Goal: Task Accomplishment & Management: Manage account settings

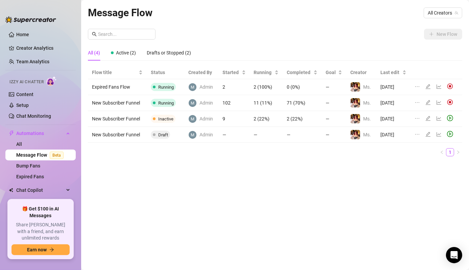
click at [233, 105] on td "102" at bounding box center [233, 103] width 31 height 16
click at [226, 102] on td "102" at bounding box center [233, 103] width 31 height 16
click at [427, 102] on icon "edit" at bounding box center [428, 102] width 5 height 5
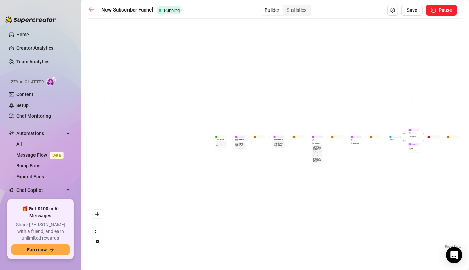
drag, startPoint x: 346, startPoint y: 158, endPoint x: 449, endPoint y: 175, distance: 104.1
click at [449, 175] on div "If True If False Condition Spent above $ 35 If False If True Wait for 1d Send M…" at bounding box center [275, 136] width 374 height 228
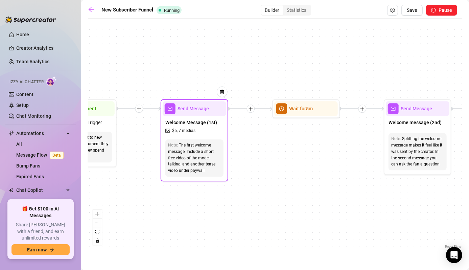
click at [188, 120] on span "Welcome Message (1st)" at bounding box center [191, 122] width 52 height 7
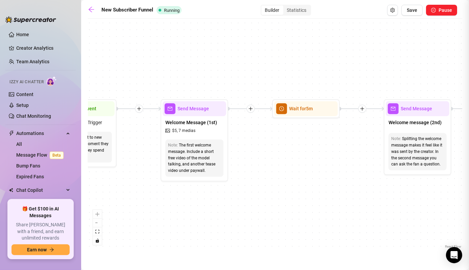
type textarea "Welcome to my OnlyFans, babe 💕 Thanks so much for subscribing and supporting my…"
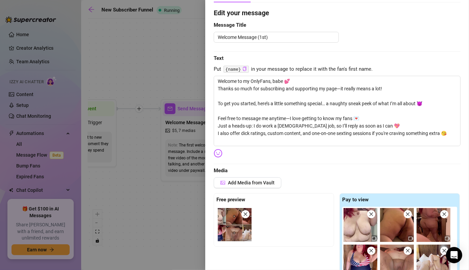
scroll to position [47, 0]
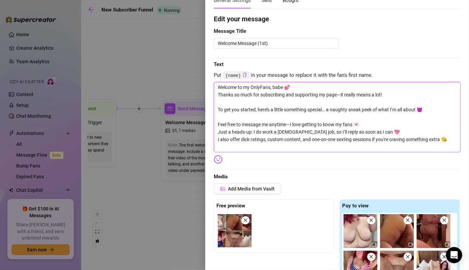
drag, startPoint x: 451, startPoint y: 142, endPoint x: 165, endPoint y: 41, distance: 303.1
click at [165, 41] on div "Event settings Send Message Cancel Save Edit Message General Settings 102 Sent …" at bounding box center [234, 135] width 469 height 270
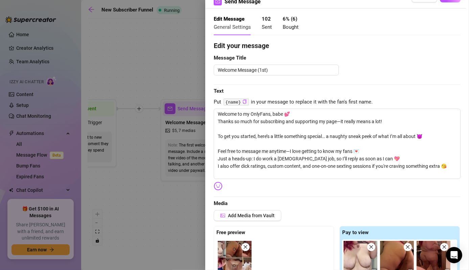
scroll to position [18, 0]
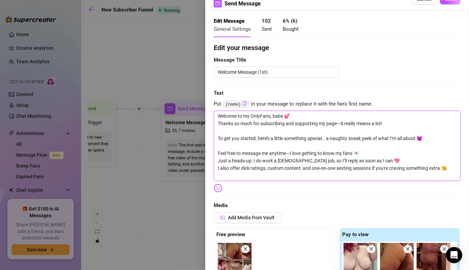
paste textarea "Thanks so much for subscribing and supporting me—it really means a lot! To get …"
type textarea "Welcome to my OnlyFans, babe 💕 Thanks so much for subscribing and supporting me…"
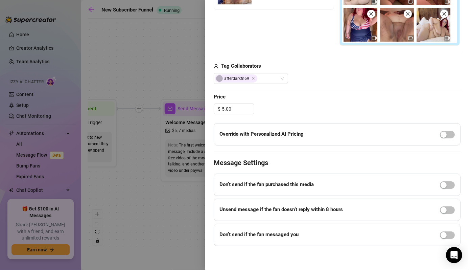
scroll to position [0, 0]
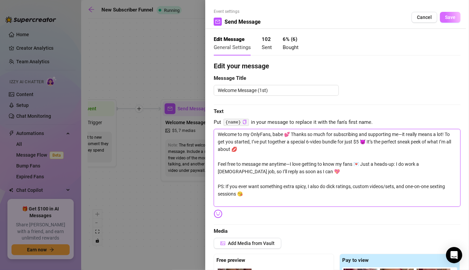
type textarea "Welcome to my OnlyFans, babe 💕 Thanks so much for subscribing and supporting me…"
click at [440, 16] on button "Save" at bounding box center [450, 17] width 21 height 11
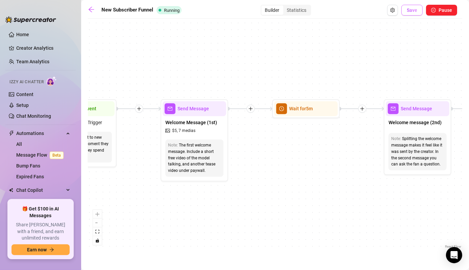
click at [412, 8] on span "Save" at bounding box center [412, 9] width 10 height 5
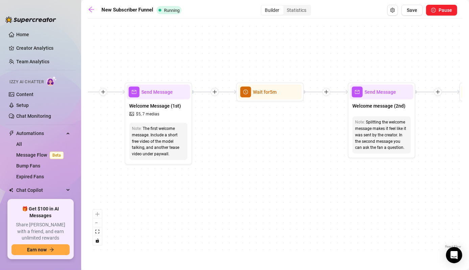
drag, startPoint x: 313, startPoint y: 166, endPoint x: 229, endPoint y: 161, distance: 83.3
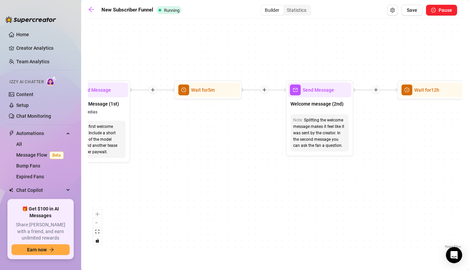
drag, startPoint x: 229, startPoint y: 161, endPoint x: 206, endPoint y: 135, distance: 35.7
click at [206, 135] on div "If True If False Condition Spent above $ 35 If False If True Wait for 1d Send M…" at bounding box center [275, 136] width 374 height 228
click at [305, 91] on span "Send Message" at bounding box center [318, 89] width 31 height 7
type textarea "Hey {name} 😘 I just saw you subbed. Welcome, babe. I hope you're loving the con…"
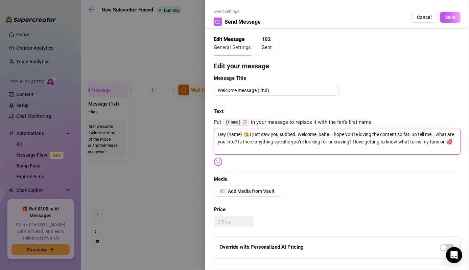
click at [234, 149] on textarea "Hey {name} 😘 I just saw you subbed. Welcome, babe. I hope you're loving the con…" at bounding box center [337, 142] width 247 height 26
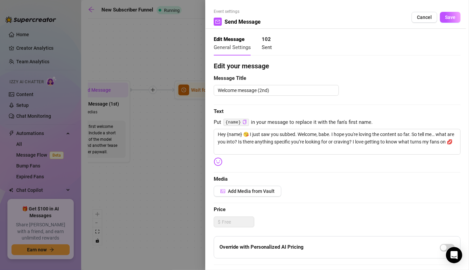
click at [221, 121] on span "Put {name} in your message to replace it with the fan's first name." at bounding box center [337, 122] width 247 height 8
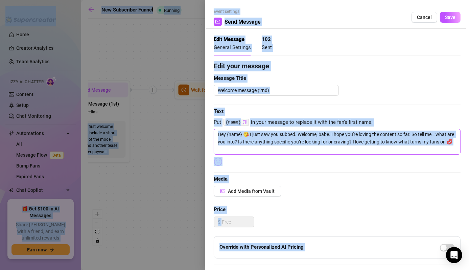
click at [354, 147] on textarea "Hey {name} 😘 I just saw you subbed. Welcome, babe. I hope you're loving the con…" at bounding box center [337, 142] width 247 height 26
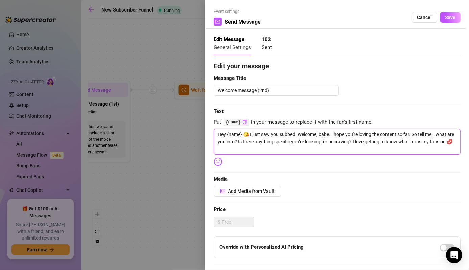
click at [354, 147] on textarea "Hey {name} 😘 I just saw you subbed. Welcome, babe. I hope you're loving the con…" at bounding box center [337, 142] width 247 height 26
drag, startPoint x: 287, startPoint y: 141, endPoint x: 168, endPoint y: 106, distance: 123.2
click at [168, 106] on div "Event settings Send Message Cancel Save Edit Message General Settings 102 Sent …" at bounding box center [234, 135] width 469 height 270
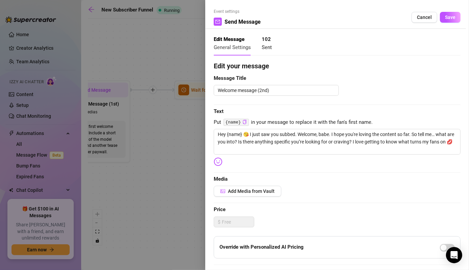
click at [349, 82] on div "Edit your message Message Title Welcome message (2nd) Text Put {name} in your m…" at bounding box center [337, 215] width 247 height 308
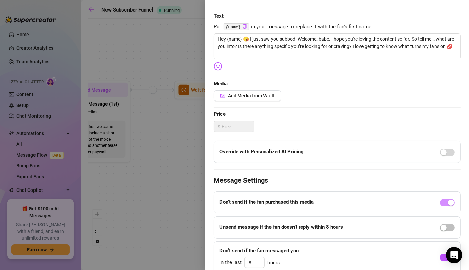
scroll to position [123, 0]
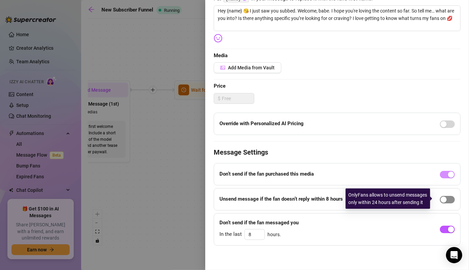
click at [440, 199] on div "button" at bounding box center [443, 199] width 6 height 6
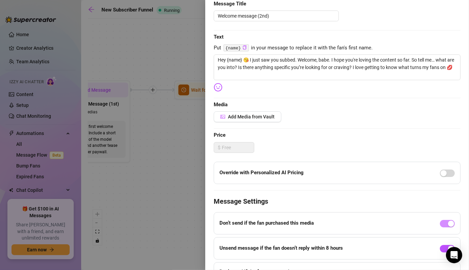
scroll to position [75, 0]
click at [440, 226] on div at bounding box center [447, 222] width 15 height 11
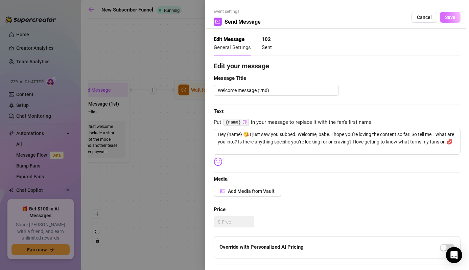
click at [440, 22] on button "Save" at bounding box center [450, 17] width 21 height 11
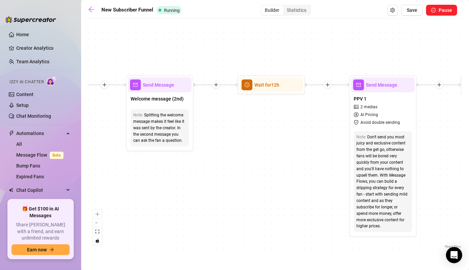
drag, startPoint x: 416, startPoint y: 174, endPoint x: 256, endPoint y: 169, distance: 159.9
click at [256, 169] on div "If True If False Condition Spent above $ 35 If False If True Wait for 1d Send M…" at bounding box center [275, 136] width 374 height 228
click at [280, 90] on div "Wait for 12h" at bounding box center [272, 85] width 64 height 15
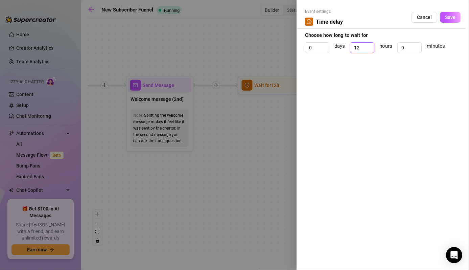
drag, startPoint x: 363, startPoint y: 50, endPoint x: 337, endPoint y: 51, distance: 26.1
click at [337, 51] on div "0 days 12 hours 0 minutes" at bounding box center [382, 50] width 155 height 17
drag, startPoint x: 313, startPoint y: 49, endPoint x: 307, endPoint y: 49, distance: 5.4
click at [307, 49] on input "0" at bounding box center [317, 48] width 24 height 10
type input "1"
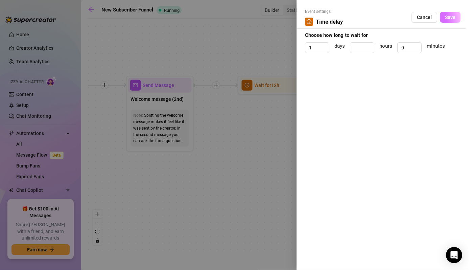
click at [449, 18] on span "Save" at bounding box center [450, 17] width 10 height 5
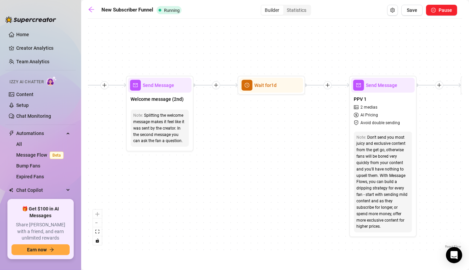
drag, startPoint x: 282, startPoint y: 139, endPoint x: 236, endPoint y: 145, distance: 46.3
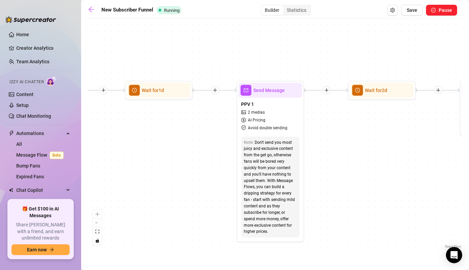
drag, startPoint x: 236, startPoint y: 145, endPoint x: 182, endPoint y: 132, distance: 55.6
click at [182, 132] on div "If True If False Condition Spent above $ 35 If False If True Wait for 1d Send M…" at bounding box center [275, 136] width 374 height 228
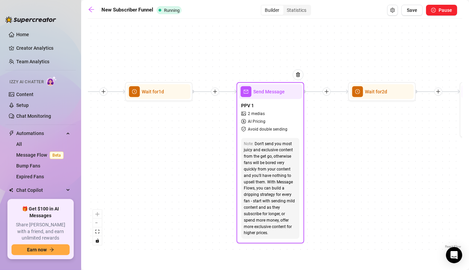
click at [278, 97] on div "Send Message" at bounding box center [271, 91] width 64 height 15
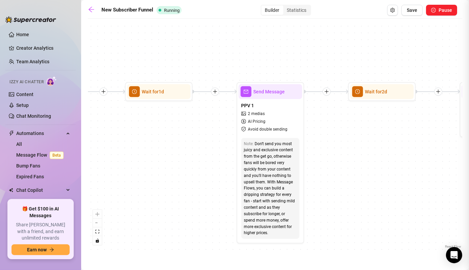
type textarea "Spontaneous B/G vid—I was already naked and taking pictures, so why not let him…"
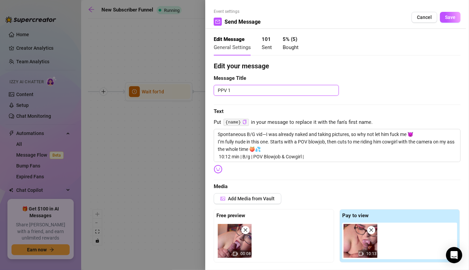
click at [218, 90] on textarea "PPV 1" at bounding box center [276, 90] width 125 height 11
click at [173, 149] on div at bounding box center [234, 135] width 469 height 270
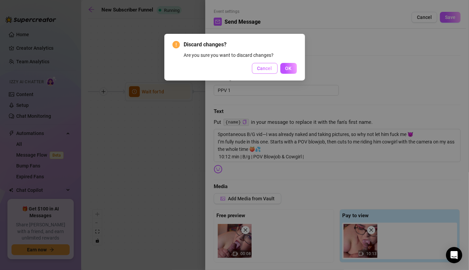
click at [261, 70] on span "Cancel" at bounding box center [264, 68] width 15 height 5
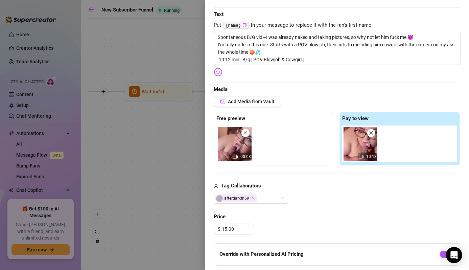
scroll to position [96, 0]
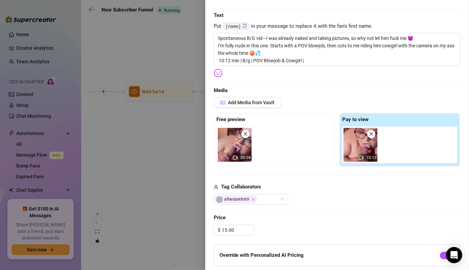
click at [170, 184] on div at bounding box center [234, 135] width 469 height 270
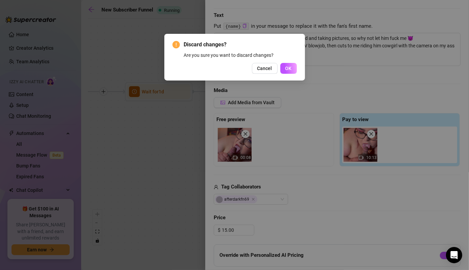
click at [281, 73] on div "Cancel OK" at bounding box center [234, 68] width 124 height 11
click at [289, 72] on button "OK" at bounding box center [288, 68] width 17 height 11
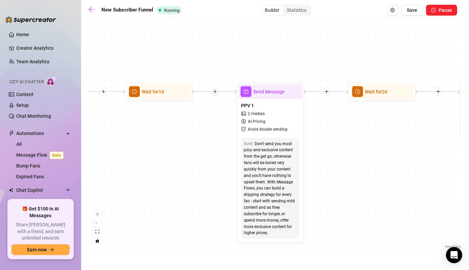
drag, startPoint x: 181, startPoint y: 138, endPoint x: 334, endPoint y: 152, distance: 153.5
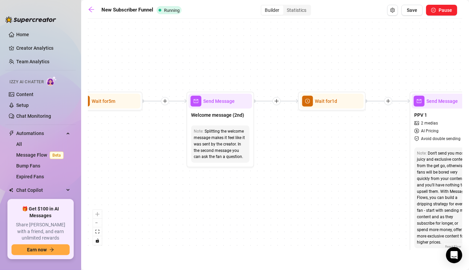
drag, startPoint x: 334, startPoint y: 152, endPoint x: 333, endPoint y: 164, distance: 11.9
click at [333, 164] on div "If True If False Condition Spent above $ 35 If False If True Wait for 1d Send M…" at bounding box center [275, 136] width 374 height 228
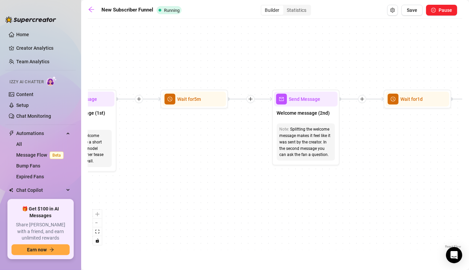
drag, startPoint x: 138, startPoint y: 145, endPoint x: 195, endPoint y: 123, distance: 60.8
click at [199, 135] on div "If True If False Condition Spent above $ 35 If False If True Wait for 1d Send M…" at bounding box center [275, 136] width 374 height 228
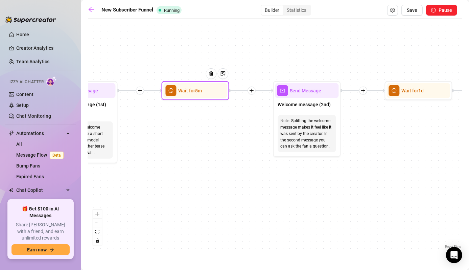
click at [190, 94] on div "Wait for 5m" at bounding box center [196, 90] width 64 height 15
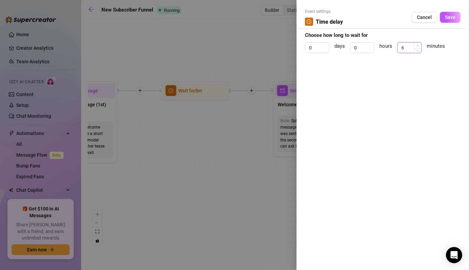
click at [421, 45] on span "Increase Value" at bounding box center [417, 46] width 7 height 6
drag, startPoint x: 410, startPoint y: 47, endPoint x: 334, endPoint y: 39, distance: 76.9
click at [334, 39] on form "Event settings Time delay Cancel Save Choose how long to wait for 0 days 0 hour…" at bounding box center [382, 33] width 155 height 51
type input "0"
click at [366, 47] on input "0" at bounding box center [362, 48] width 24 height 10
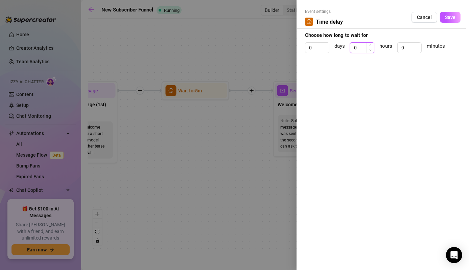
click at [361, 47] on input "0" at bounding box center [362, 48] width 24 height 10
click at [374, 45] on div "0 days 0 hours 0 minutes" at bounding box center [382, 50] width 155 height 17
click at [370, 44] on icon "up" at bounding box center [370, 45] width 2 height 2
type input "2"
click at [370, 44] on icon "up" at bounding box center [370, 45] width 2 height 2
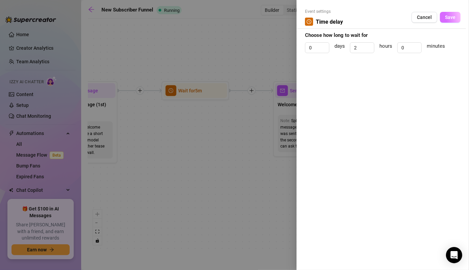
click at [449, 15] on span "Save" at bounding box center [450, 17] width 10 height 5
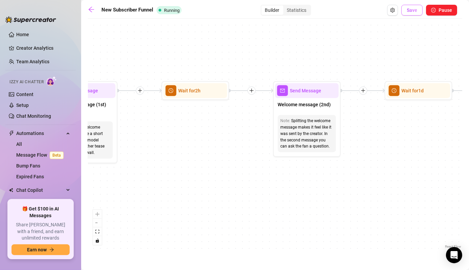
click at [416, 13] on span "Save" at bounding box center [412, 9] width 10 height 5
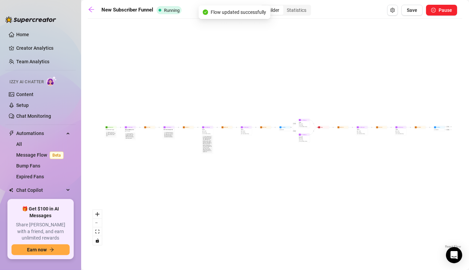
scroll to position [0, 0]
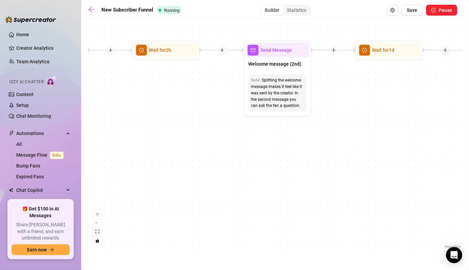
click at [271, 59] on div "Welcome message (2nd)" at bounding box center [277, 64] width 64 height 14
click at [275, 53] on span "Send Message" at bounding box center [275, 49] width 31 height 7
type textarea "Hey {name} 😘 I just saw you subbed. Welcome, babe. I hope you're loving the con…"
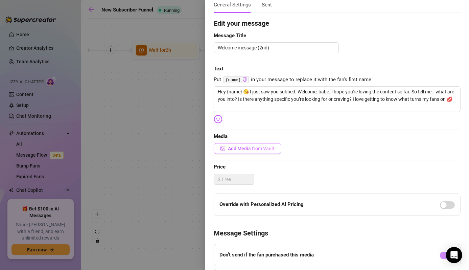
scroll to position [123, 0]
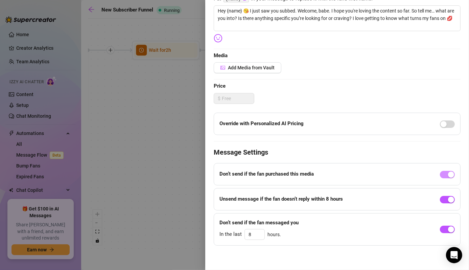
click at [179, 172] on div at bounding box center [234, 135] width 469 height 270
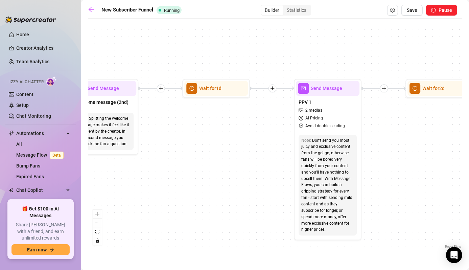
drag, startPoint x: 362, startPoint y: 166, endPoint x: 188, endPoint y: 204, distance: 177.7
click at [188, 204] on div "If True If False Condition Spent above $ 35 If False If True Wait for 1d Send M…" at bounding box center [275, 136] width 374 height 228
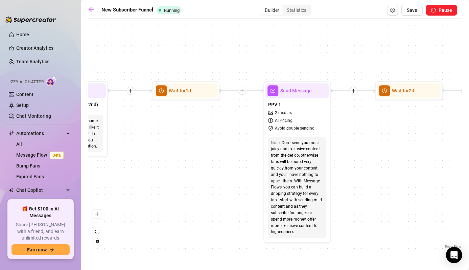
drag, startPoint x: 230, startPoint y: 199, endPoint x: 196, endPoint y: 202, distance: 34.6
click at [196, 202] on div "If True If False Condition Spent above $ 35 If False If True Wait for 1d Send M…" at bounding box center [275, 136] width 374 height 228
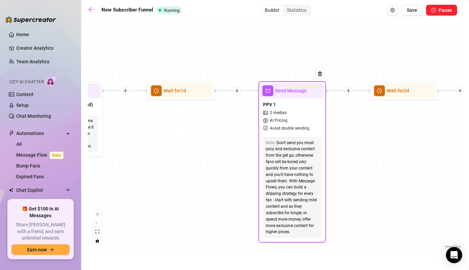
click at [300, 94] on span "Send Message" at bounding box center [290, 90] width 31 height 7
click at [269, 98] on div "Send Message" at bounding box center [292, 90] width 64 height 15
click at [271, 98] on div "PPV 1 2 medias AI Pricing Avoid double sending" at bounding box center [292, 116] width 64 height 36
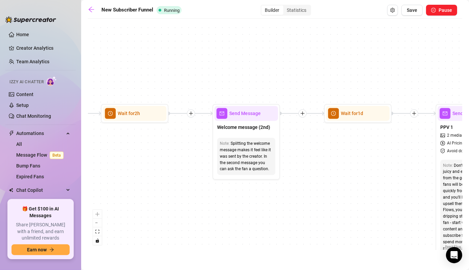
drag, startPoint x: 201, startPoint y: 136, endPoint x: 247, endPoint y: 199, distance: 77.7
click at [347, 183] on div "If True If False Condition Spent above $ 35 If False If True Wait for 1d Send M…" at bounding box center [275, 136] width 374 height 228
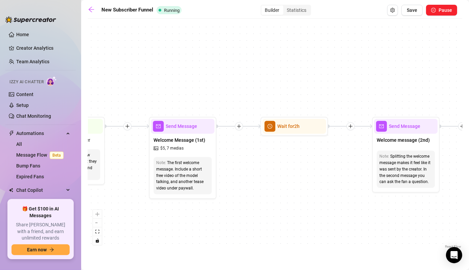
drag, startPoint x: 138, startPoint y: 201, endPoint x: 329, endPoint y: 189, distance: 191.3
click at [329, 189] on div "If True If False Condition Spent above $ 35 If False If True Wait for 1d Send M…" at bounding box center [275, 136] width 374 height 228
click at [185, 139] on span "Welcome Message (1st)" at bounding box center [179, 139] width 52 height 7
type textarea "Welcome to my OnlyFans, babe 💕 Thanks so much for subscribing and supporting me…"
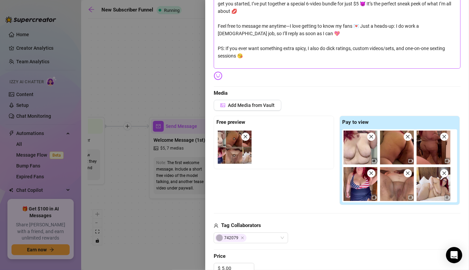
scroll to position [154, 0]
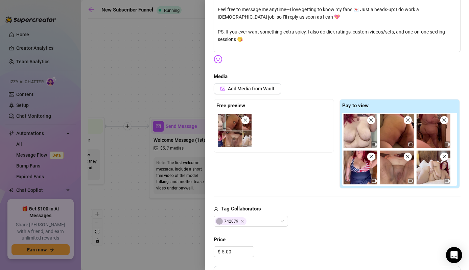
click at [372, 144] on icon "video-camera" at bounding box center [374, 144] width 5 height 5
click at [352, 132] on img at bounding box center [360, 131] width 34 height 34
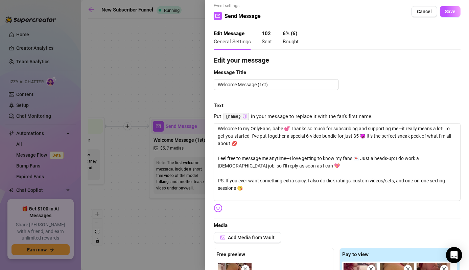
scroll to position [0, 0]
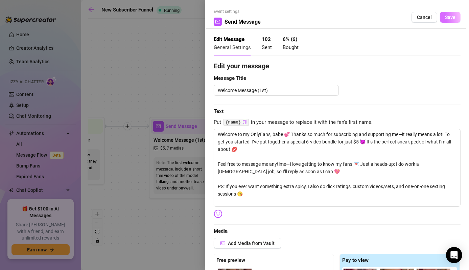
click at [445, 20] on span "Save" at bounding box center [450, 17] width 10 height 5
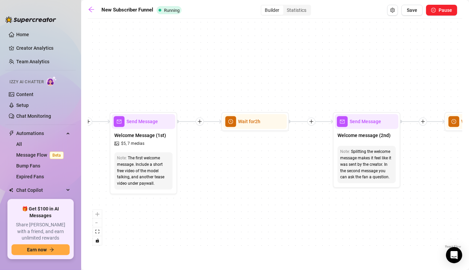
drag, startPoint x: 309, startPoint y: 170, endPoint x: 265, endPoint y: 166, distance: 44.2
click at [265, 166] on div "If True If False Condition Spent above $ 35 If False If True Wait for 1d Send M…" at bounding box center [275, 136] width 374 height 228
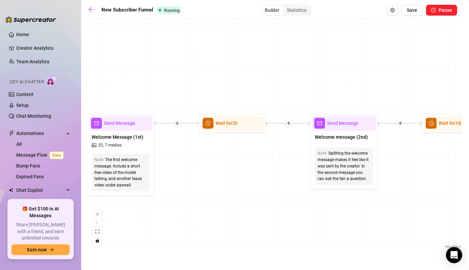
drag, startPoint x: 265, startPoint y: 166, endPoint x: 244, endPoint y: 167, distance: 21.0
click at [244, 167] on div "If True If False Condition Spent above $ 35 If False If True Wait for 1d Send M…" at bounding box center [275, 136] width 374 height 228
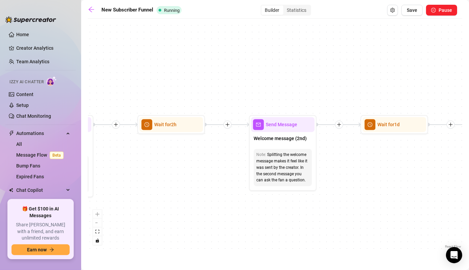
drag, startPoint x: 252, startPoint y: 182, endPoint x: 231, endPoint y: 157, distance: 32.8
click at [194, 183] on div "If True If False Condition Spent above $ 35 If False If True Wait for 1d Send M…" at bounding box center [275, 136] width 374 height 228
click at [267, 131] on div "Send Message" at bounding box center [283, 124] width 64 height 15
type textarea "Hey {name} 😘 I just saw you subbed. Welcome, babe. I hope you're loving the con…"
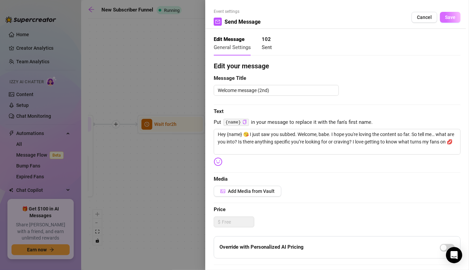
click at [445, 17] on span "Save" at bounding box center [450, 17] width 10 height 5
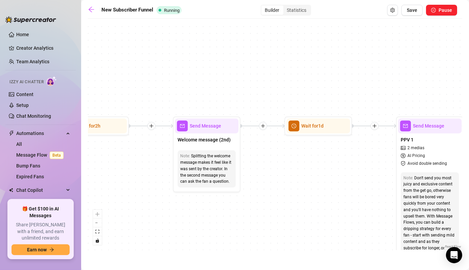
drag, startPoint x: 372, startPoint y: 185, endPoint x: 261, endPoint y: 188, distance: 111.2
click at [261, 188] on div "If True If False Condition Spent above $ 35 If False If True Wait for 1d Send M…" at bounding box center [275, 136] width 374 height 228
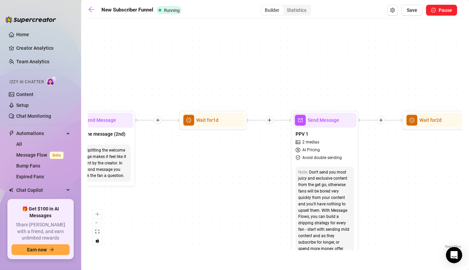
drag, startPoint x: 287, startPoint y: 195, endPoint x: 212, endPoint y: 189, distance: 74.6
click at [212, 189] on div "If True If False Condition Spent above $ 35 If False If True Wait for 1d Send M…" at bounding box center [275, 136] width 374 height 228
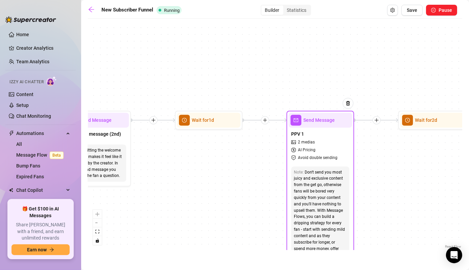
click at [332, 128] on div "PPV 1 2 medias AI Pricing Avoid double sending" at bounding box center [320, 145] width 64 height 36
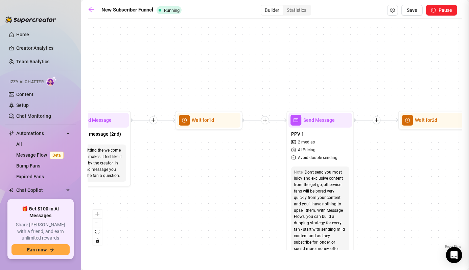
type textarea "Spontaneous B/G vid—I was already naked and taking pictures, so why not let him…"
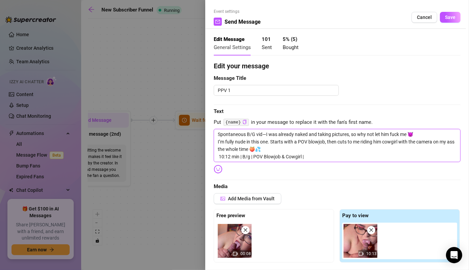
click at [316, 153] on textarea "Spontaneous B/G vid—I was already naked and taking pictures, so why not let him…" at bounding box center [337, 145] width 247 height 33
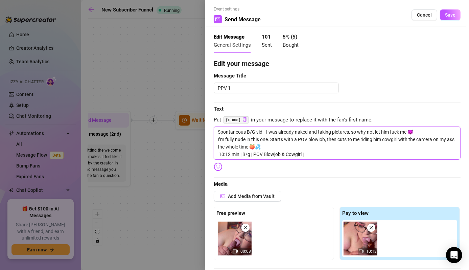
scroll to position [6, 0]
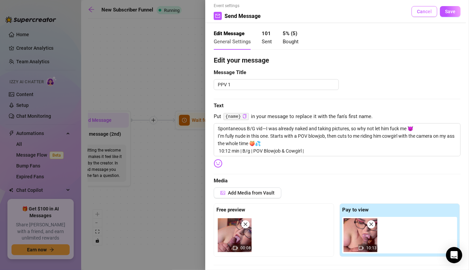
click at [428, 11] on button "Cancel" at bounding box center [424, 11] width 26 height 11
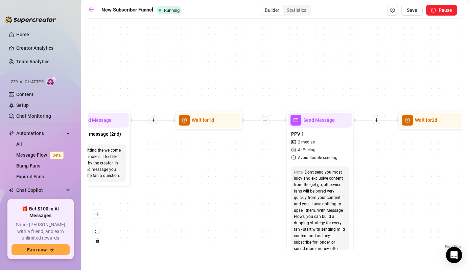
click at [264, 121] on icon "plus" at bounding box center [265, 120] width 5 height 5
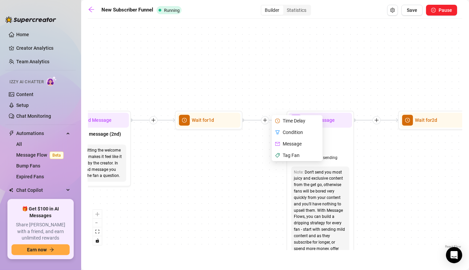
click at [292, 143] on div "Message" at bounding box center [297, 143] width 49 height 11
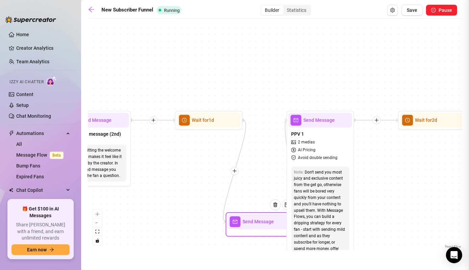
type textarea "Write your message here"
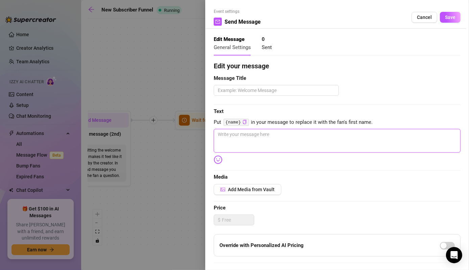
click at [264, 150] on textarea at bounding box center [337, 141] width 247 height 24
paste textarea "Alright babe, let’s see what you’re working with 👀 👉 Text rating: $8 — I’ll giv…"
type textarea "Alright babe, let’s see what you’re working with 👀 👉 Text rating: $8 — I’ll giv…"
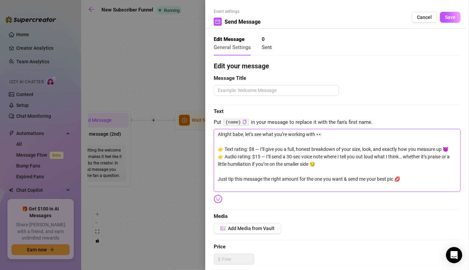
scroll to position [0, 0]
type textarea "Alright babe, let’s see what you’re working with 👀 👉 Text rating: $8 — I’ll giv…"
click at [263, 94] on textarea at bounding box center [276, 90] width 125 height 11
type textarea "D"
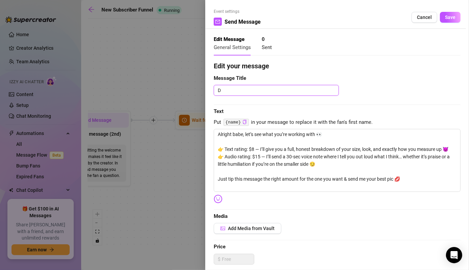
type textarea "Di"
type textarea "Dick"
type textarea "[PERSON_NAME]"
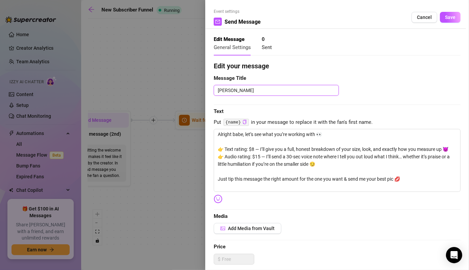
type textarea "Dick Rat"
type textarea "[PERSON_NAME]"
type textarea "Dick Rating"
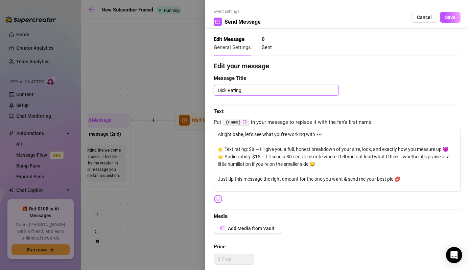
type textarea "Dick Rating P"
type textarea "Dick Rating Pr"
type textarea "Dick Rating Pro"
type textarea "Dick Rating Prom"
type textarea "Dick Rating Promo"
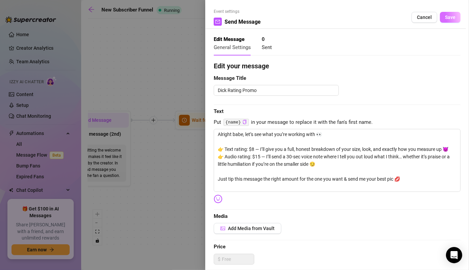
click at [445, 18] on span "Save" at bounding box center [450, 17] width 10 height 5
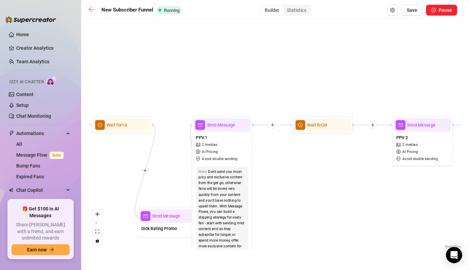
drag, startPoint x: 388, startPoint y: 210, endPoint x: 290, endPoint y: 208, distance: 98.4
click at [290, 208] on div "If True If False Send Message Dick Rating Promo Condition Spent above $ 35 If F…" at bounding box center [275, 136] width 374 height 228
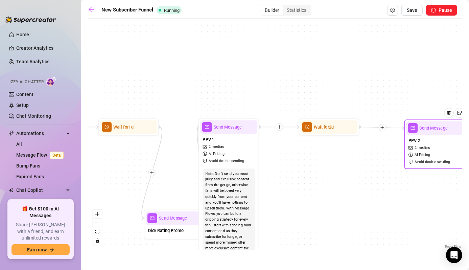
drag, startPoint x: 417, startPoint y: 134, endPoint x: 444, endPoint y: 139, distance: 27.4
click at [444, 139] on div "PPV 2 2 medias AI Pricing Avoid double sending" at bounding box center [434, 151] width 57 height 32
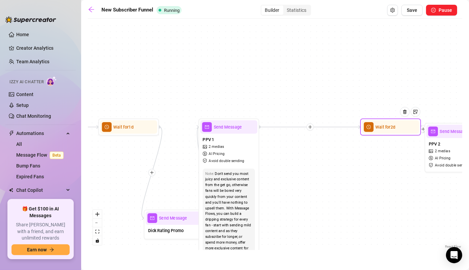
drag, startPoint x: 332, startPoint y: 128, endPoint x: 397, endPoint y: 127, distance: 65.2
click at [397, 127] on div "Wait for 2d" at bounding box center [390, 126] width 61 height 17
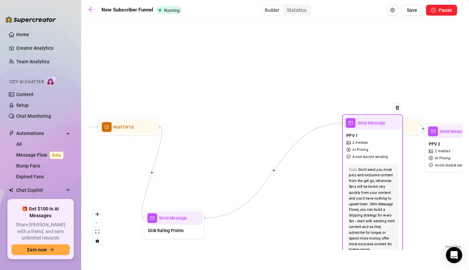
drag, startPoint x: 226, startPoint y: 127, endPoint x: 375, endPoint y: 123, distance: 149.1
click at [375, 123] on span "Send Message" at bounding box center [371, 123] width 28 height 7
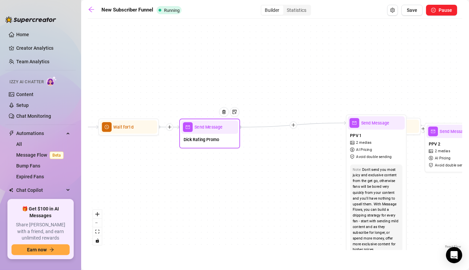
drag, startPoint x: 165, startPoint y: 219, endPoint x: 201, endPoint y: 126, distance: 99.9
click at [201, 126] on span "Send Message" at bounding box center [208, 127] width 28 height 7
click at [294, 121] on div at bounding box center [293, 124] width 7 height 7
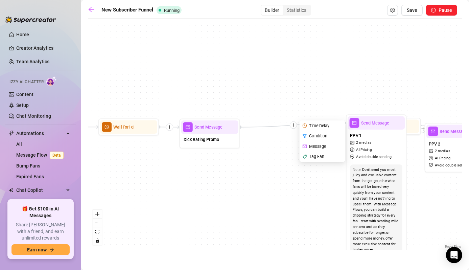
click at [310, 123] on div "Time Delay" at bounding box center [322, 125] width 44 height 10
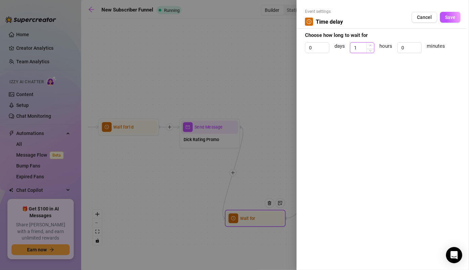
click at [369, 45] on span "Increase Value" at bounding box center [369, 46] width 7 height 6
type input "1"
click at [369, 51] on span "Decrease Value" at bounding box center [369, 50] width 7 height 6
click at [452, 18] on span "Save" at bounding box center [450, 17] width 10 height 5
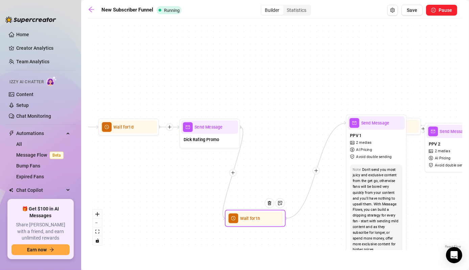
click at [247, 221] on div "Wait for 1h" at bounding box center [254, 218] width 57 height 14
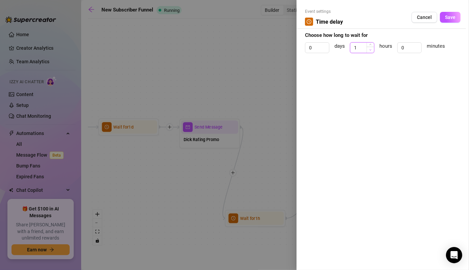
type input "0"
click at [371, 49] on icon "down" at bounding box center [370, 49] width 2 height 1
type input "1"
click at [326, 43] on span "Increase Value" at bounding box center [324, 46] width 7 height 6
click at [451, 18] on span "Save" at bounding box center [450, 17] width 10 height 5
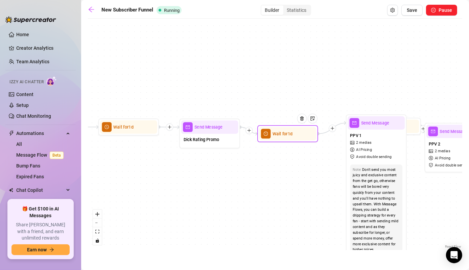
drag, startPoint x: 255, startPoint y: 225, endPoint x: 289, endPoint y: 139, distance: 92.6
click at [289, 139] on div "Wait for 1d" at bounding box center [287, 133] width 61 height 17
drag, startPoint x: 285, startPoint y: 137, endPoint x: 289, endPoint y: 128, distance: 10.0
click at [289, 128] on div "Wait for 1d" at bounding box center [289, 128] width 57 height 14
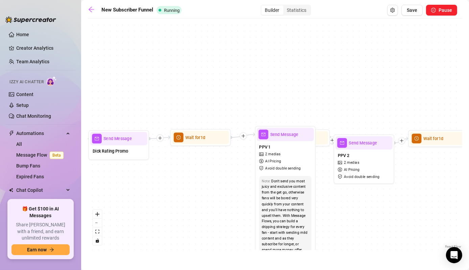
drag, startPoint x: 302, startPoint y: 152, endPoint x: 208, endPoint y: 164, distance: 95.1
click at [208, 164] on div "If True If False Wait for 1d Send Message Dick Rating Promo Condition Spent abo…" at bounding box center [275, 136] width 374 height 228
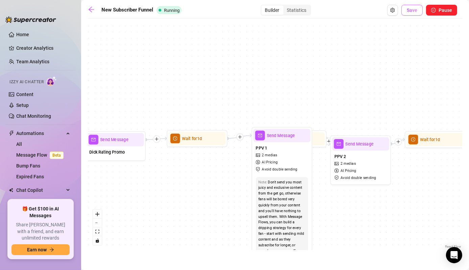
click at [413, 12] on span "Save" at bounding box center [412, 9] width 10 height 5
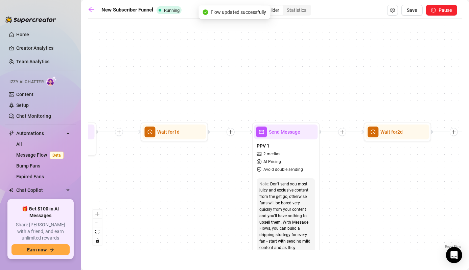
drag, startPoint x: 307, startPoint y: 212, endPoint x: 152, endPoint y: 210, distance: 154.8
click at [152, 210] on div "If True If False Wait for 1d Send Message Dick Rating Promo Condition Spent abo…" at bounding box center [275, 136] width 374 height 228
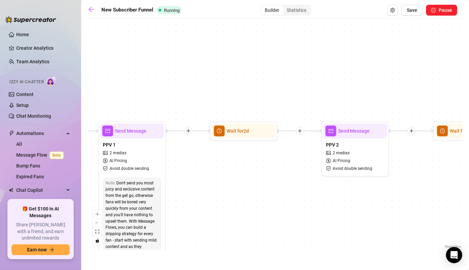
drag, startPoint x: 343, startPoint y: 221, endPoint x: 243, endPoint y: 218, distance: 99.8
click at [243, 218] on div "If True If False Wait for 1d Send Message Dick Rating Promo Condition Spent abo…" at bounding box center [275, 136] width 374 height 228
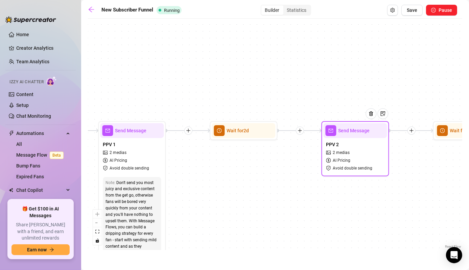
click at [354, 126] on div "Send Message" at bounding box center [355, 130] width 64 height 15
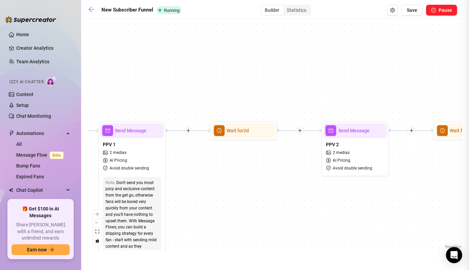
type textarea "Pink lingerie, tit play, slow ass shake… then I go all in with my magic wand. I…"
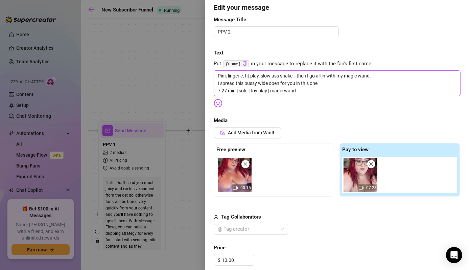
scroll to position [56, 0]
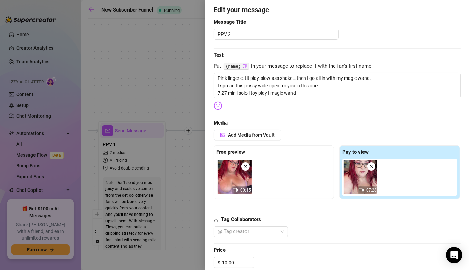
click at [354, 179] on img at bounding box center [360, 177] width 34 height 34
click at [364, 185] on img at bounding box center [360, 177] width 34 height 34
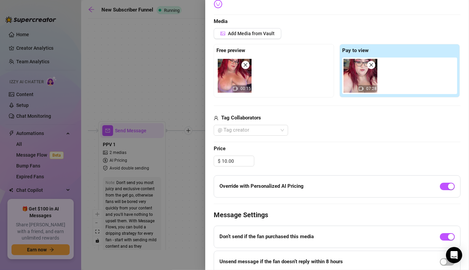
scroll to position [156, 0]
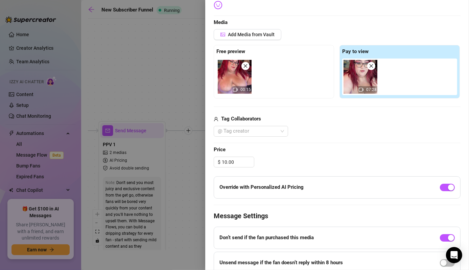
click at [187, 86] on div at bounding box center [234, 135] width 469 height 270
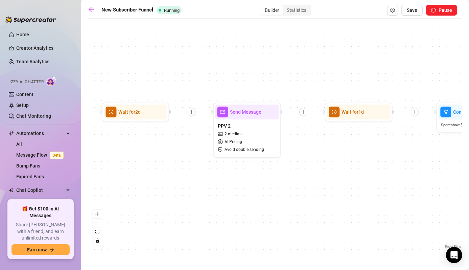
drag, startPoint x: 394, startPoint y: 211, endPoint x: 227, endPoint y: 188, distance: 168.5
click at [227, 188] on div "If True If False Wait for 1d Send Message Dick Rating Promo Condition Spent abo…" at bounding box center [275, 136] width 374 height 228
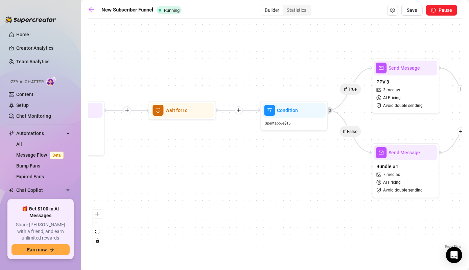
drag, startPoint x: 407, startPoint y: 212, endPoint x: 289, endPoint y: 214, distance: 117.3
click at [289, 214] on div "If True If False Wait for 1d Send Message Dick Rating Promo Condition Spent abo…" at bounding box center [275, 136] width 374 height 228
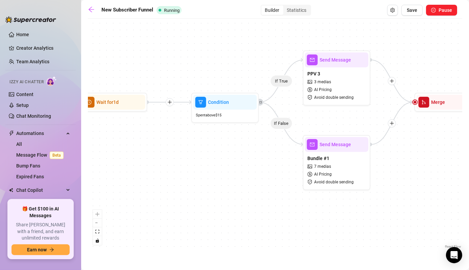
drag, startPoint x: 361, startPoint y: 243, endPoint x: 290, endPoint y: 233, distance: 71.7
click at [290, 233] on div "If True If False Wait for 1d Send Message Dick Rating Promo Condition Spent abo…" at bounding box center [275, 136] width 374 height 228
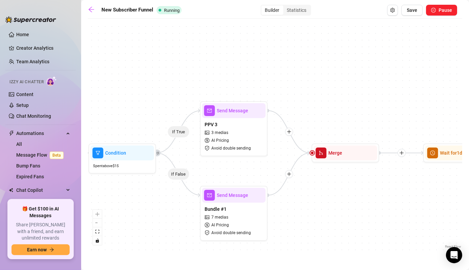
drag, startPoint x: 419, startPoint y: 200, endPoint x: 319, endPoint y: 253, distance: 113.5
click at [319, 253] on main "New Subscriber Funnel Running Builder Statistics Save Pause If True If False Wa…" at bounding box center [275, 135] width 388 height 270
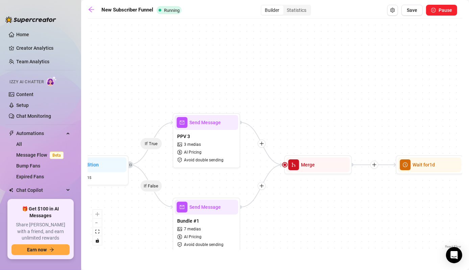
drag, startPoint x: 357, startPoint y: 217, endPoint x: 328, endPoint y: 231, distance: 31.9
click at [328, 231] on div "If True If False Wait for 1d Send Message Dick Rating Promo Condition Spent abo…" at bounding box center [275, 136] width 374 height 228
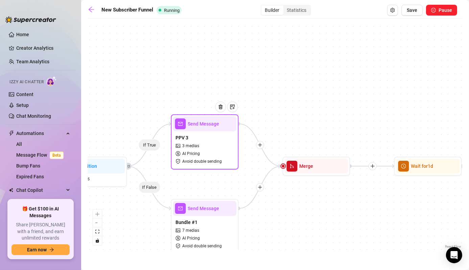
click at [207, 130] on div "Send Message" at bounding box center [205, 123] width 64 height 15
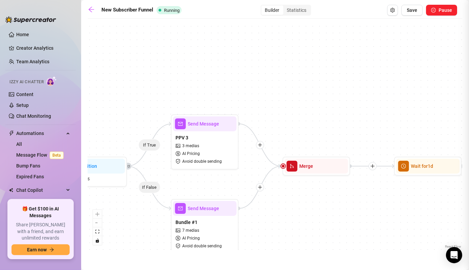
type textarea "Watch me suck some cock in this 6min POV BJ video"
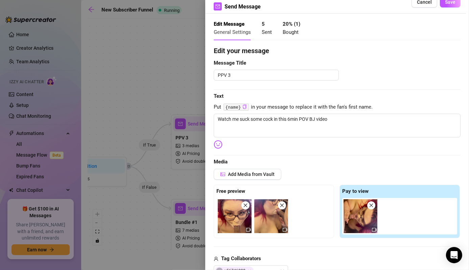
scroll to position [16, 0]
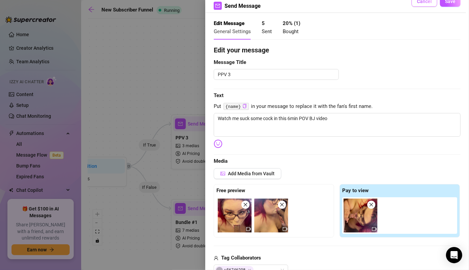
click at [424, 6] on button "Cancel" at bounding box center [424, 1] width 26 height 11
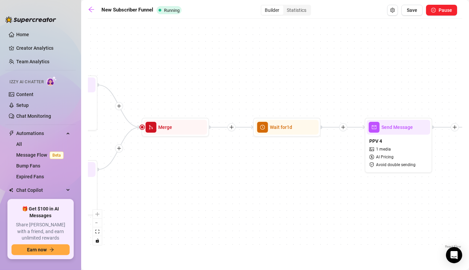
drag, startPoint x: 363, startPoint y: 143, endPoint x: 222, endPoint y: 104, distance: 146.2
click at [222, 104] on div "If True If False Wait for 1d Send Message Dick Rating Promo Condition Spent abo…" at bounding box center [275, 136] width 374 height 228
click at [377, 172] on div "If True If False Wait for 1d Send Message Dick Rating Promo Condition Spent abo…" at bounding box center [275, 136] width 374 height 228
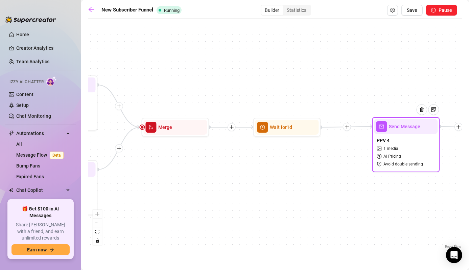
click at [415, 127] on div at bounding box center [424, 114] width 29 height 34
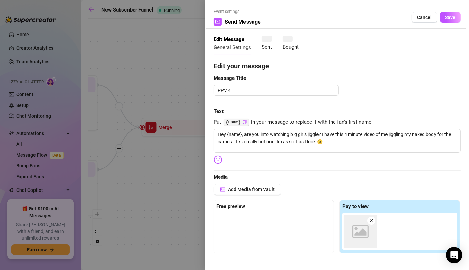
type textarea "Hey {name}, are you into watching big girls jiggle? I have this 4 minute video …"
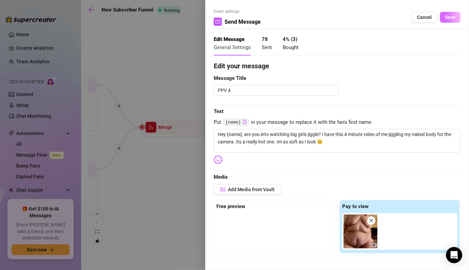
click at [445, 19] on span "Save" at bounding box center [450, 17] width 10 height 5
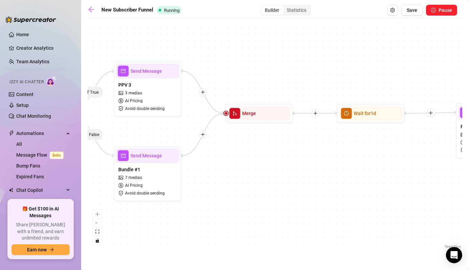
drag, startPoint x: 238, startPoint y: 80, endPoint x: 469, endPoint y: 31, distance: 236.7
click at [468, 31] on html "Home Creator Analytics Team Analytics Izzy AI Chatter Content Setup Chat Monito…" at bounding box center [234, 135] width 469 height 270
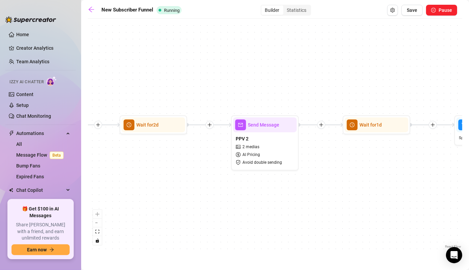
drag, startPoint x: 131, startPoint y: 137, endPoint x: 449, endPoint y: 178, distance: 320.4
click at [449, 178] on div "If True If False Wait for 1d Send Message Dick Rating Promo Condition Spent abo…" at bounding box center [275, 136] width 374 height 228
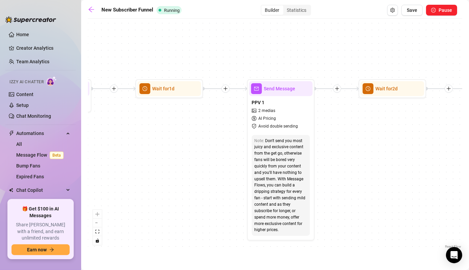
drag, startPoint x: 162, startPoint y: 220, endPoint x: 299, endPoint y: 178, distance: 143.5
click at [404, 186] on div "If True If False Wait for 1d Send Message Dick Rating Promo Condition Spent abo…" at bounding box center [275, 136] width 374 height 228
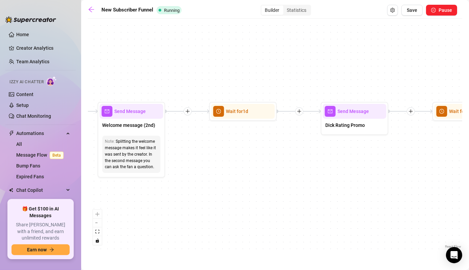
drag, startPoint x: 164, startPoint y: 147, endPoint x: 442, endPoint y: 170, distance: 278.5
click at [444, 173] on div "If True If False Wait for 1d Send Message Dick Rating Promo Condition Spent abo…" at bounding box center [275, 136] width 374 height 228
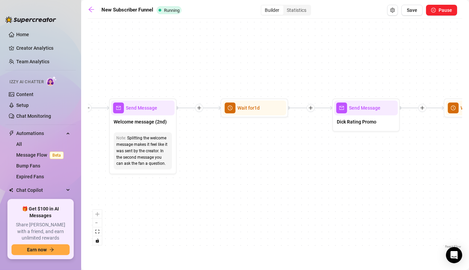
drag, startPoint x: 149, startPoint y: 211, endPoint x: 161, endPoint y: 208, distance: 12.0
click at [161, 208] on div "If True If False Wait for 1d Send Message Dick Rating Promo Condition Spent abo…" at bounding box center [275, 136] width 374 height 228
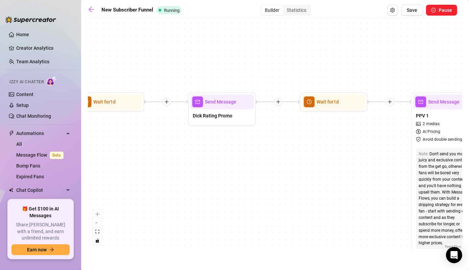
drag, startPoint x: 355, startPoint y: 203, endPoint x: 211, endPoint y: 197, distance: 144.1
click at [211, 197] on div "If True If False Wait for 1d Send Message Dick Rating Promo Condition Spent abo…" at bounding box center [275, 136] width 374 height 228
click at [232, 96] on div at bounding box center [240, 90] width 29 height 34
type textarea "Alright babe, let’s see what you’re working with 👀 👉 Text rating: $8 — I’ll giv…"
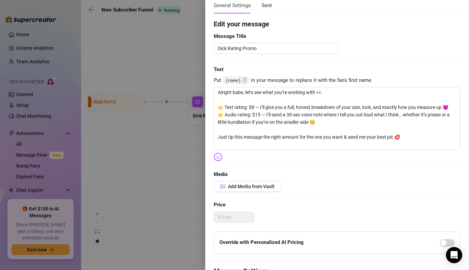
scroll to position [0, 0]
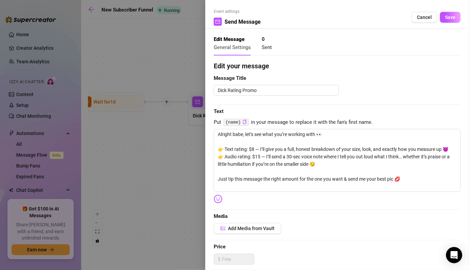
click at [267, 45] on span "Sent" at bounding box center [267, 47] width 10 height 6
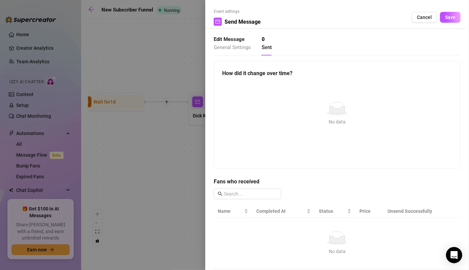
click at [225, 48] on span "General Settings" at bounding box center [232, 47] width 37 height 6
type textarea "Alright babe, let’s see what you’re working with 👀 👉 Text rating: $8 — I’ll giv…"
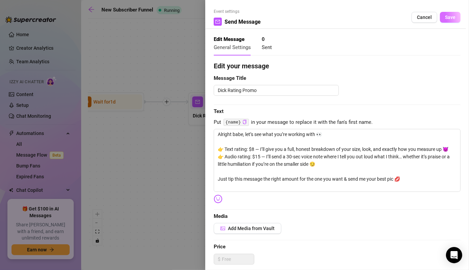
click at [445, 16] on span "Save" at bounding box center [450, 17] width 10 height 5
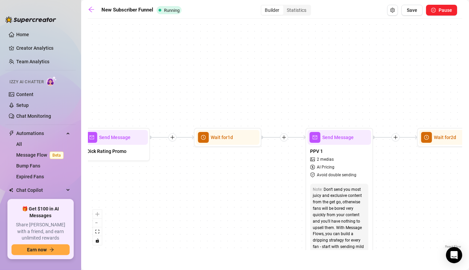
drag, startPoint x: 323, startPoint y: 196, endPoint x: 217, endPoint y: 236, distance: 112.9
click at [217, 236] on div "If True If False Wait for 1d Send Message Dick Rating Promo Condition Spent abo…" at bounding box center [275, 136] width 374 height 228
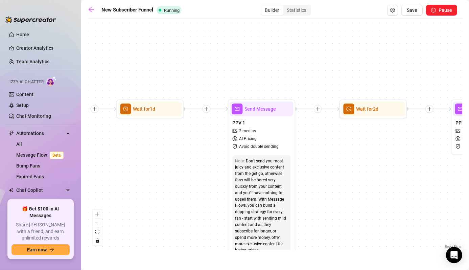
drag, startPoint x: 408, startPoint y: 196, endPoint x: 330, endPoint y: 164, distance: 84.2
click at [330, 164] on div "If True If False Wait for 1d Send Message Dick Rating Promo Condition Spent abo…" at bounding box center [275, 136] width 374 height 228
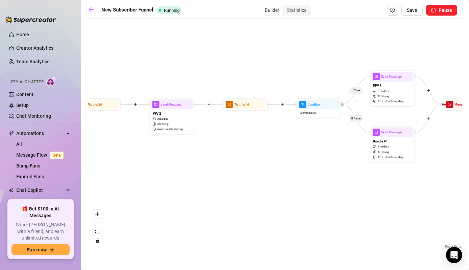
drag, startPoint x: 391, startPoint y: 194, endPoint x: 121, endPoint y: 172, distance: 271.6
click at [121, 172] on div "If True If False Wait for 1d Send Message Dick Rating Promo Condition Spent abo…" at bounding box center [275, 136] width 374 height 228
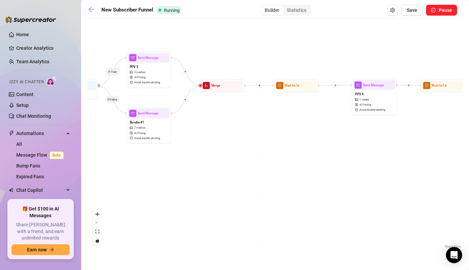
drag, startPoint x: 358, startPoint y: 201, endPoint x: 157, endPoint y: 172, distance: 202.9
click at [124, 181] on div "If True If False Wait for 1d Send Message Dick Rating Promo Condition Spent abo…" at bounding box center [275, 136] width 374 height 228
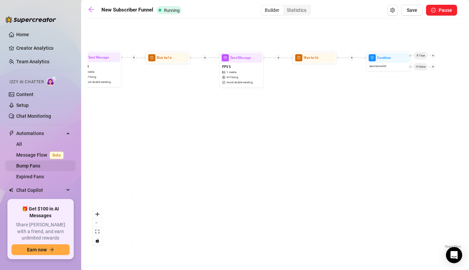
drag, startPoint x: 332, startPoint y: 194, endPoint x: 55, endPoint y: 166, distance: 278.2
click at [55, 166] on div "Home Creator Analytics Team Analytics Izzy AI Chatter Content Setup Chat Monito…" at bounding box center [234, 135] width 469 height 270
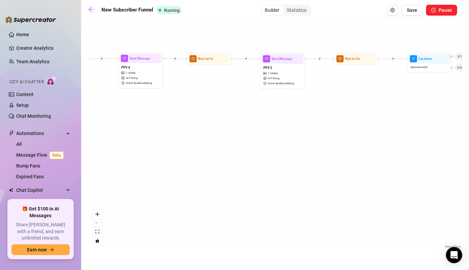
drag, startPoint x: 69, startPoint y: 164, endPoint x: 318, endPoint y: 171, distance: 249.2
click at [318, 171] on div "If True If False Wait for 1d Send Message Dick Rating Promo Condition Spent abo…" at bounding box center [275, 136] width 374 height 228
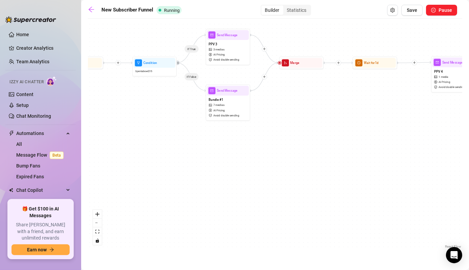
drag, startPoint x: 131, startPoint y: 171, endPoint x: 402, endPoint y: 179, distance: 271.5
click at [425, 175] on div "If True If False Wait for 1d Send Message Dick Rating Promo Condition Spent abo…" at bounding box center [275, 136] width 374 height 228
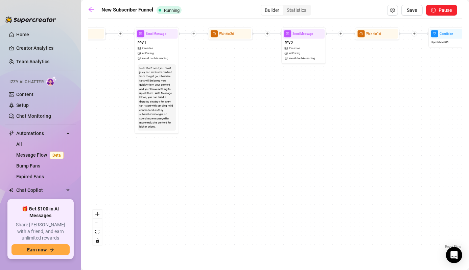
drag, startPoint x: 124, startPoint y: 194, endPoint x: 419, endPoint y: 165, distance: 297.2
click at [419, 165] on div "If True If False Wait for 1d Send Message Dick Rating Promo Condition Spent abo…" at bounding box center [275, 136] width 374 height 228
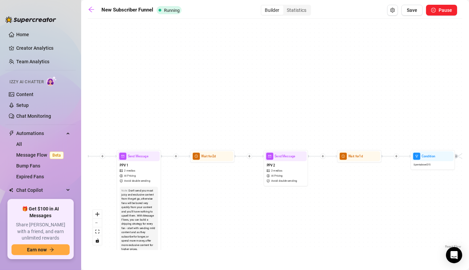
drag, startPoint x: 351, startPoint y: 110, endPoint x: 333, endPoint y: 233, distance: 123.8
click at [333, 233] on div "If True If False Wait for 1d Send Message Dick Rating Promo Condition Spent abo…" at bounding box center [275, 136] width 374 height 228
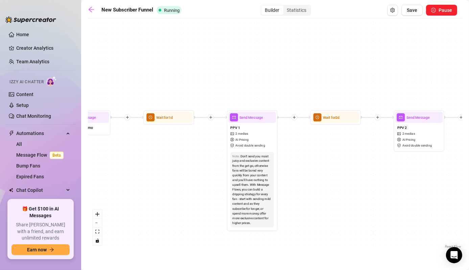
drag, startPoint x: 171, startPoint y: 188, endPoint x: 301, endPoint y: 153, distance: 134.8
click at [301, 153] on div "If True If False Wait for 1d Send Message Dick Rating Promo Condition Spent abo…" at bounding box center [275, 136] width 374 height 228
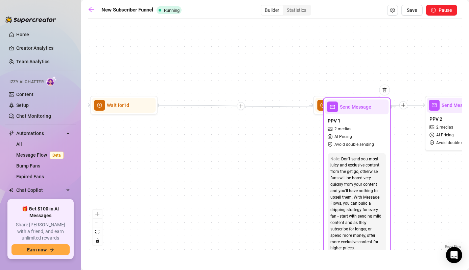
drag, startPoint x: 237, startPoint y: 109, endPoint x: 360, endPoint y: 111, distance: 123.4
click at [360, 111] on div "Send Message" at bounding box center [357, 106] width 64 height 15
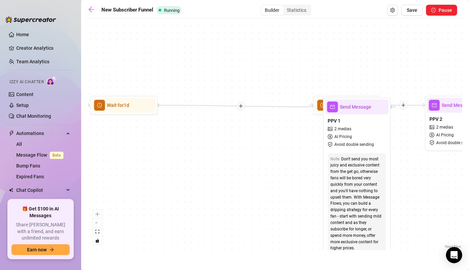
click at [243, 107] on div at bounding box center [241, 106] width 8 height 8
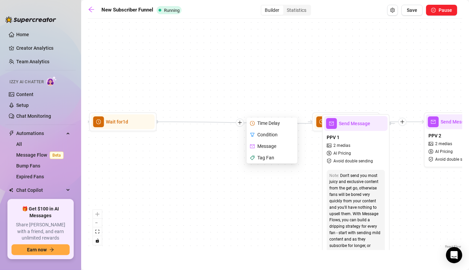
drag, startPoint x: 270, startPoint y: 124, endPoint x: 269, endPoint y: 147, distance: 23.3
click at [269, 147] on div "Message" at bounding box center [272, 145] width 49 height 11
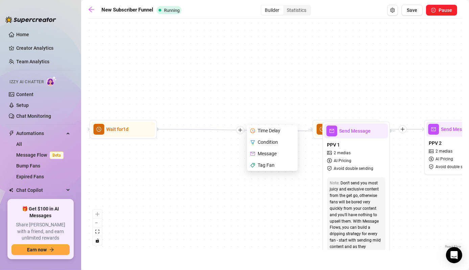
drag, startPoint x: 261, startPoint y: 149, endPoint x: 250, endPoint y: 153, distance: 11.1
click at [250, 153] on icon "mail" at bounding box center [252, 154] width 5 height 4
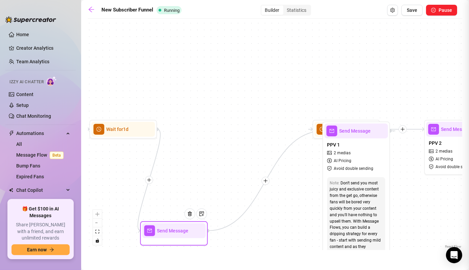
type textarea "Write your message here"
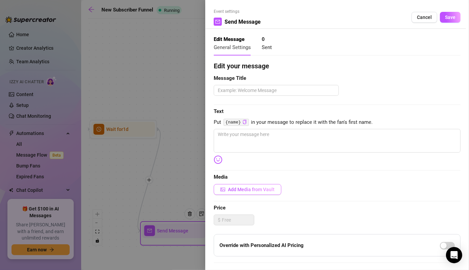
click at [245, 185] on button "Add Media from Vault" at bounding box center [248, 189] width 68 height 11
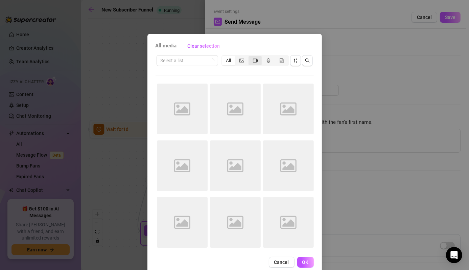
click at [253, 59] on icon "video-camera" at bounding box center [255, 60] width 5 height 4
click at [250, 57] on input "segmented control" at bounding box center [250, 57] width 0 height 0
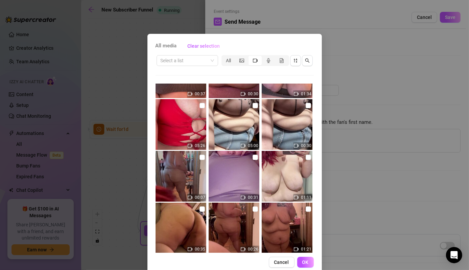
scroll to position [919, 0]
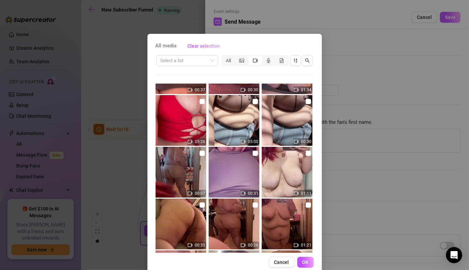
click at [229, 124] on img at bounding box center [234, 120] width 51 height 51
click at [252, 99] on input "checkbox" at bounding box center [254, 101] width 5 height 5
checkbox input "false"
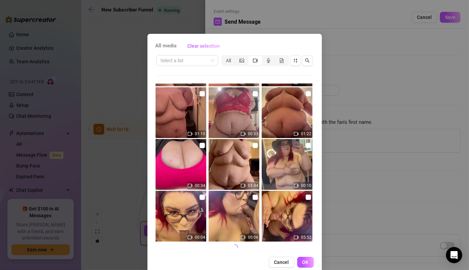
scroll to position [12, 0]
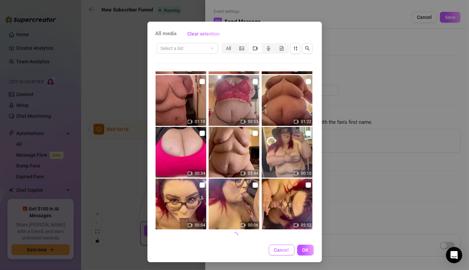
click at [286, 252] on button "Cancel" at bounding box center [282, 249] width 26 height 11
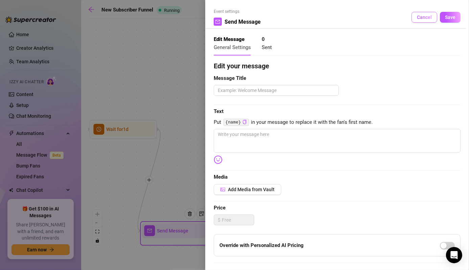
click at [417, 17] on span "Cancel" at bounding box center [424, 17] width 15 height 5
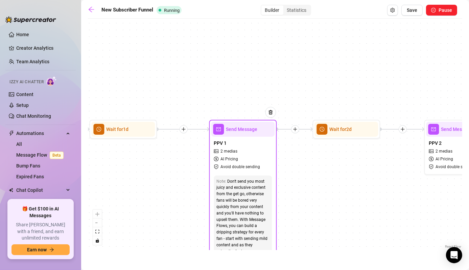
drag, startPoint x: 363, startPoint y: 135, endPoint x: 245, endPoint y: 132, distance: 117.3
click at [245, 132] on div "Send Message" at bounding box center [243, 129] width 64 height 15
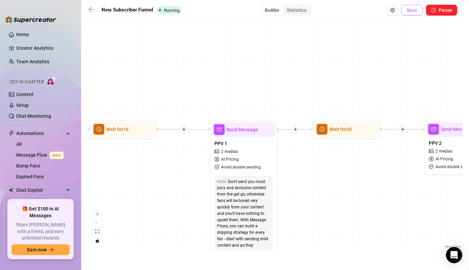
click at [411, 8] on span "Save" at bounding box center [412, 9] width 10 height 5
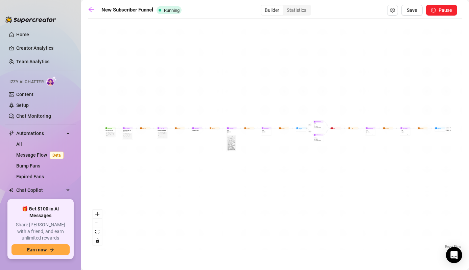
click at [114, 88] on div "If True If False Wait for 1d Send Message Dick Rating Promo Condition Spent abo…" at bounding box center [275, 136] width 374 height 228
click at [41, 152] on link "Message Flow Beta" at bounding box center [41, 154] width 50 height 5
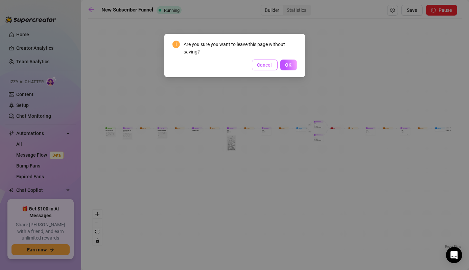
click at [267, 65] on span "Cancel" at bounding box center [264, 64] width 15 height 5
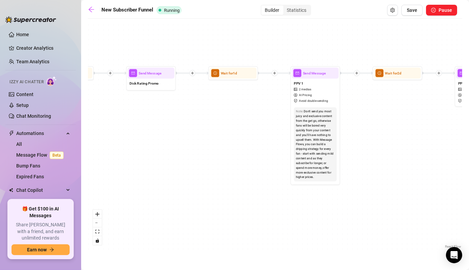
click at [276, 73] on icon "plus" at bounding box center [274, 72] width 3 height 3
click at [292, 91] on div "Message" at bounding box center [299, 90] width 36 height 8
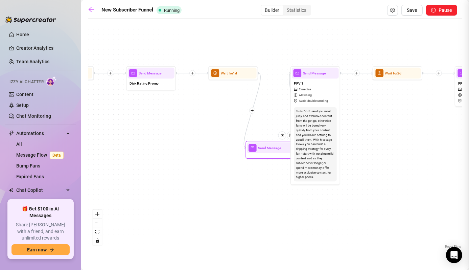
type textarea "Write your message here"
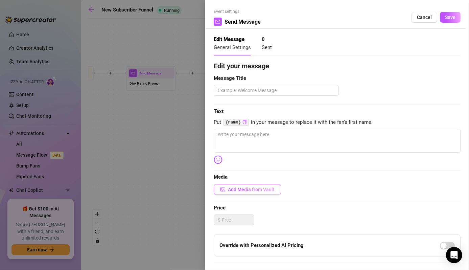
click at [272, 187] on span "Add Media from Vault" at bounding box center [251, 189] width 47 height 5
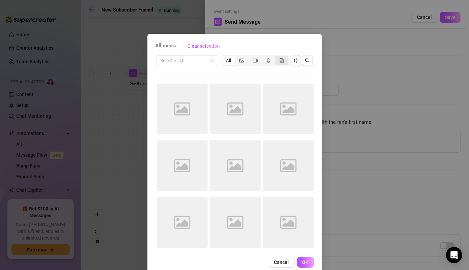
click at [279, 62] on icon "file-gif" at bounding box center [281, 60] width 5 height 5
click at [276, 57] on input "segmented control" at bounding box center [276, 57] width 0 height 0
click at [328, 59] on div "All media Clear selection Select a list All Image placeholder Image placeholder…" at bounding box center [234, 135] width 469 height 270
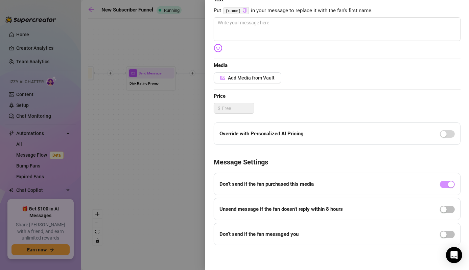
scroll to position [0, 0]
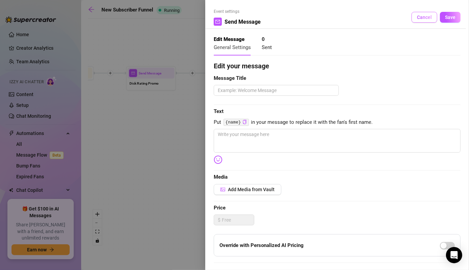
click at [421, 17] on span "Cancel" at bounding box center [424, 17] width 15 height 5
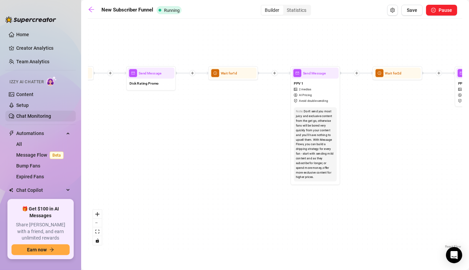
click at [40, 117] on link "Chat Monitoring" at bounding box center [33, 115] width 35 height 5
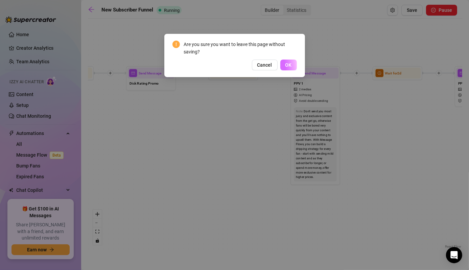
click at [289, 64] on span "OK" at bounding box center [288, 64] width 6 height 5
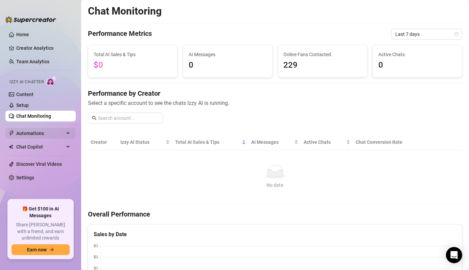
drag, startPoint x: 48, startPoint y: 132, endPoint x: 44, endPoint y: 136, distance: 5.7
click at [43, 130] on span "Automations" at bounding box center [40, 133] width 48 height 11
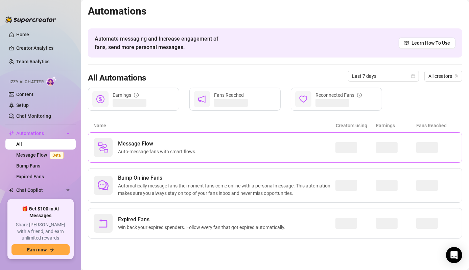
click at [138, 155] on div "Message Flow Auto-message fans with smart flows." at bounding box center [215, 147] width 242 height 19
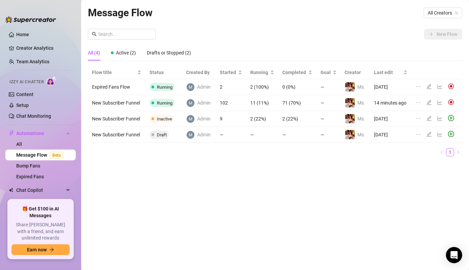
click at [426, 103] on icon "edit" at bounding box center [428, 102] width 5 height 5
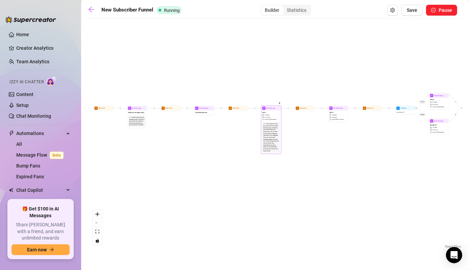
click at [273, 115] on div "PPV 1 2 medias AI Pricing Avoid double sending" at bounding box center [271, 116] width 19 height 11
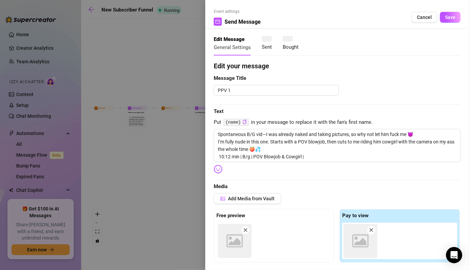
type textarea "Spontaneous B/G vid—I was already naked and taking pictures, so why not let him…"
click at [151, 82] on div at bounding box center [234, 135] width 469 height 270
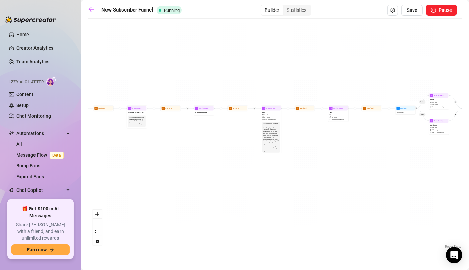
click at [255, 110] on div "If True If False Wait for 1d Send Message Dick Rating Promo Condition Spent abo…" at bounding box center [275, 136] width 374 height 228
click at [255, 103] on div "If True If False Wait for 1d Send Message Dick Rating Promo Condition Spent abo…" at bounding box center [275, 136] width 374 height 228
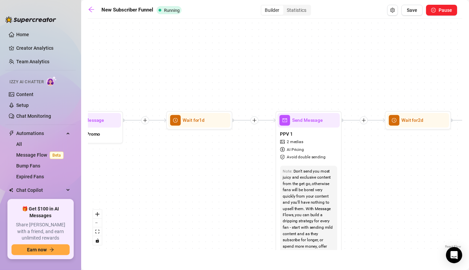
click at [255, 120] on icon "plus" at bounding box center [254, 120] width 4 height 0
click at [280, 142] on div "Message" at bounding box center [286, 143] width 48 height 11
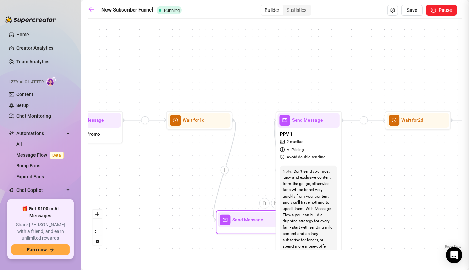
type textarea "Write your message here"
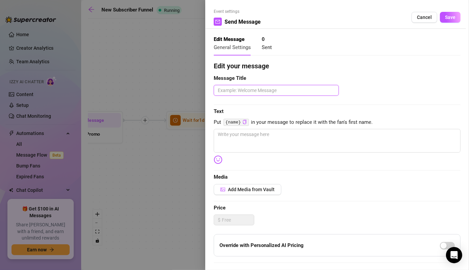
click at [258, 92] on textarea at bounding box center [276, 90] width 125 height 11
click at [256, 94] on textarea at bounding box center [276, 90] width 125 height 11
paste textarea "Day 2–3"
type textarea "Day 2–3"
click at [217, 91] on textarea "Day 2–3" at bounding box center [276, 90] width 125 height 11
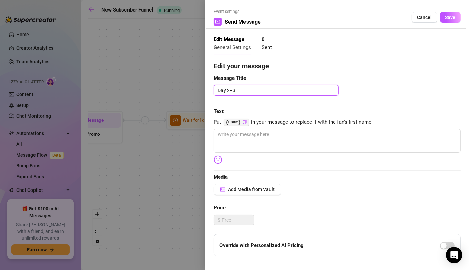
click at [237, 90] on textarea "Day 2–3" at bounding box center [276, 90] width 125 height 11
type textarea "Day 2–3"
type textarea "Day 2–3 P"
type textarea "Day 2–3 PP"
type textarea "Day 2–3 PPV"
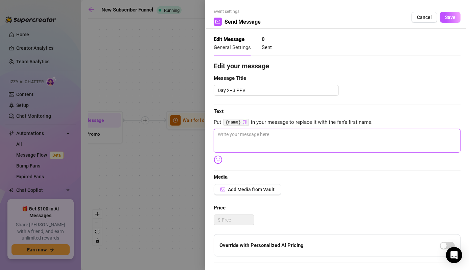
click at [238, 141] on textarea at bounding box center [337, 141] width 247 height 24
click at [245, 189] on span "Add Media from Vault" at bounding box center [251, 189] width 47 height 5
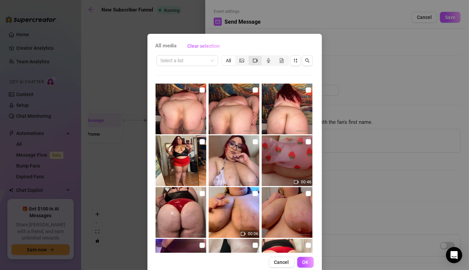
click at [253, 58] on icon "video-camera" at bounding box center [255, 60] width 5 height 4
click at [250, 57] on input "segmented control" at bounding box center [250, 57] width 0 height 0
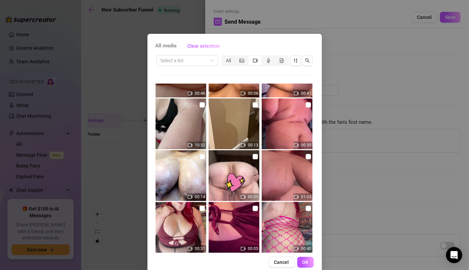
scroll to position [37, 0]
click at [199, 104] on input "checkbox" at bounding box center [201, 104] width 5 height 5
checkbox input "true"
click at [301, 258] on button "OK" at bounding box center [305, 262] width 17 height 11
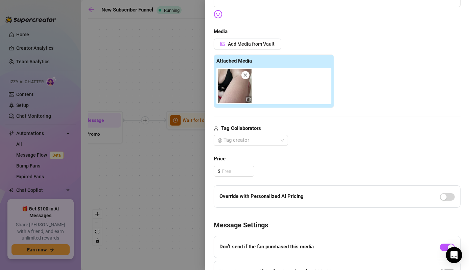
click at [243, 74] on icon "close" at bounding box center [245, 75] width 5 height 5
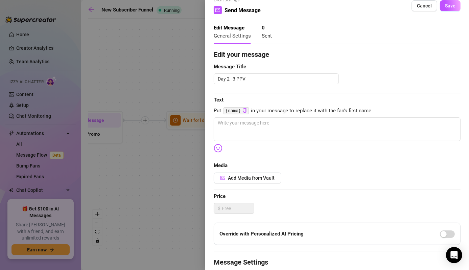
scroll to position [112, 0]
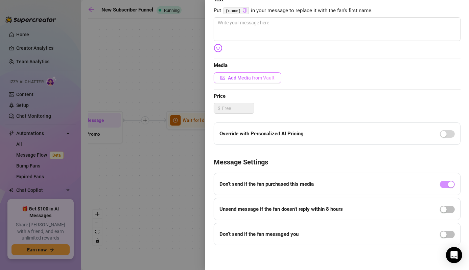
click at [246, 76] on span "Add Media from Vault" at bounding box center [251, 77] width 47 height 5
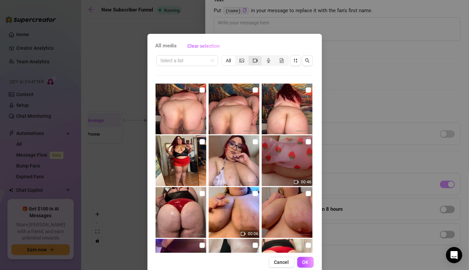
click at [253, 63] on span "segmented control" at bounding box center [255, 60] width 5 height 5
click at [250, 57] on input "segmented control" at bounding box center [250, 57] width 0 height 0
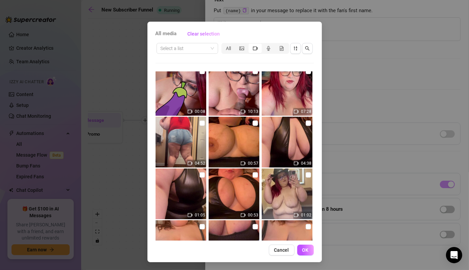
scroll to position [727, 0]
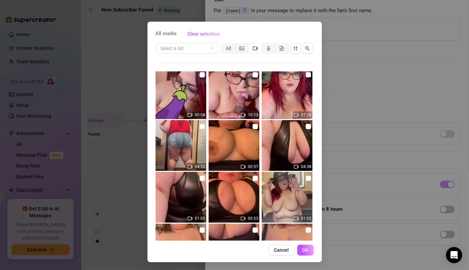
click at [92, 62] on div "All media Clear selection Select a list All 00:46 00:06 00:41 10:32 00:13 00:30…" at bounding box center [234, 135] width 469 height 270
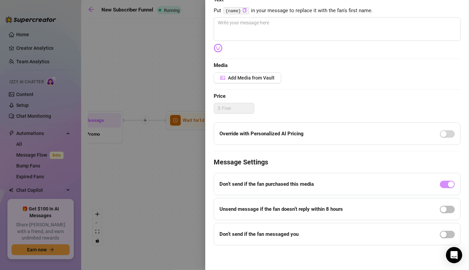
click at [127, 70] on div at bounding box center [234, 135] width 469 height 270
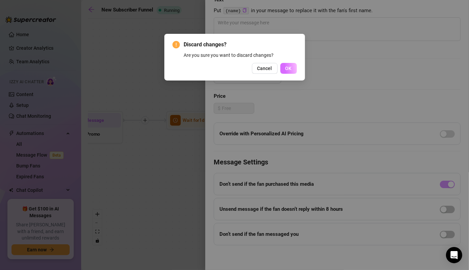
click at [289, 70] on span "OK" at bounding box center [288, 68] width 6 height 5
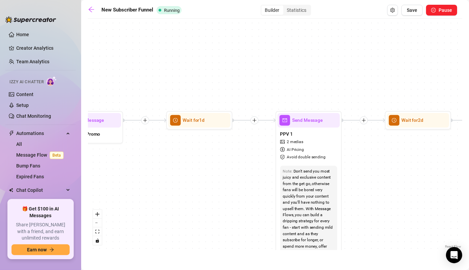
click at [254, 124] on div at bounding box center [254, 120] width 8 height 8
click at [281, 140] on div "Message" at bounding box center [286, 143] width 48 height 11
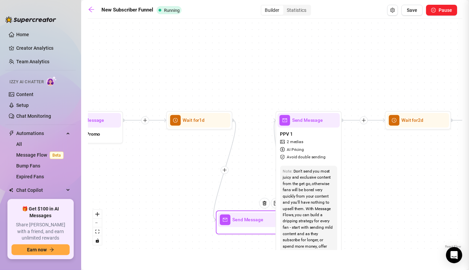
type textarea "Write your message here"
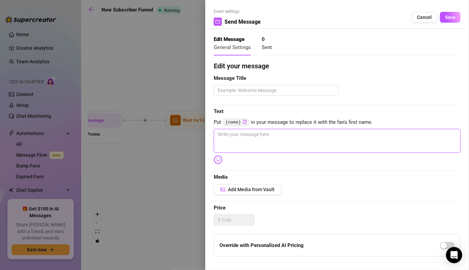
click at [260, 145] on textarea at bounding box center [337, 141] width 247 height 24
paste textarea "I couldn’t wait to show you this one 😈 I slipped into a tiny red two-piece just…"
type textarea "I couldn’t wait to show you this one 😈 I slipped into a tiny red two-piece just…"
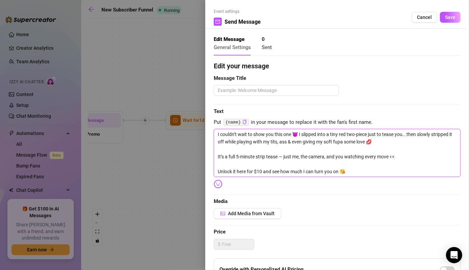
scroll to position [0, 0]
type textarea "I couldn’t wait to show you this one 😈 I slipped into a tiny red two-piece just…"
click at [232, 89] on textarea at bounding box center [276, 90] width 125 height 11
paste textarea "Day 2–3"
type textarea "Day 2–3"
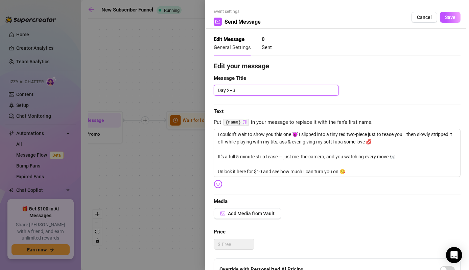
type textarea "Day 2–3"
type textarea "Day 2–3 P"
type textarea "Day 2–3 PP"
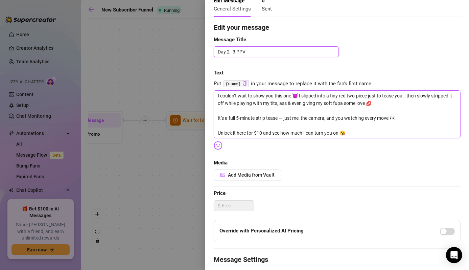
scroll to position [40, 0]
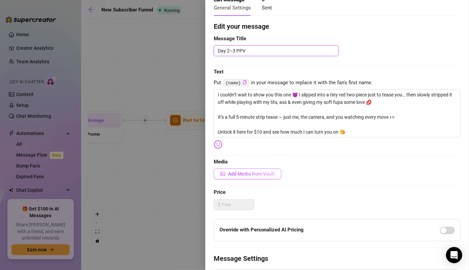
type textarea "Day 2–3 PPV"
click at [258, 170] on button "Add Media from Vault" at bounding box center [248, 173] width 68 height 11
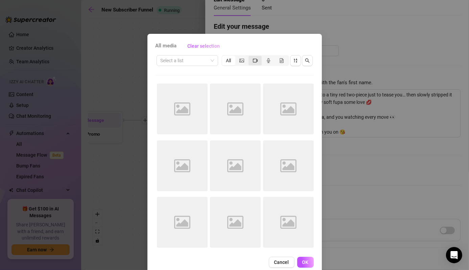
click at [253, 61] on icon "video-camera" at bounding box center [255, 60] width 5 height 4
click at [250, 57] on input "segmented control" at bounding box center [250, 57] width 0 height 0
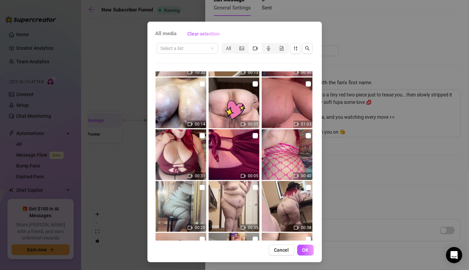
scroll to position [98, 0]
click at [196, 49] on input "search" at bounding box center [184, 48] width 47 height 10
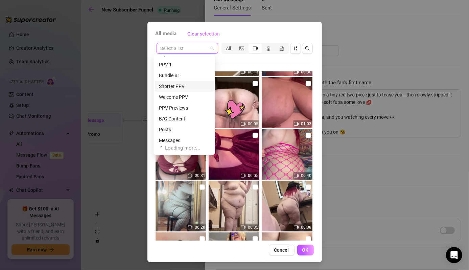
scroll to position [19, 0]
click at [174, 108] on div "PPV Previews" at bounding box center [184, 107] width 51 height 7
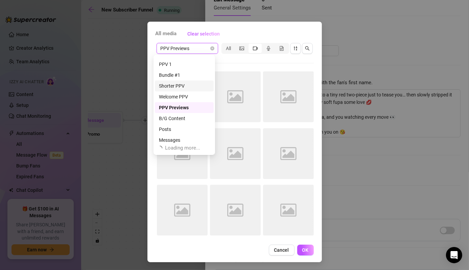
scroll to position [0, 0]
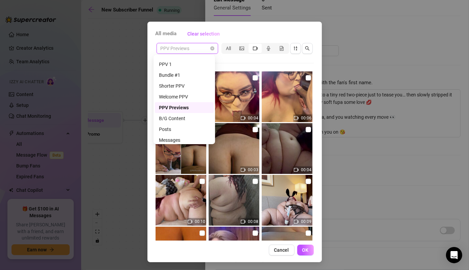
click at [187, 49] on span "PPV Previews" at bounding box center [187, 48] width 53 height 10
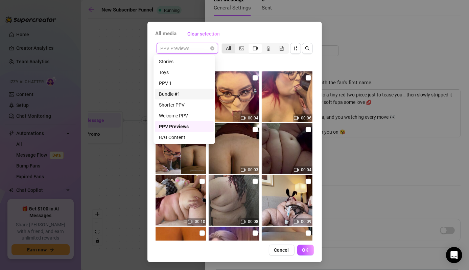
click at [229, 46] on div "All" at bounding box center [228, 48] width 13 height 9
click at [224, 45] on input "All" at bounding box center [224, 45] width 0 height 0
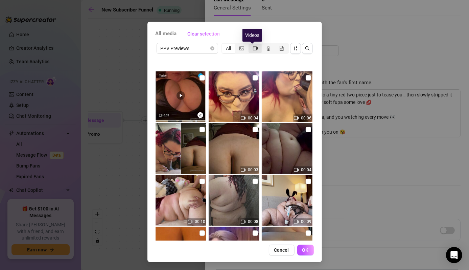
click at [255, 46] on icon "video-camera" at bounding box center [255, 48] width 5 height 5
click at [250, 45] on input "segmented control" at bounding box center [250, 45] width 0 height 0
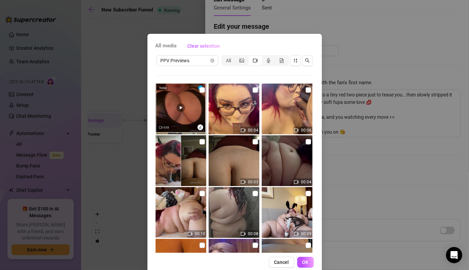
scroll to position [100, 0]
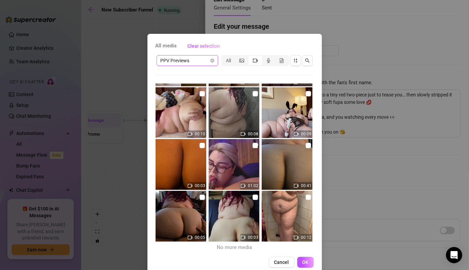
click at [203, 65] on span "PPV Previews" at bounding box center [187, 60] width 53 height 10
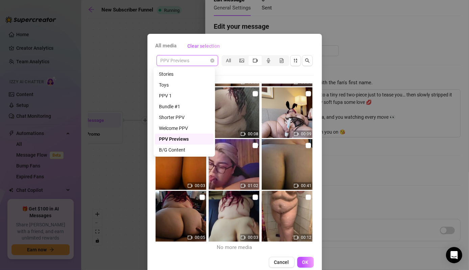
click at [212, 58] on div "PPV Previews" at bounding box center [187, 60] width 62 height 11
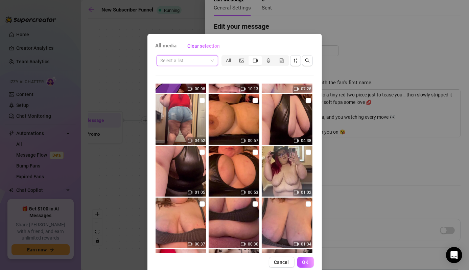
scroll to position [925, 0]
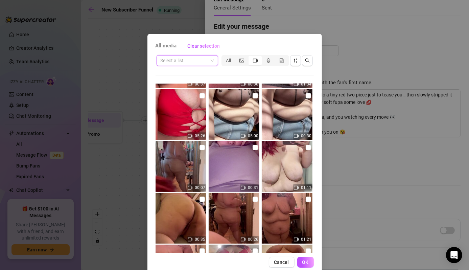
click at [197, 99] on img at bounding box center [180, 114] width 51 height 51
checkbox input "true"
click at [303, 261] on span "OK" at bounding box center [305, 261] width 6 height 5
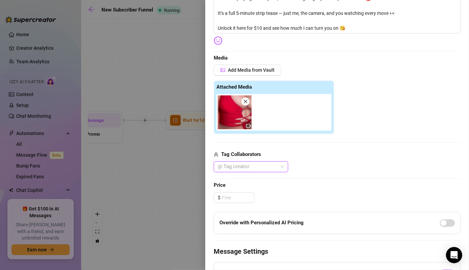
scroll to position [144, 0]
click at [235, 194] on input at bounding box center [238, 197] width 32 height 10
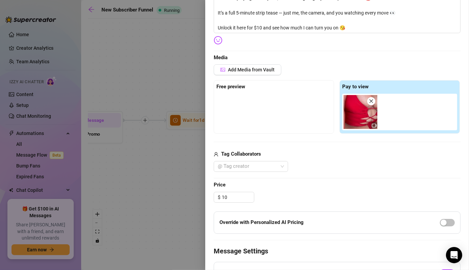
type input "10.00"
click at [340, 178] on div "Edit your message Message Title Day 2–3 PPV Text Put {name} in your message to …" at bounding box center [337, 125] width 247 height 416
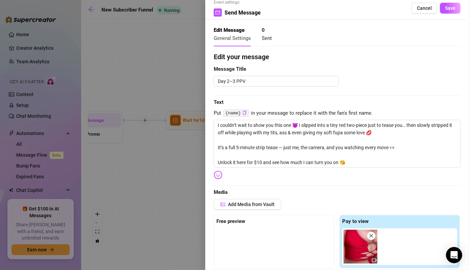
scroll to position [0, 0]
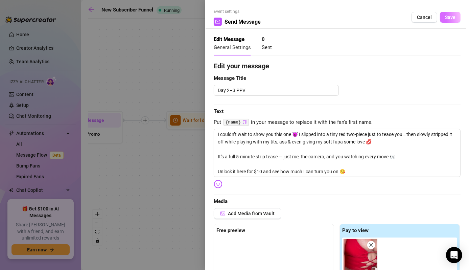
click at [444, 22] on button "Save" at bounding box center [450, 17] width 21 height 11
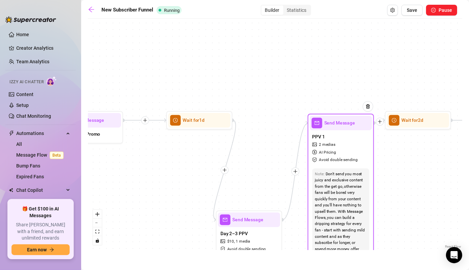
drag, startPoint x: 311, startPoint y: 120, endPoint x: 364, endPoint y: 123, distance: 53.1
click at [364, 123] on div "Send Message" at bounding box center [341, 123] width 62 height 15
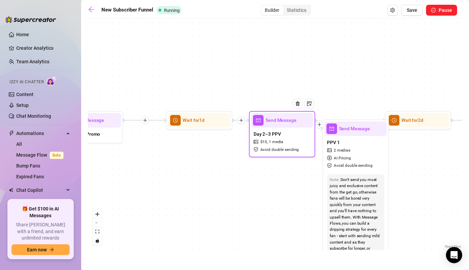
drag, startPoint x: 250, startPoint y: 224, endPoint x: 284, endPoint y: 123, distance: 106.6
click at [284, 123] on div "Send Message" at bounding box center [282, 120] width 62 height 15
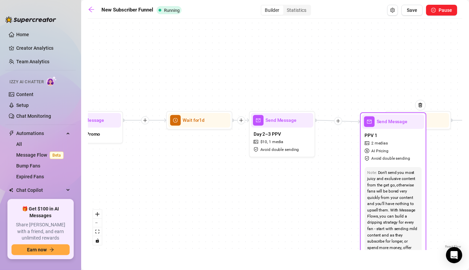
drag, startPoint x: 351, startPoint y: 135, endPoint x: 392, endPoint y: 128, distance: 41.5
click at [392, 128] on div "Send Message" at bounding box center [393, 121] width 62 height 15
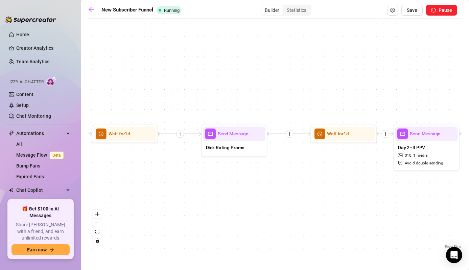
drag, startPoint x: 184, startPoint y: 175, endPoint x: 326, endPoint y: 189, distance: 142.3
click at [326, 189] on div "If True If False Send Message Day 2–3 PPV $ 10 , 1 media Avoid double sending W…" at bounding box center [275, 136] width 374 height 228
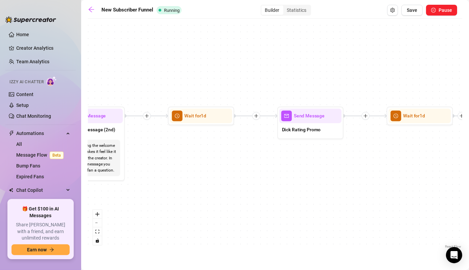
drag, startPoint x: 198, startPoint y: 217, endPoint x: 273, endPoint y: 199, distance: 77.2
click at [273, 199] on div "If True If False Send Message Day 2–3 PPV $ 10 , 1 media Avoid double sending W…" at bounding box center [275, 136] width 374 height 228
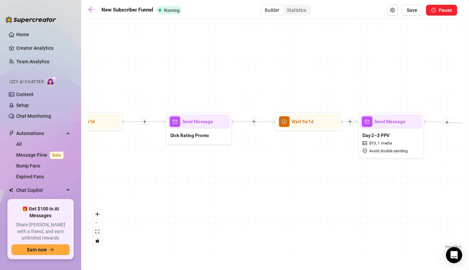
drag, startPoint x: 364, startPoint y: 203, endPoint x: 236, endPoint y: 210, distance: 128.3
click at [236, 210] on div "If True If False Send Message Day 2–3 PPV $ 10 , 1 media Avoid double sending W…" at bounding box center [275, 136] width 374 height 228
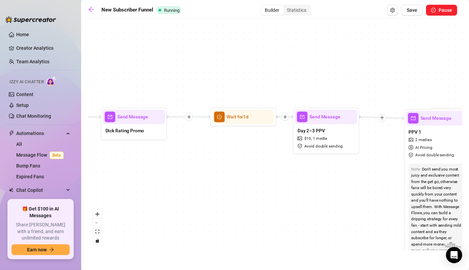
drag, startPoint x: 362, startPoint y: 233, endPoint x: 277, endPoint y: 218, distance: 86.3
click at [277, 218] on div "If True If False Send Message Day 2–3 PPV $ 10 , 1 media Avoid double sending W…" at bounding box center [275, 136] width 374 height 228
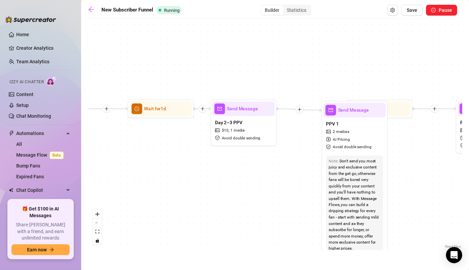
drag, startPoint x: 277, startPoint y: 218, endPoint x: 216, endPoint y: 218, distance: 61.2
click at [216, 218] on div "If True If False Send Message Day 2–3 PPV $ 10 , 1 media Avoid double sending W…" at bounding box center [275, 136] width 374 height 228
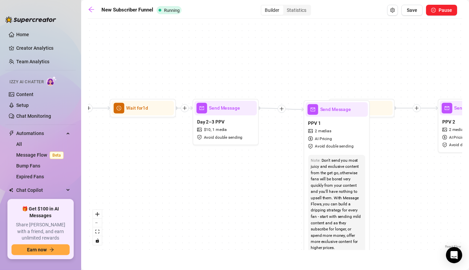
click at [281, 107] on icon "plus" at bounding box center [281, 109] width 0 height 4
click at [308, 108] on div "Time Delay" at bounding box center [314, 109] width 48 height 11
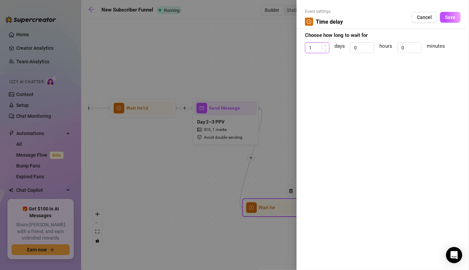
click at [325, 45] on icon "up" at bounding box center [325, 45] width 2 height 2
type input "2"
click at [325, 45] on icon "up" at bounding box center [325, 45] width 2 height 2
click at [448, 13] on button "Save" at bounding box center [450, 17] width 21 height 11
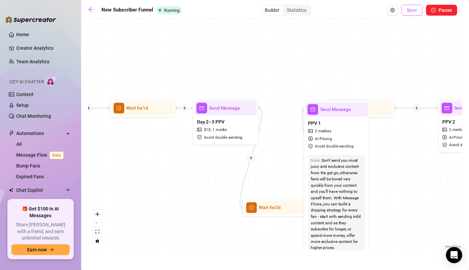
click at [415, 9] on span "Save" at bounding box center [412, 9] width 10 height 5
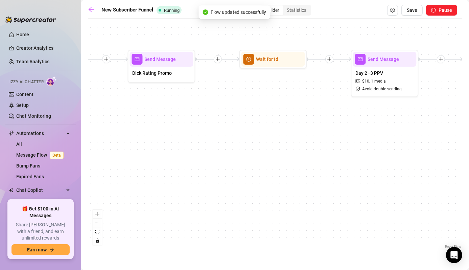
drag, startPoint x: 252, startPoint y: 193, endPoint x: 473, endPoint y: 116, distance: 233.9
click at [468, 116] on html "Home Creator Analytics Team Analytics Izzy AI Chatter Content Setup Chat Monito…" at bounding box center [234, 135] width 469 height 270
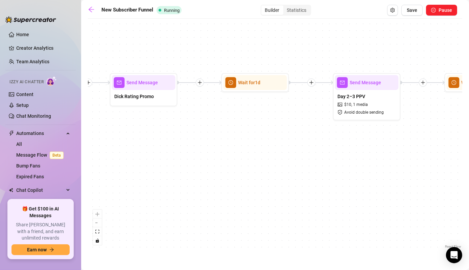
drag, startPoint x: 386, startPoint y: 156, endPoint x: 369, endPoint y: 190, distance: 37.3
click at [369, 190] on div "If True If False Wait for 2d Send Message Day 2–3 PPV $ 10 , 1 media Avoid doub…" at bounding box center [275, 136] width 374 height 228
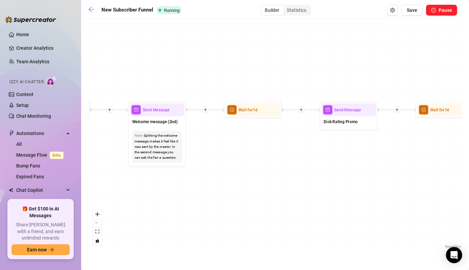
drag, startPoint x: 228, startPoint y: 203, endPoint x: 394, endPoint y: 212, distance: 166.5
click at [394, 212] on div "If True If False Wait for 2d Send Message Day 2–3 PPV $ 10 , 1 media Avoid doub…" at bounding box center [275, 136] width 374 height 228
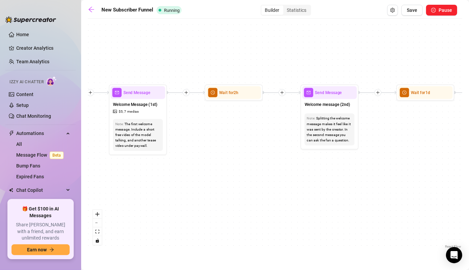
drag, startPoint x: 248, startPoint y: 222, endPoint x: 426, endPoint y: 200, distance: 179.5
click at [426, 200] on div "If True If False Wait for 2d Send Message Day 2–3 PPV $ 10 , 1 media Avoid doub…" at bounding box center [275, 136] width 374 height 228
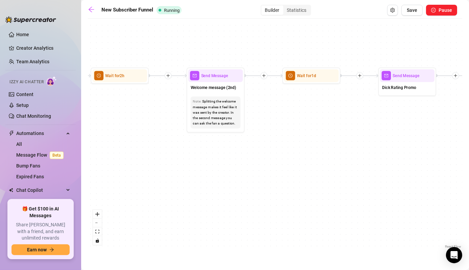
drag, startPoint x: 377, startPoint y: 207, endPoint x: 231, endPoint y: 198, distance: 146.3
click at [231, 198] on div "If True If False Wait for 2d Send Message Day 2–3 PPV $ 10 , 1 media Avoid doub…" at bounding box center [275, 136] width 374 height 228
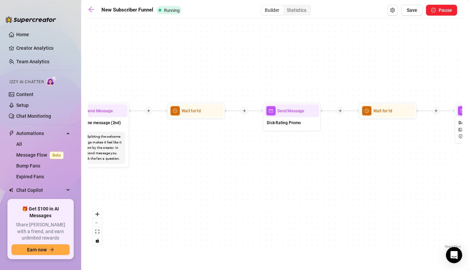
drag, startPoint x: 366, startPoint y: 202, endPoint x: 283, endPoint y: 229, distance: 88.2
click at [283, 229] on div "If True If False Wait for 2d Send Message Day 2–3 PPV $ 10 , 1 media Avoid doub…" at bounding box center [275, 136] width 374 height 228
click at [298, 119] on div "Dick Rating Promo" at bounding box center [291, 123] width 54 height 12
type textarea "Alright babe, let’s see what you’re working with 👀 👉 Text rating: $8 — I’ll giv…"
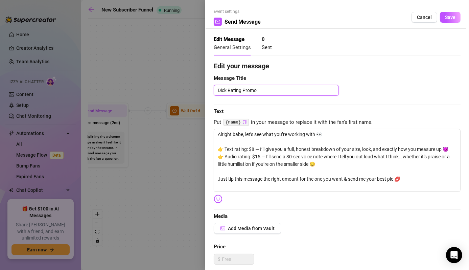
click at [217, 90] on textarea "Dick Rating Promo" at bounding box center [276, 90] width 125 height 11
type textarea "DDick Rating Promo"
type textarea "DaDick Rating Promo"
type textarea "DayDick Rating Promo"
type textarea "Day Dick Rating Promo"
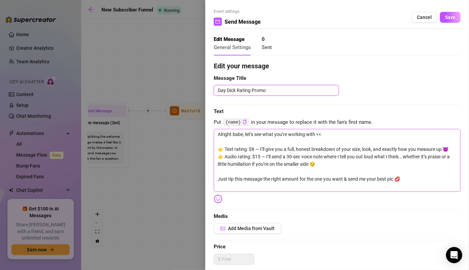
type textarea "Day 2Dick Rating Promo"
type textarea "Day 2:Dick Rating Promo"
type textarea "Day 2: Dick Rating Promo"
click at [448, 16] on span "Save" at bounding box center [450, 17] width 10 height 5
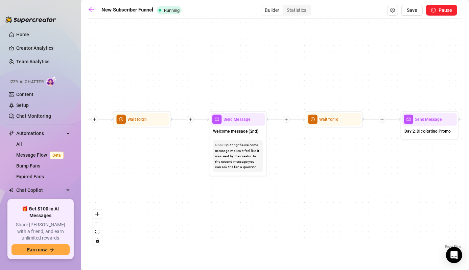
drag, startPoint x: 217, startPoint y: 191, endPoint x: 359, endPoint y: 200, distance: 141.9
click at [359, 200] on div "If True If False Wait for 2d Send Message Day 2–3 PPV $ 10 , 1 media Avoid doub…" at bounding box center [275, 136] width 374 height 228
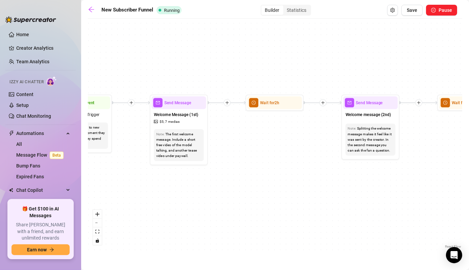
drag, startPoint x: 141, startPoint y: 240, endPoint x: 270, endPoint y: 223, distance: 130.2
click at [270, 223] on div "If True If False Wait for 2d Send Message Day 2–3 PPV $ 10 , 1 media Avoid doub…" at bounding box center [275, 136] width 374 height 228
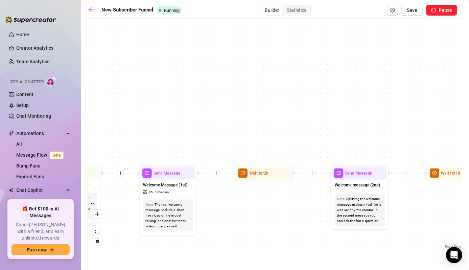
drag, startPoint x: 225, startPoint y: 192, endPoint x: 210, endPoint y: 271, distance: 80.1
click at [210, 269] on html "Home Creator Analytics Team Analytics Izzy AI Chatter Content Setup Chat Monito…" at bounding box center [234, 135] width 469 height 270
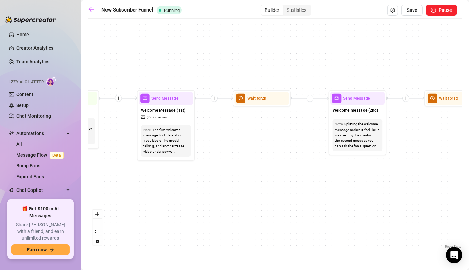
drag, startPoint x: 302, startPoint y: 222, endPoint x: 304, endPoint y: 139, distance: 83.2
click at [304, 139] on div "If True If False Wait for 2d Send Message Day 2–3 PPV $ 10 , 1 media Avoid doub…" at bounding box center [275, 136] width 374 height 228
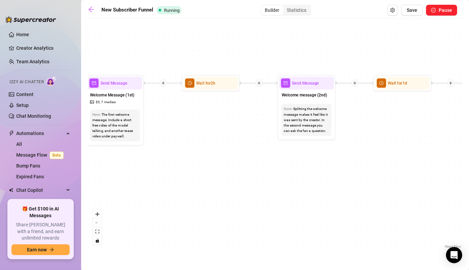
drag, startPoint x: 306, startPoint y: 206, endPoint x: 242, endPoint y: 189, distance: 65.4
click at [242, 189] on div "If True If False Wait for 2d Send Message Day 2–3 PPV $ 10 , 1 media Avoid doub…" at bounding box center [275, 136] width 374 height 228
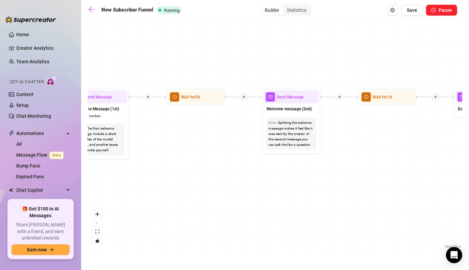
drag, startPoint x: 373, startPoint y: 221, endPoint x: 392, endPoint y: 236, distance: 24.1
click at [392, 236] on div "If True If False Wait for 2d Send Message Day 2–3 PPV $ 10 , 1 media Avoid doub…" at bounding box center [275, 136] width 374 height 228
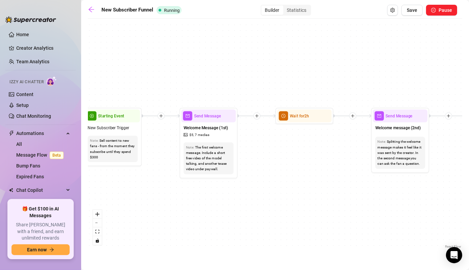
drag, startPoint x: 187, startPoint y: 197, endPoint x: 291, endPoint y: 213, distance: 105.2
click at [291, 213] on div "If True If False Wait for 2d Send Message Day 2–3 PPV $ 10 , 1 media Avoid doub…" at bounding box center [275, 136] width 374 height 228
click at [215, 118] on span "Send Message" at bounding box center [208, 116] width 27 height 6
type textarea "Welcome to my OnlyFans, babe 💕 Thanks so much for subscribing and supporting me…"
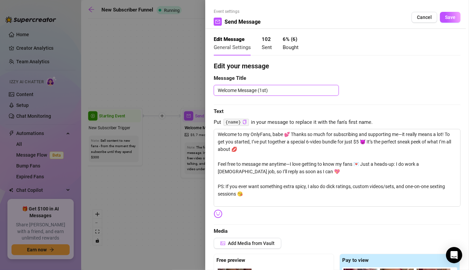
click at [217, 88] on textarea "Welcome Message (1st)" at bounding box center [276, 90] width 125 height 11
type textarea "DWelcome Message (1st)"
type textarea "DaWelcome Message (1st)"
type textarea "DayWelcome Message (1st)"
type textarea "Day Welcome Message (1st)"
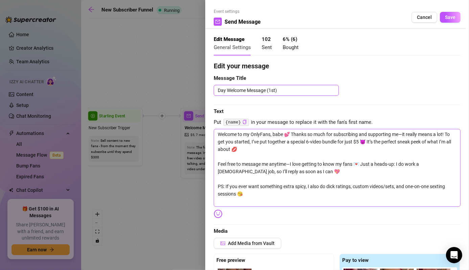
type textarea "Day 1Welcome Message (1st)"
type textarea "Day 1:Welcome Message (1st)"
type textarea "Day 1: Welcome Message (1st)"
click at [445, 17] on span "Save" at bounding box center [450, 17] width 10 height 5
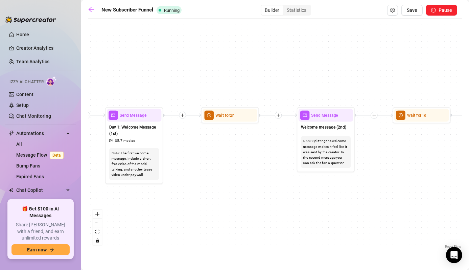
drag, startPoint x: 343, startPoint y: 162, endPoint x: 267, endPoint y: 161, distance: 76.7
click at [267, 161] on div "If True If False Wait for 2d Send Message Day 2–3 PPV $ 10 , 1 media Avoid doub…" at bounding box center [275, 136] width 374 height 228
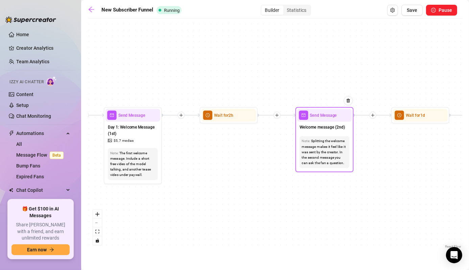
click at [308, 126] on span "Welcome message (2nd)" at bounding box center [322, 127] width 46 height 6
type textarea "Hey {name} 😘 I just saw you subbed. Welcome, babe. I hope you're loving the con…"
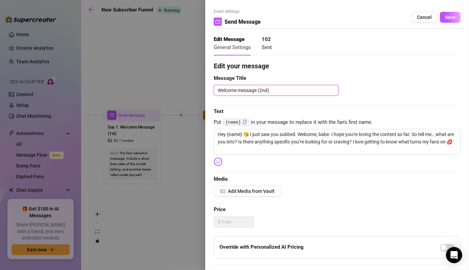
click at [219, 88] on textarea "Welcome message (2nd)" at bounding box center [276, 90] width 125 height 11
type textarea "DWelcome message (2nd)"
type textarea "DaWelcome message (2nd)"
type textarea "DayWelcome message (2nd)"
type textarea "Day Welcome message (2nd)"
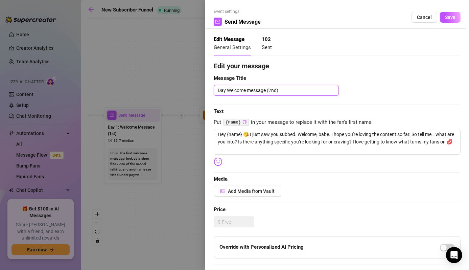
type textarea "Day 1Welcome message (2nd)"
type textarea "Day 1:Welcome message (2nd)"
type textarea "Day 1: Welcome message (2nd)"
click at [449, 18] on span "Save" at bounding box center [450, 17] width 10 height 5
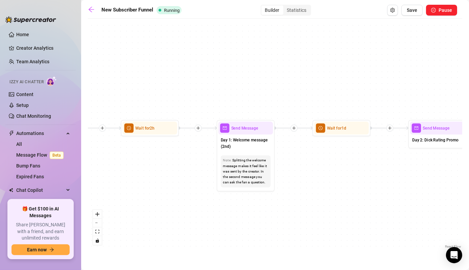
drag, startPoint x: 213, startPoint y: 175, endPoint x: 135, endPoint y: 188, distance: 79.8
click at [134, 188] on div "If True If False Wait for 2d Send Message Day 2–3 PPV $ 10 , 1 media Avoid doub…" at bounding box center [275, 136] width 374 height 228
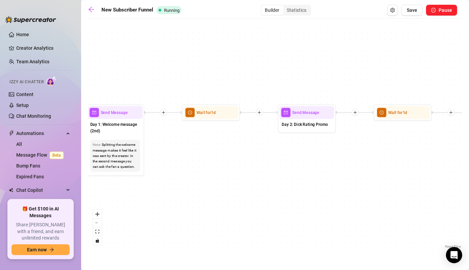
drag, startPoint x: 334, startPoint y: 201, endPoint x: 161, endPoint y: 183, distance: 174.4
click at [161, 183] on div "If True If False Wait for 2d Send Message Day 2–3 PPV $ 10 , 1 media Avoid doub…" at bounding box center [275, 136] width 374 height 228
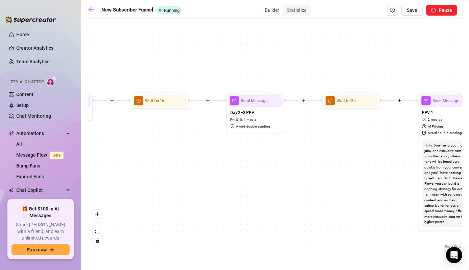
drag, startPoint x: 319, startPoint y: 163, endPoint x: 120, endPoint y: 154, distance: 199.9
click at [120, 154] on div "If True If False Wait for 2d Send Message Day 2–3 PPV $ 10 , 1 media Avoid doub…" at bounding box center [275, 136] width 374 height 228
click at [247, 113] on span "Day 2–3 PPV" at bounding box center [242, 112] width 24 height 6
type textarea "I couldn’t wait to show you this one 😈 I slipped into a tiny red two-piece just…"
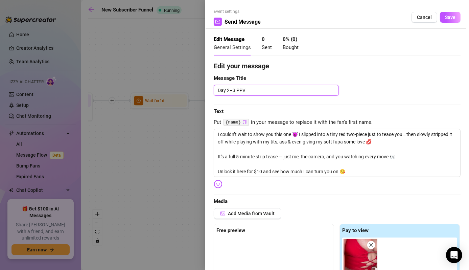
click at [233, 90] on textarea "Day 2–3 PPV" at bounding box center [276, 90] width 125 height 11
type textarea "Day 23 PPV"
type textarea "Day 3 PPV"
type textarea "Day3 PPV"
type textarea "Day:3 PPV"
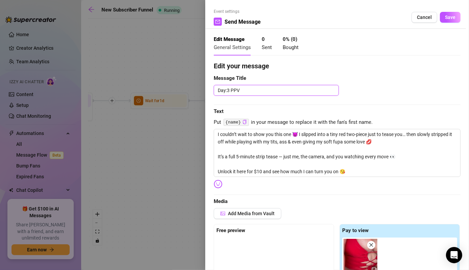
type textarea "Day: 3 PPV"
type textarea "Day:3 PPV"
type textarea "Day3 PPV"
type textarea "Day 3 PPV"
type textarea "Day 3: PPV"
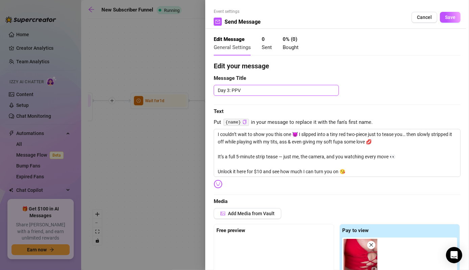
click at [250, 93] on textarea "Day 3: PPV" at bounding box center [276, 90] width 125 height 11
type textarea "Day 3: PPV"
type textarea "Day 3: PPV T"
type textarea "Day 3: PPV Te"
type textarea "Day 3: PPV Tea"
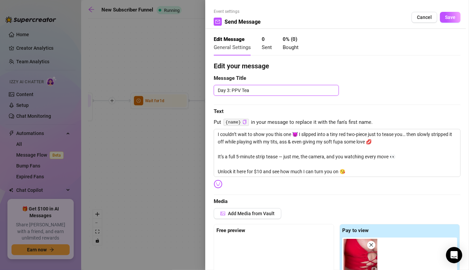
type textarea "Day 3: PPV Teas"
type textarea "Day 3: PPV Tease"
click at [445, 18] on span "Save" at bounding box center [450, 17] width 10 height 5
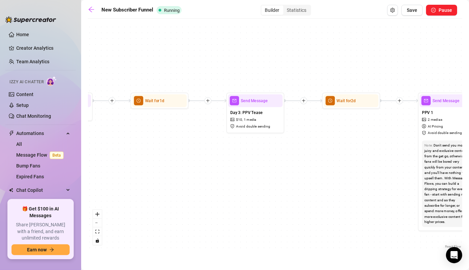
drag, startPoint x: 321, startPoint y: 167, endPoint x: 259, endPoint y: 176, distance: 62.9
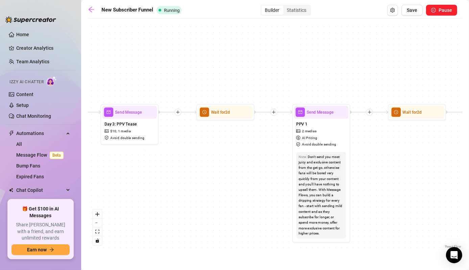
drag, startPoint x: 259, startPoint y: 176, endPoint x: 205, endPoint y: 178, distance: 53.8
click at [205, 178] on div "If True If False Wait for 2d Send Message Day 3: PPV Tease $ 10 , 1 media Avoid…" at bounding box center [275, 136] width 374 height 228
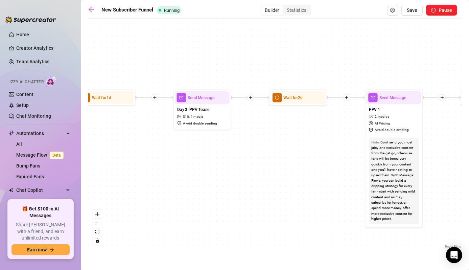
drag, startPoint x: 242, startPoint y: 183, endPoint x: 315, endPoint y: 168, distance: 74.1
click at [315, 168] on div "If True If False Wait for 2d Send Message Day 3: PPV Tease $ 10 , 1 media Avoid…" at bounding box center [275, 136] width 374 height 228
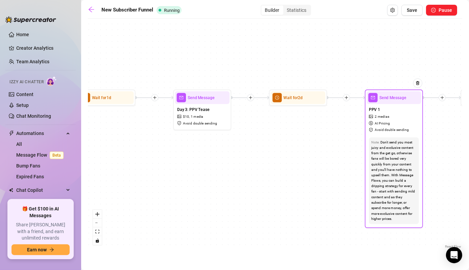
click at [391, 99] on span "Send Message" at bounding box center [392, 97] width 27 height 6
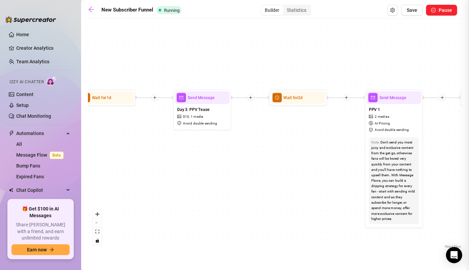
type textarea "Spontaneous B/G vid—I was already naked and taking pictures, so why not let him…"
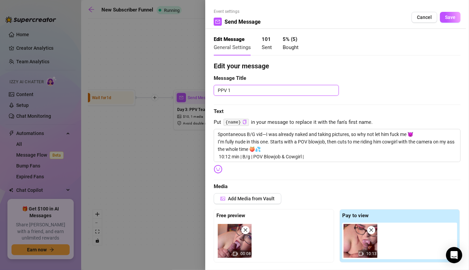
drag, startPoint x: 237, startPoint y: 93, endPoint x: 212, endPoint y: 91, distance: 25.4
click at [212, 91] on div "Event settings Send Message Cancel Save Edit Message General Settings 101 Sent …" at bounding box center [337, 135] width 264 height 270
type textarea "D"
type textarea "Da"
type textarea "Day"
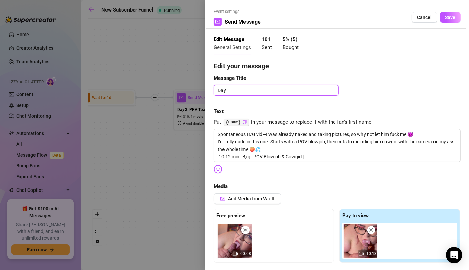
type textarea "Day"
type textarea "Day 5"
type textarea "Day 5:"
type textarea "Day 5: P"
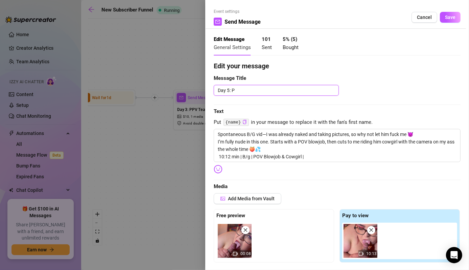
type textarea "Day 5: PP"
type textarea "Day 5: PPV"
click at [446, 18] on span "Save" at bounding box center [450, 17] width 10 height 5
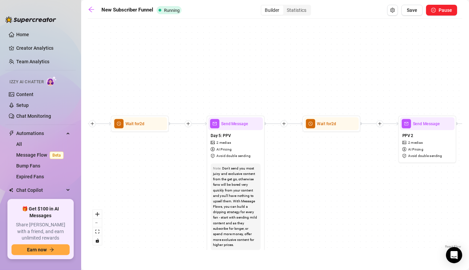
drag, startPoint x: 282, startPoint y: 180, endPoint x: 127, endPoint y: 204, distance: 156.0
click at [127, 204] on div "If True If False Wait for 2d Send Message Day 3: PPV Tease $ 10 , 1 media Avoid…" at bounding box center [275, 136] width 374 height 228
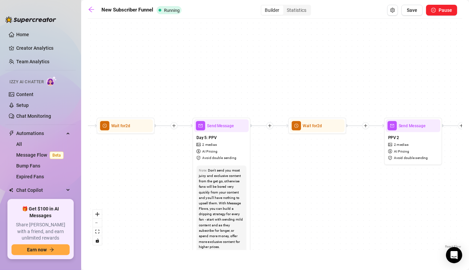
drag, startPoint x: 157, startPoint y: 198, endPoint x: 143, endPoint y: 200, distance: 14.3
click at [143, 200] on div "If True If False Wait for 2d Send Message Day 3: PPV Tease $ 10 , 1 media Avoid…" at bounding box center [275, 136] width 374 height 228
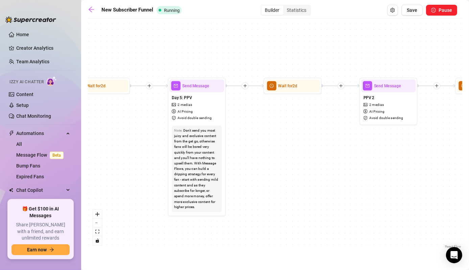
drag, startPoint x: 318, startPoint y: 203, endPoint x: 293, endPoint y: 163, distance: 46.9
click at [293, 163] on div "If True If False Wait for 2d Send Message Day 3: PPV Tease $ 10 , 1 media Avoid…" at bounding box center [275, 136] width 374 height 228
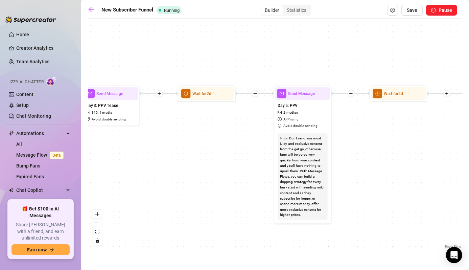
drag, startPoint x: 112, startPoint y: 138, endPoint x: 218, endPoint y: 146, distance: 106.1
click at [218, 146] on div "If True If False Wait for 2d Send Message Day 3: PPV Tease $ 10 , 1 media Avoid…" at bounding box center [275, 136] width 374 height 228
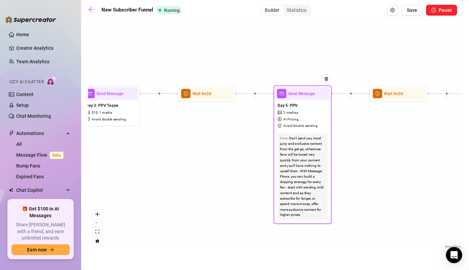
click at [300, 114] on div "Day 5: PPV 2 medias AI Pricing Avoid double sending" at bounding box center [302, 115] width 54 height 31
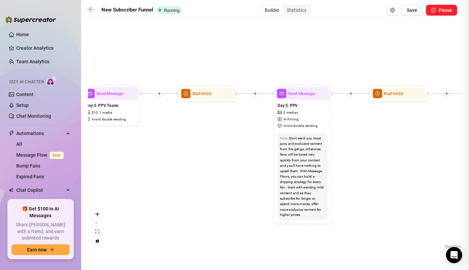
type textarea "Spontaneous B/G vid—I was already naked and taking pictures, so why not let him…"
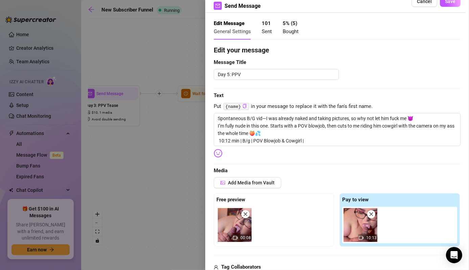
scroll to position [15, 0]
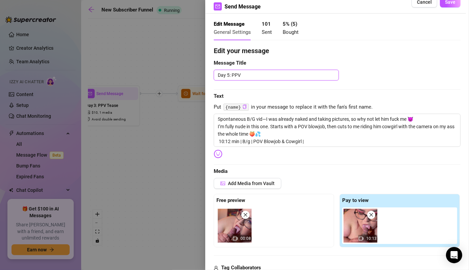
drag, startPoint x: 233, startPoint y: 74, endPoint x: 222, endPoint y: 74, distance: 11.2
click at [222, 74] on textarea "Day 5: PPV" at bounding box center [276, 75] width 125 height 11
type textarea "[PERSON_NAME]"
type textarea "PPV"
click at [445, 2] on span "Save" at bounding box center [450, 1] width 10 height 5
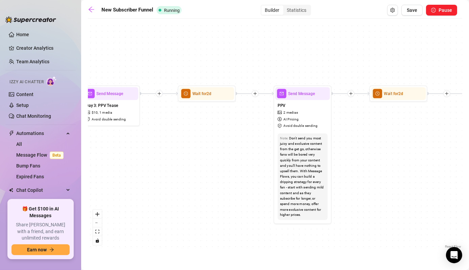
click at [255, 95] on div at bounding box center [254, 93] width 7 height 7
click at [271, 109] on div "Message" at bounding box center [283, 114] width 42 height 10
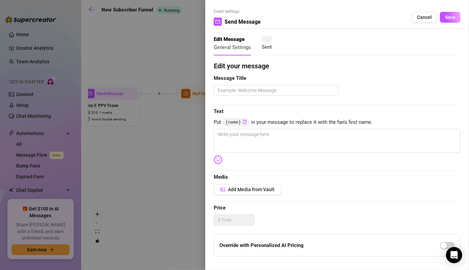
type textarea "Write your message here"
click at [266, 88] on textarea at bounding box center [276, 90] width 125 height 11
type textarea "D"
type textarea "Da"
click at [236, 142] on textarea at bounding box center [337, 141] width 247 height 24
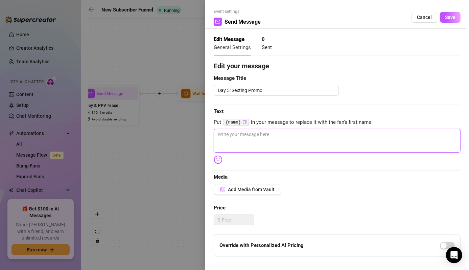
paste textarea "Craving me all to yourself? 😈 I do private sexting sessions where we can get re…"
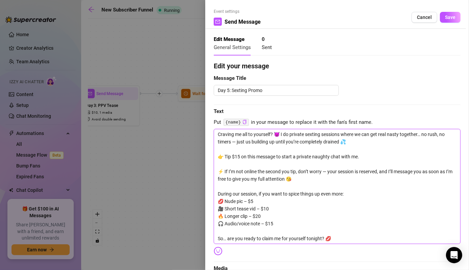
scroll to position [0, 0]
click at [341, 184] on textarea "Craving me all to yourself? 😈 I do private sexting sessions where we can get re…" at bounding box center [337, 186] width 247 height 115
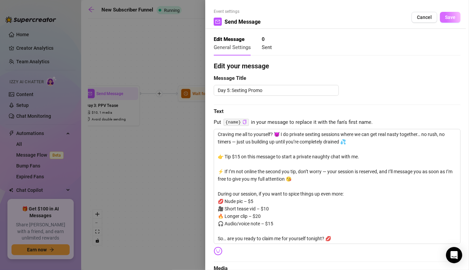
click at [448, 19] on span "Save" at bounding box center [450, 17] width 10 height 5
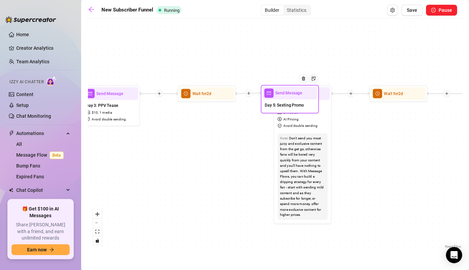
drag, startPoint x: 250, startPoint y: 182, endPoint x: 290, endPoint y: 93, distance: 97.6
click at [290, 93] on span "Send Message" at bounding box center [288, 93] width 27 height 6
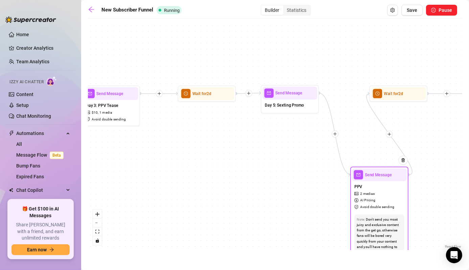
drag, startPoint x: 321, startPoint y: 99, endPoint x: 399, endPoint y: 176, distance: 109.5
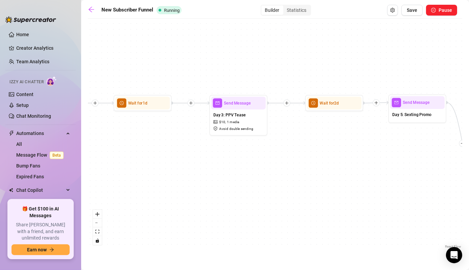
drag, startPoint x: 198, startPoint y: 170, endPoint x: 326, endPoint y: 179, distance: 127.8
click at [326, 179] on div "If True If False Send Message Day 5: Sexting Promo Wait for 2d Send Message Day…" at bounding box center [275, 136] width 374 height 228
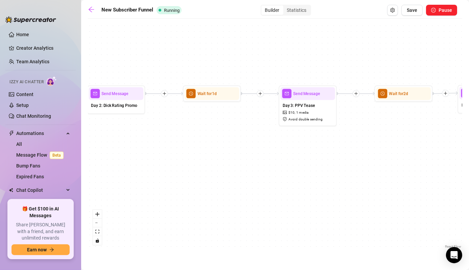
drag, startPoint x: 171, startPoint y: 187, endPoint x: 240, endPoint y: 177, distance: 70.0
click at [240, 177] on div "If True If False Send Message Day 5: Sexting Promo Wait for 2d Send Message Day…" at bounding box center [275, 136] width 374 height 228
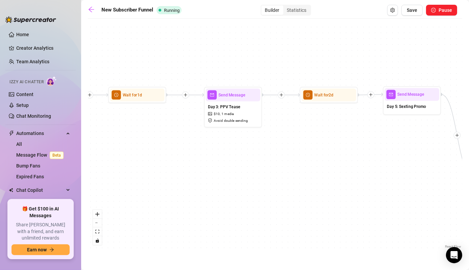
drag, startPoint x: 342, startPoint y: 179, endPoint x: 250, endPoint y: 180, distance: 91.9
click at [250, 180] on div "If True If False Send Message Day 5: Sexting Promo Wait for 2d Send Message Day…" at bounding box center [275, 136] width 374 height 228
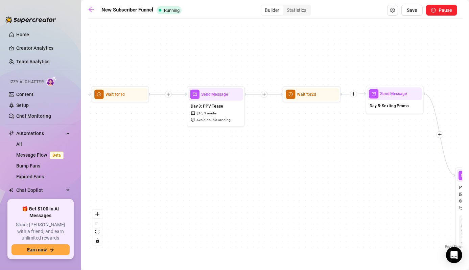
drag, startPoint x: 335, startPoint y: 179, endPoint x: 171, endPoint y: 183, distance: 164.3
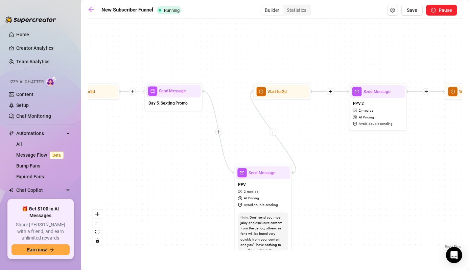
drag, startPoint x: 171, startPoint y: 183, endPoint x: 136, endPoint y: 173, distance: 36.4
click at [136, 173] on div "If True If False Send Message Day 5: Sexting Promo Wait for 2d Send Message Day…" at bounding box center [275, 136] width 374 height 228
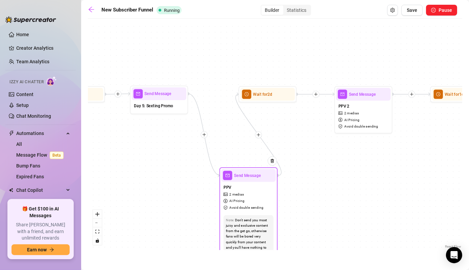
click at [257, 180] on div "Send Message" at bounding box center [248, 175] width 54 height 13
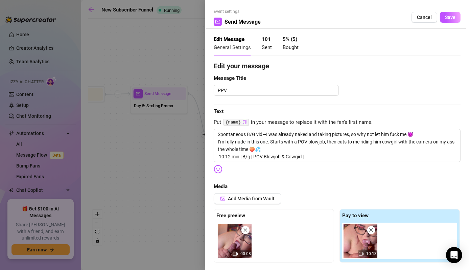
click at [178, 176] on div at bounding box center [234, 135] width 469 height 270
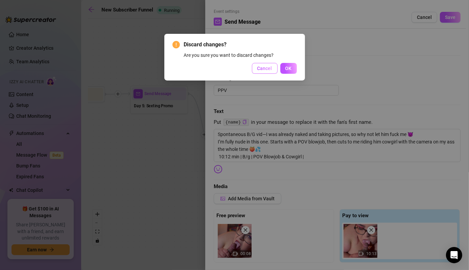
click at [270, 71] on button "Cancel" at bounding box center [265, 68] width 26 height 11
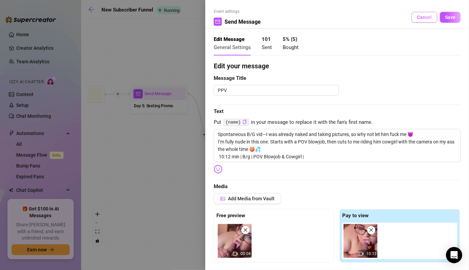
click at [415, 21] on button "Cancel" at bounding box center [424, 17] width 26 height 11
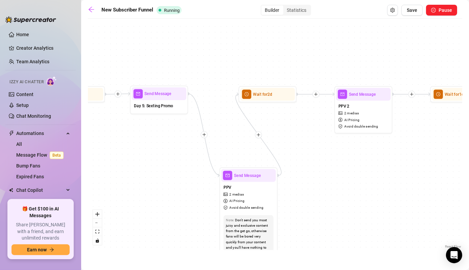
click at [202, 136] on icon "plus" at bounding box center [204, 134] width 4 height 4
click at [226, 135] on div "Time Delay" at bounding box center [232, 135] width 42 height 10
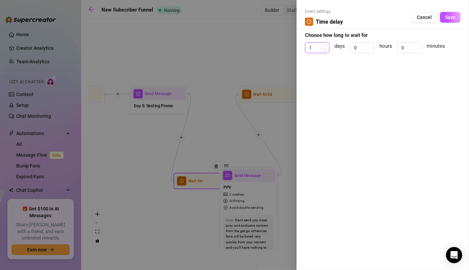
click at [326, 43] on span "Increase Value" at bounding box center [324, 46] width 7 height 6
click at [451, 15] on span "Save" at bounding box center [450, 17] width 10 height 5
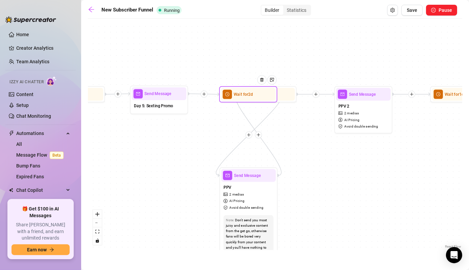
drag, startPoint x: 200, startPoint y: 183, endPoint x: 247, endPoint y: 95, distance: 99.8
click at [247, 95] on span "Wait for 2d" at bounding box center [243, 94] width 19 height 6
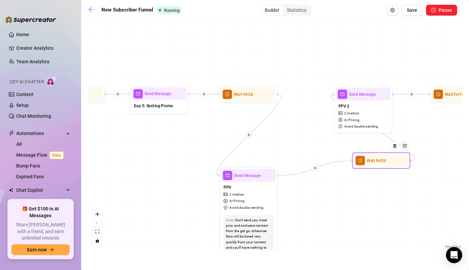
drag, startPoint x: 287, startPoint y: 99, endPoint x: 402, endPoint y: 164, distance: 132.3
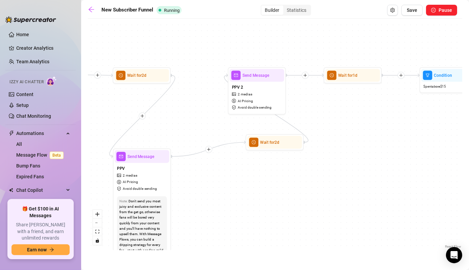
drag, startPoint x: 381, startPoint y: 207, endPoint x: 275, endPoint y: 188, distance: 108.1
click at [275, 188] on div "If True If False Wait for 2d Send Message Day 5: Sexting Promo Wait for 2d Send…" at bounding box center [275, 136] width 374 height 228
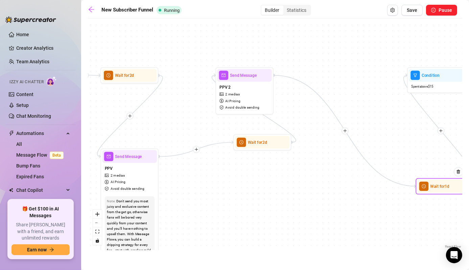
drag, startPoint x: 352, startPoint y: 78, endPoint x: 454, endPoint y: 193, distance: 153.7
click at [454, 193] on div "Wait for 1d" at bounding box center [444, 186] width 58 height 16
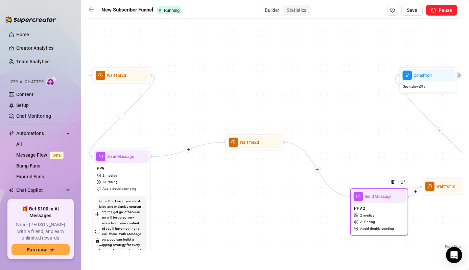
drag, startPoint x: 230, startPoint y: 89, endPoint x: 374, endPoint y: 211, distance: 189.2
click at [374, 211] on div "PPV 2 2 medias AI Pricing Avoid double sending" at bounding box center [379, 217] width 54 height 31
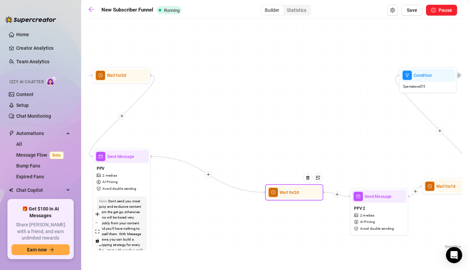
drag, startPoint x: 238, startPoint y: 148, endPoint x: 280, endPoint y: 199, distance: 66.1
click at [280, 199] on div "Wait for 2d" at bounding box center [294, 192] width 58 height 16
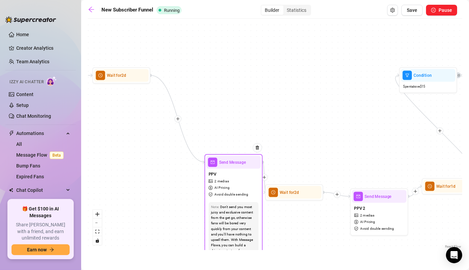
drag, startPoint x: 119, startPoint y: 158, endPoint x: 238, endPoint y: 164, distance: 118.8
click at [238, 164] on span "Send Message" at bounding box center [232, 162] width 27 height 6
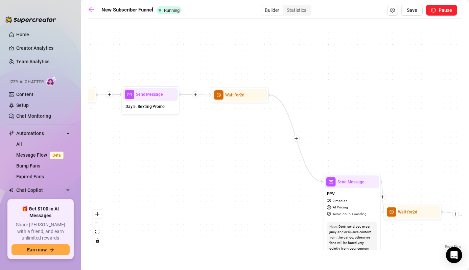
drag, startPoint x: 227, startPoint y: 94, endPoint x: 345, endPoint y: 113, distance: 119.9
click at [345, 113] on div "If True If False Wait for 2d Send Message Day 5: Sexting Promo Wait for 2d Send…" at bounding box center [275, 136] width 374 height 228
click at [228, 97] on span "Wait for 2d" at bounding box center [232, 94] width 19 height 6
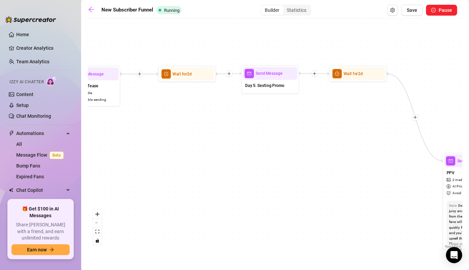
drag, startPoint x: 136, startPoint y: 189, endPoint x: 256, endPoint y: 168, distance: 121.5
click at [256, 168] on div "If True If False Wait for 2d Send Message Day 5: Sexting Promo Wait for 2d Send…" at bounding box center [275, 136] width 374 height 228
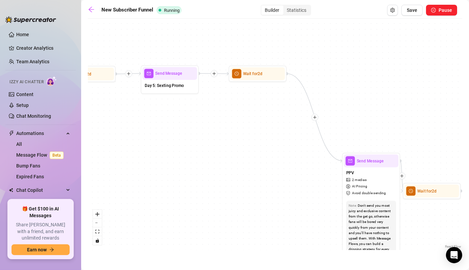
drag, startPoint x: 219, startPoint y: 154, endPoint x: 119, endPoint y: 154, distance: 100.4
click at [119, 154] on div "If True If False Wait for 2d Send Message Day 5: Sexting Promo Wait for 2d Send…" at bounding box center [275, 136] width 374 height 228
click at [315, 116] on icon "plus" at bounding box center [315, 117] width 4 height 4
click at [335, 119] on div "Time Delay" at bounding box center [343, 118] width 42 height 10
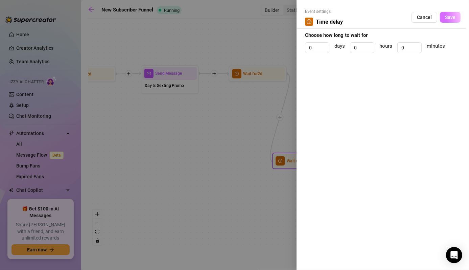
click at [451, 13] on button "Save" at bounding box center [450, 17] width 21 height 11
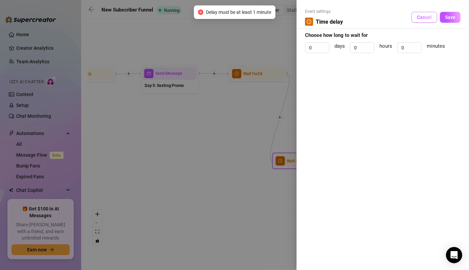
click at [430, 18] on span "Cancel" at bounding box center [424, 17] width 15 height 5
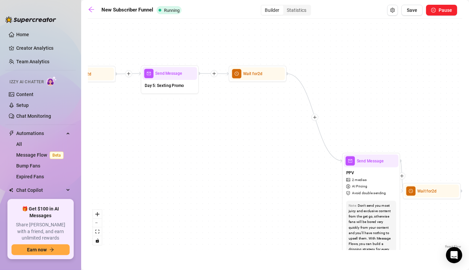
click at [316, 118] on icon "plus" at bounding box center [315, 117] width 4 height 4
click at [331, 137] on div "Message" at bounding box center [343, 137] width 42 height 10
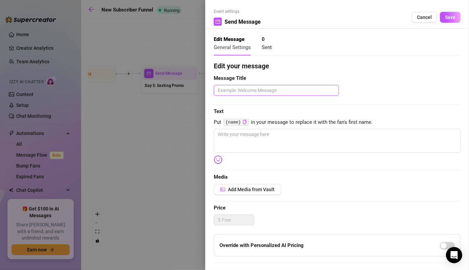
click at [258, 90] on textarea at bounding box center [276, 90] width 125 height 11
click at [245, 189] on span "Add Media from Vault" at bounding box center [251, 189] width 47 height 5
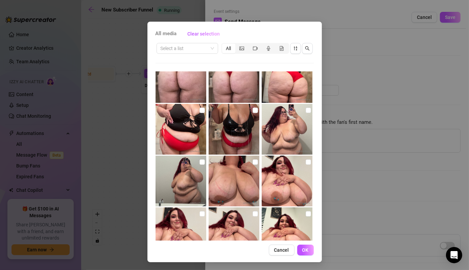
scroll to position [255, 0]
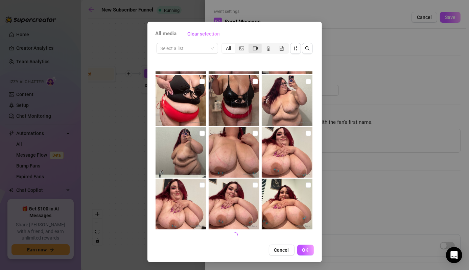
click at [254, 49] on icon "video-camera" at bounding box center [255, 48] width 5 height 4
click at [250, 45] on input "segmented control" at bounding box center [250, 45] width 0 height 0
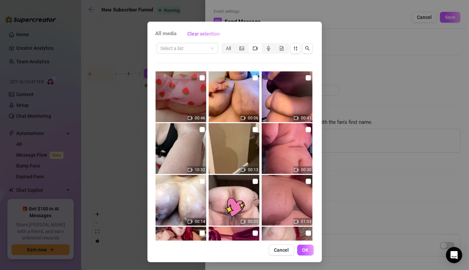
scroll to position [5, 0]
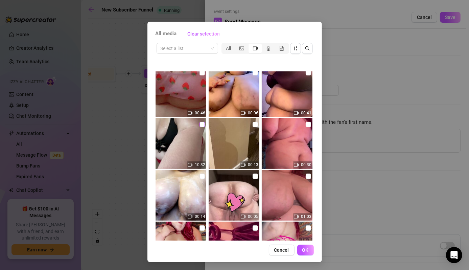
click at [200, 124] on input "checkbox" at bounding box center [201, 124] width 5 height 5
click at [304, 252] on button "OK" at bounding box center [305, 249] width 17 height 11
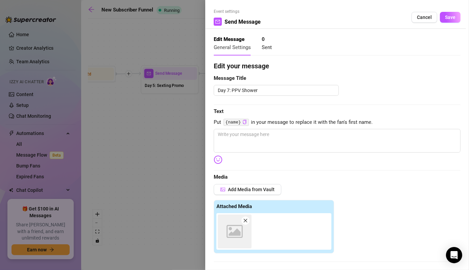
scroll to position [145, 0]
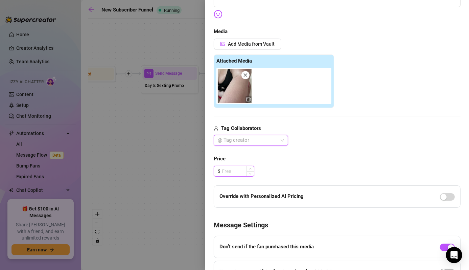
click at [239, 171] on input at bounding box center [238, 171] width 32 height 10
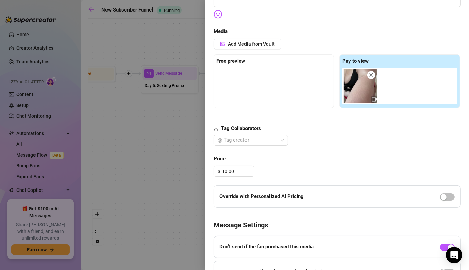
click at [314, 96] on div at bounding box center [273, 85] width 115 height 34
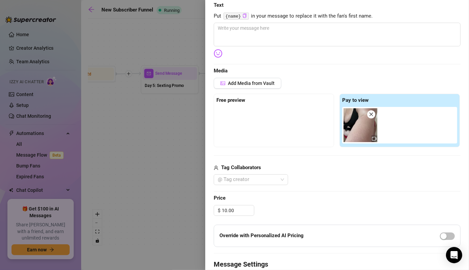
scroll to position [105, 0]
click at [225, 210] on input "10.00" at bounding box center [238, 211] width 32 height 10
click at [244, 87] on button "Add Media from Vault" at bounding box center [248, 83] width 68 height 11
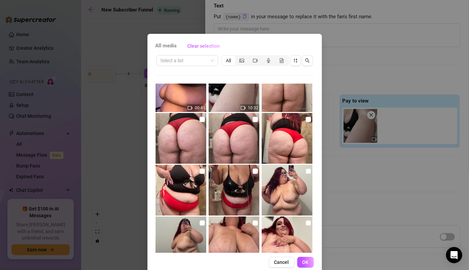
scroll to position [183, 0]
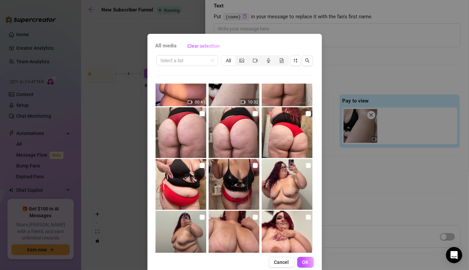
click at [252, 166] on input "checkbox" at bounding box center [254, 165] width 5 height 5
click at [302, 261] on span "OK" at bounding box center [305, 261] width 6 height 5
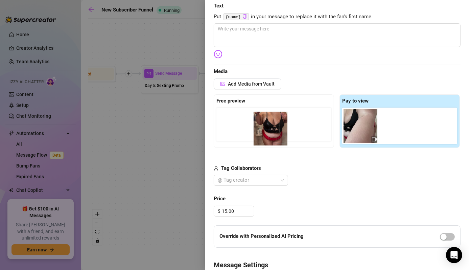
drag, startPoint x: 397, startPoint y: 117, endPoint x: 259, endPoint y: 120, distance: 138.9
click at [259, 120] on div "Free preview Pay to view" at bounding box center [337, 120] width 247 height 53
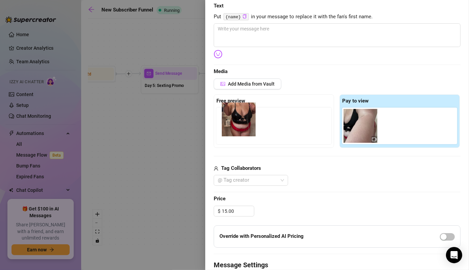
drag, startPoint x: 396, startPoint y: 134, endPoint x: 231, endPoint y: 127, distance: 165.1
click at [231, 127] on div "Free preview Pay to view" at bounding box center [337, 120] width 247 height 53
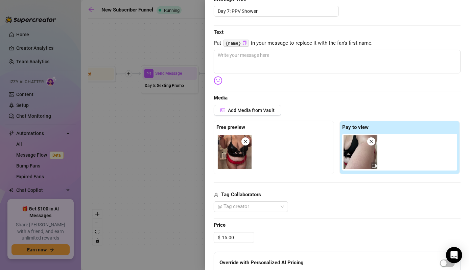
scroll to position [0, 0]
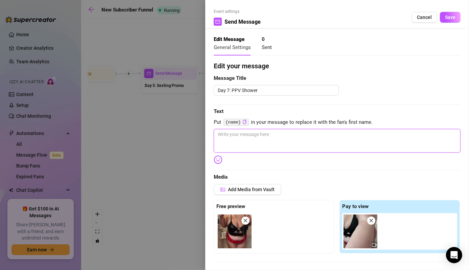
click at [324, 136] on textarea at bounding box center [337, 141] width 247 height 24
click at [447, 15] on span "Save" at bounding box center [450, 17] width 10 height 5
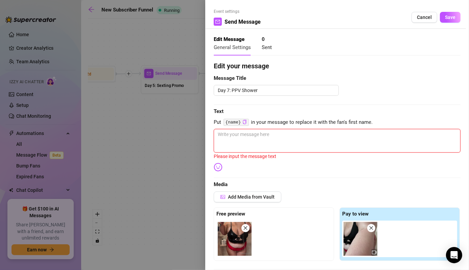
click at [311, 139] on textarea at bounding box center [337, 141] width 247 height 24
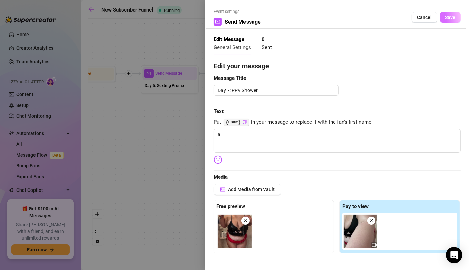
click at [448, 12] on button "Save" at bounding box center [450, 17] width 21 height 11
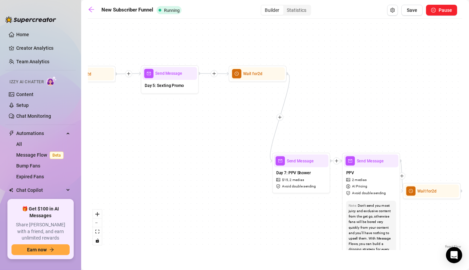
drag, startPoint x: 311, startPoint y: 166, endPoint x: 346, endPoint y: 99, distance: 76.0
drag, startPoint x: 346, startPoint y: 99, endPoint x: 296, endPoint y: 159, distance: 78.2
click at [296, 159] on span "Send Message" at bounding box center [300, 161] width 27 height 6
drag, startPoint x: 296, startPoint y: 159, endPoint x: 329, endPoint y: 99, distance: 68.4
drag, startPoint x: 329, startPoint y: 99, endPoint x: 292, endPoint y: 165, distance: 76.1
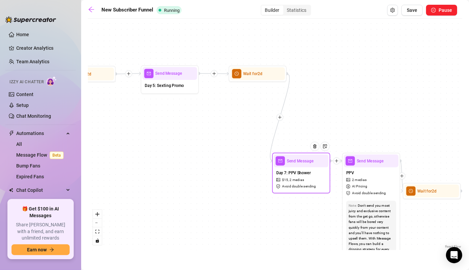
click at [292, 165] on div "Send Message" at bounding box center [301, 160] width 54 height 13
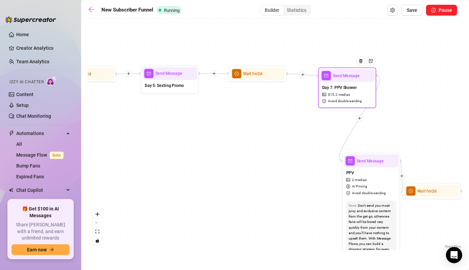
drag, startPoint x: 292, startPoint y: 165, endPoint x: 338, endPoint y: 79, distance: 97.4
click at [338, 79] on div "Send Message" at bounding box center [347, 75] width 54 height 13
click at [337, 78] on div "Send Message" at bounding box center [346, 74] width 54 height 13
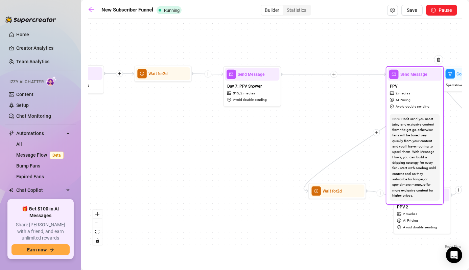
drag, startPoint x: 372, startPoint y: 165, endPoint x: 417, endPoint y: 78, distance: 97.5
click at [417, 78] on div "Send Message" at bounding box center [414, 74] width 54 height 13
click at [417, 77] on div "Send Message" at bounding box center [414, 74] width 54 height 13
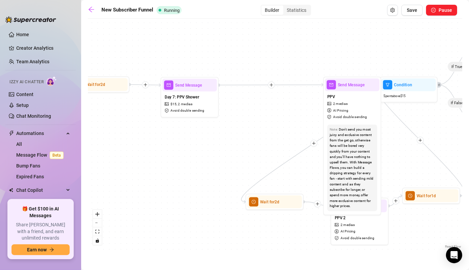
drag, startPoint x: 316, startPoint y: 125, endPoint x: 254, endPoint y: 136, distance: 63.5
click at [254, 136] on div "If True If False Send Message Day 7: PPV Shower $ 15 , 2 medias Avoid double se…" at bounding box center [275, 136] width 374 height 228
click at [270, 85] on icon "plus" at bounding box center [271, 85] width 4 height 4
click at [299, 85] on div "Time Delay" at bounding box center [299, 85] width 42 height 10
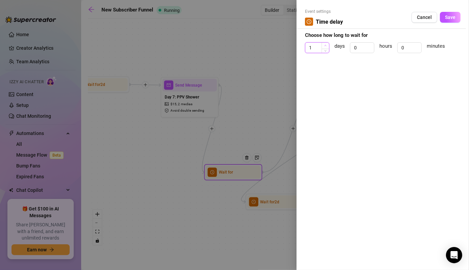
click at [324, 44] on icon "up" at bounding box center [325, 45] width 2 height 2
click at [448, 18] on span "Save" at bounding box center [450, 17] width 10 height 5
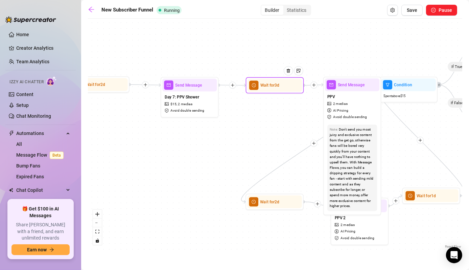
drag, startPoint x: 221, startPoint y: 178, endPoint x: 264, endPoint y: 90, distance: 98.0
click at [264, 90] on div "Wait for 3d" at bounding box center [274, 85] width 54 height 13
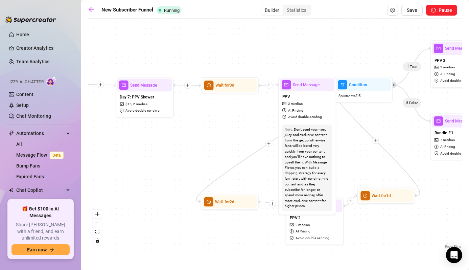
drag, startPoint x: 264, startPoint y: 141, endPoint x: 217, endPoint y: 141, distance: 46.6
click at [217, 141] on div "If True If False Wait for 3d Send Message Day 7: PPV Shower $ 15 , 2 medias Avo…" at bounding box center [275, 136] width 374 height 228
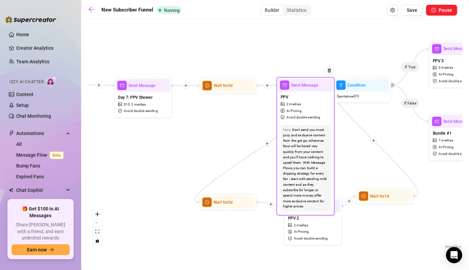
click at [303, 92] on div "PPV 2 medias AI Pricing Avoid double sending" at bounding box center [305, 106] width 54 height 31
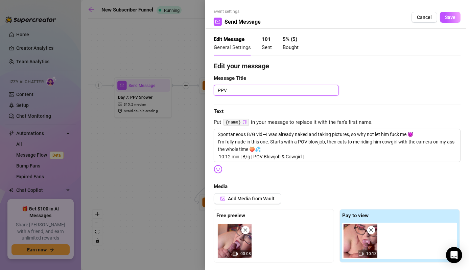
click at [217, 90] on textarea "PPV" at bounding box center [276, 90] width 125 height 11
drag, startPoint x: 272, startPoint y: 89, endPoint x: 278, endPoint y: 87, distance: 6.5
click at [278, 87] on textarea "Day 10: PPV" at bounding box center [276, 90] width 125 height 11
click at [401, 93] on div "Day 10: PPV BG" at bounding box center [337, 90] width 247 height 11
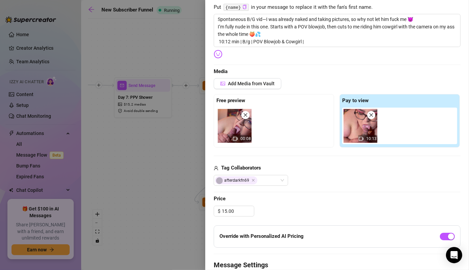
scroll to position [115, 0]
drag, startPoint x: 235, startPoint y: 210, endPoint x: 216, endPoint y: 210, distance: 18.6
click at [216, 210] on div "$ 15.00" at bounding box center [234, 211] width 41 height 11
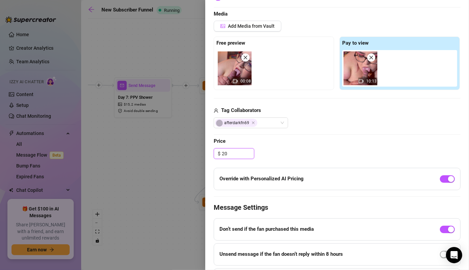
scroll to position [171, 0]
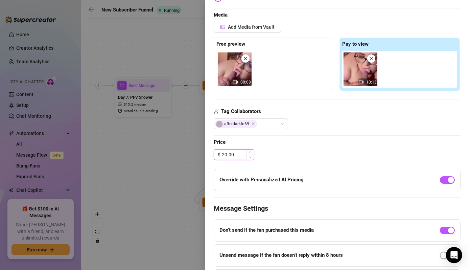
click at [223, 154] on input "20.00" at bounding box center [238, 154] width 32 height 10
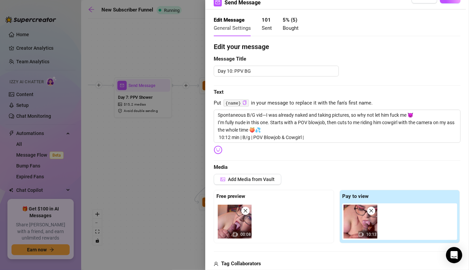
scroll to position [19, 0]
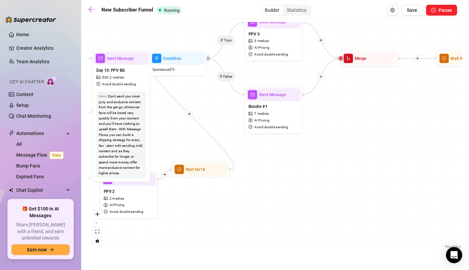
drag, startPoint x: 359, startPoint y: 237, endPoint x: 257, endPoint y: 213, distance: 104.5
click at [257, 213] on div "If True If False Wait for 3d Send Message Day 7: PPV Shower $ 15 , 2 medias Avo…" at bounding box center [275, 136] width 374 height 228
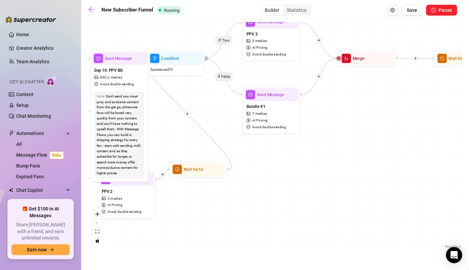
drag, startPoint x: 229, startPoint y: 219, endPoint x: 188, endPoint y: 227, distance: 41.6
click at [188, 227] on div "If True If False Wait for 3d Send Message Day 7: PPV Shower $ 15 , 2 medias Avo…" at bounding box center [275, 136] width 374 height 228
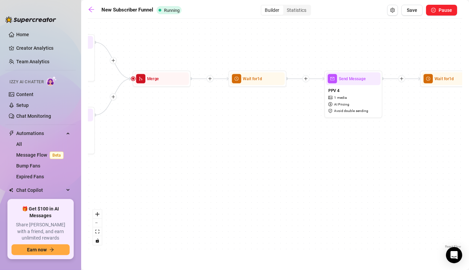
drag, startPoint x: 343, startPoint y: 194, endPoint x: 148, endPoint y: 208, distance: 196.2
click at [148, 208] on div "If True If False Wait for 3d Send Message Day 7: PPV Shower $ 15 , 2 medias Avo…" at bounding box center [275, 136] width 374 height 228
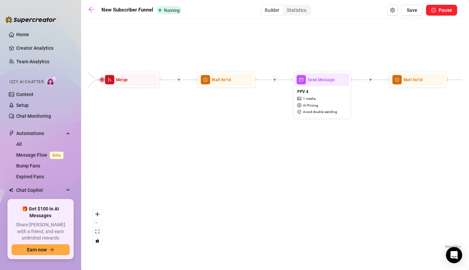
click at [369, 210] on div "If True If False Wait for 3d Send Message Day 7: PPV Shower $ 15 , 2 medias Avo…" at bounding box center [275, 136] width 374 height 228
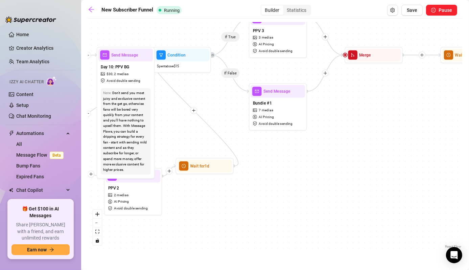
drag, startPoint x: 216, startPoint y: 224, endPoint x: 459, endPoint y: 199, distance: 244.3
click at [459, 199] on div "If True If False Wait for 3d Send Message Day 7: PPV Shower $ 15 , 2 medias Avo…" at bounding box center [275, 136] width 374 height 228
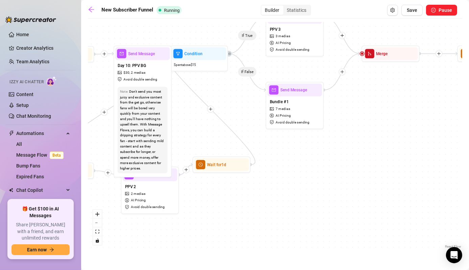
drag, startPoint x: 390, startPoint y: 214, endPoint x: 437, endPoint y: 214, distance: 46.3
click at [437, 214] on div "If True If False Wait for 3d Send Message Day 7: PPV Shower $ 15 , 2 medias Avo…" at bounding box center [275, 136] width 374 height 228
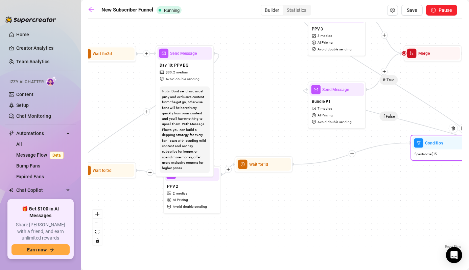
drag, startPoint x: 242, startPoint y: 64, endPoint x: 456, endPoint y: 158, distance: 234.0
click at [456, 158] on div "Spent above $ 15" at bounding box center [439, 154] width 54 height 10
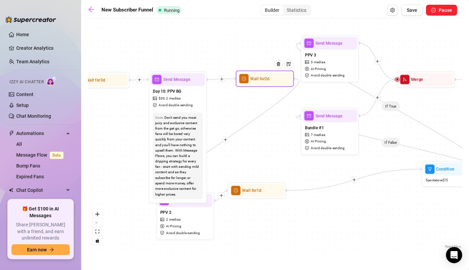
drag, startPoint x: 106, startPoint y: 173, endPoint x: 275, endPoint y: 81, distance: 192.7
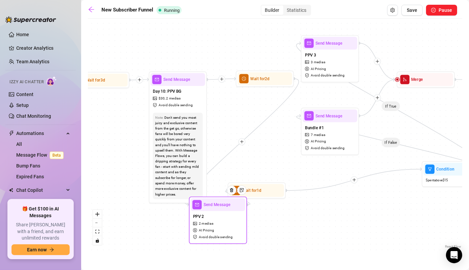
drag, startPoint x: 175, startPoint y: 232, endPoint x: 209, endPoint y: 236, distance: 34.7
click at [209, 236] on span "Avoid double sending" at bounding box center [216, 236] width 34 height 5
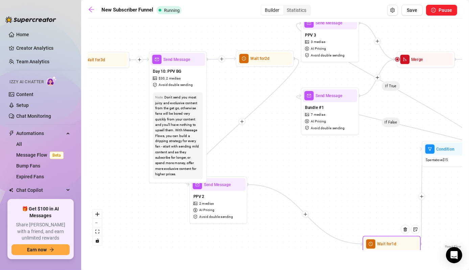
drag, startPoint x: 260, startPoint y: 196, endPoint x: 396, endPoint y: 235, distance: 140.9
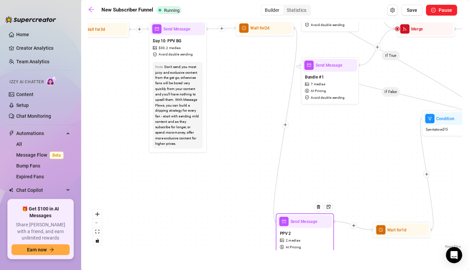
drag, startPoint x: 251, startPoint y: 212, endPoint x: 296, endPoint y: 240, distance: 53.0
click at [296, 240] on span "2 medias" at bounding box center [293, 240] width 15 height 5
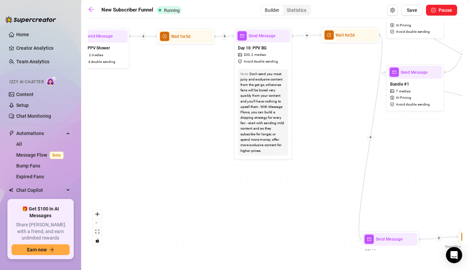
drag, startPoint x: 339, startPoint y: 193, endPoint x: 471, endPoint y: 221, distance: 135.4
click at [468, 221] on html "Home Creator Analytics Team Analytics Izzy AI Chatter Content Setup Chat Monito…" at bounding box center [234, 135] width 469 height 270
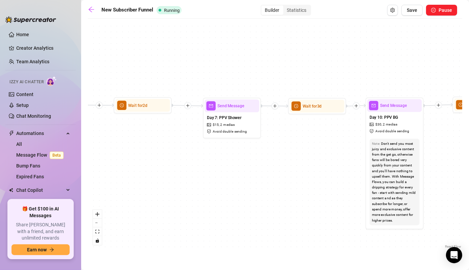
drag, startPoint x: 198, startPoint y: 193, endPoint x: 278, endPoint y: 247, distance: 96.3
click at [282, 251] on main "New Subscriber Funnel Running Builder Statistics Save Pause If True If False Wa…" at bounding box center [275, 135] width 388 height 270
click at [234, 105] on div at bounding box center [246, 95] width 25 height 30
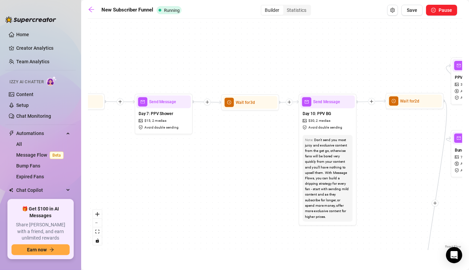
drag, startPoint x: 277, startPoint y: 210, endPoint x: 205, endPoint y: 206, distance: 72.1
click at [205, 206] on div "If True If False Wait for 3d Send Message Day 7: PPV Shower $ 15 , 2 medias Avo…" at bounding box center [275, 136] width 374 height 228
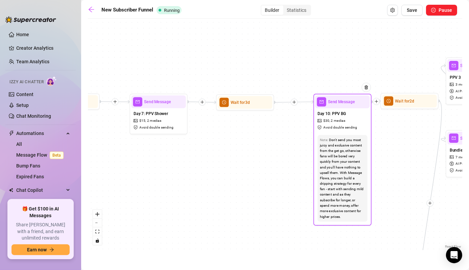
drag, startPoint x: 320, startPoint y: 101, endPoint x: 340, endPoint y: 101, distance: 20.3
click at [340, 101] on span "Send Message" at bounding box center [341, 102] width 27 height 6
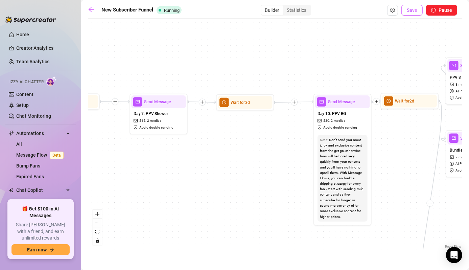
click at [412, 7] on button "Save" at bounding box center [411, 10] width 21 height 11
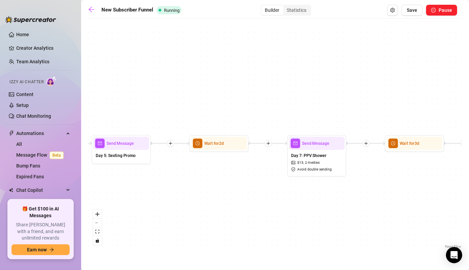
drag, startPoint x: 154, startPoint y: 220, endPoint x: 313, endPoint y: 219, distance: 159.5
click at [313, 219] on div "If True If False Wait for 3d Send Message Day 7: PPV Shower $ 15 , 2 medias Avo…" at bounding box center [275, 136] width 374 height 228
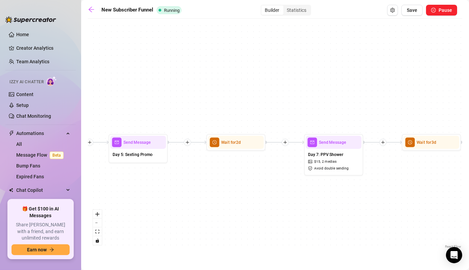
drag, startPoint x: 164, startPoint y: 257, endPoint x: 345, endPoint y: 216, distance: 185.6
click at [345, 216] on main "New Subscriber Funnel Running Builder Statistics Save Pause If True If False Wa…" at bounding box center [275, 135] width 388 height 270
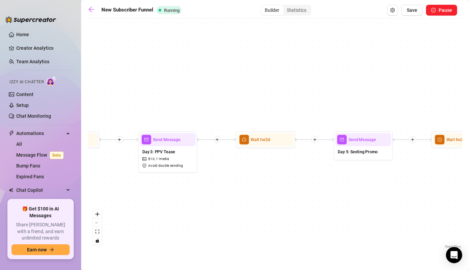
drag, startPoint x: 248, startPoint y: 187, endPoint x: 473, endPoint y: 184, distance: 225.1
click at [468, 184] on html "Home Creator Analytics Team Analytics Izzy AI Chatter Content Setup Chat Monito…" at bounding box center [234, 135] width 469 height 270
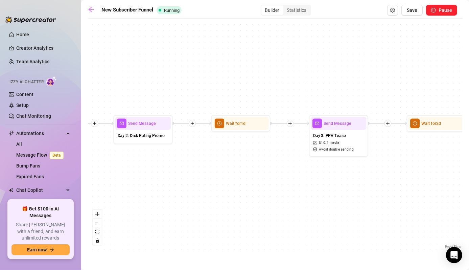
drag, startPoint x: 303, startPoint y: 179, endPoint x: 473, endPoint y: 163, distance: 171.5
click at [468, 163] on html "Home Creator Analytics Team Analytics Izzy AI Chatter Content Setup Chat Monito…" at bounding box center [234, 135] width 469 height 270
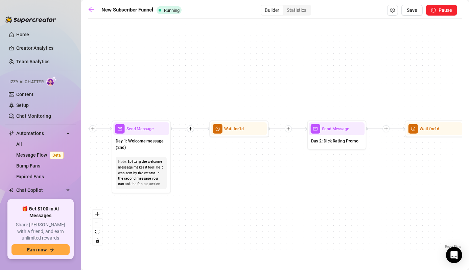
drag, startPoint x: 280, startPoint y: 166, endPoint x: 461, endPoint y: 178, distance: 181.6
click at [468, 173] on html "Home Creator Analytics Team Analytics Izzy AI Chatter Content Setup Chat Monito…" at bounding box center [234, 135] width 469 height 270
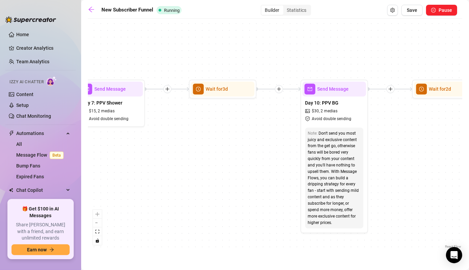
drag, startPoint x: 424, startPoint y: 108, endPoint x: 257, endPoint y: 112, distance: 166.7
click at [257, 112] on div "If True If False Wait for 3d Send Message Day 7: PPV Shower $ 15 , 2 medias Avo…" at bounding box center [275, 136] width 374 height 228
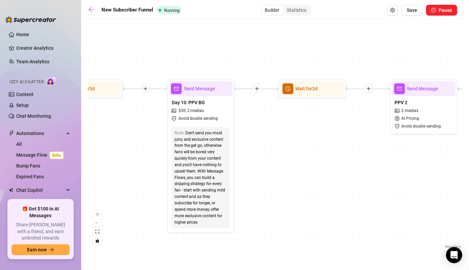
drag, startPoint x: 403, startPoint y: 118, endPoint x: 287, endPoint y: 115, distance: 116.0
click at [287, 115] on div "If True If False Wait for 3d Send Message Day 7: PPV Shower $ 15 , 2 medias Avo…" at bounding box center [275, 136] width 374 height 228
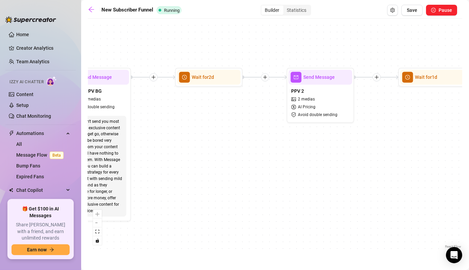
drag, startPoint x: 341, startPoint y: 159, endPoint x: 238, endPoint y: 147, distance: 104.1
click at [238, 147] on div "If True If False Wait for 3d Send Message Day 7: PPV Shower $ 15 , 2 medias Avo…" at bounding box center [275, 136] width 374 height 228
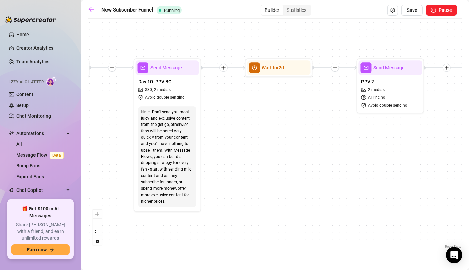
drag, startPoint x: 216, startPoint y: 164, endPoint x: 286, endPoint y: 155, distance: 70.6
click at [286, 155] on div "If True If False Wait for 3d Send Message Day 7: PPV Shower $ 15 , 2 medias Avo…" at bounding box center [275, 136] width 374 height 228
click at [416, 11] on span "Save" at bounding box center [412, 9] width 10 height 5
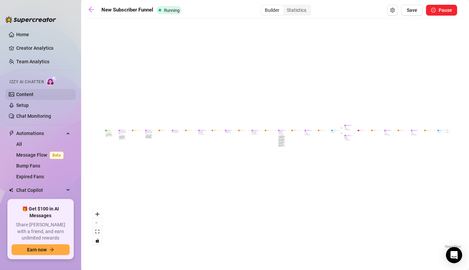
click at [28, 94] on link "Content" at bounding box center [24, 94] width 17 height 5
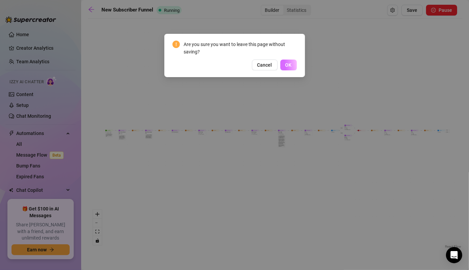
click at [286, 65] on span "OK" at bounding box center [288, 64] width 6 height 5
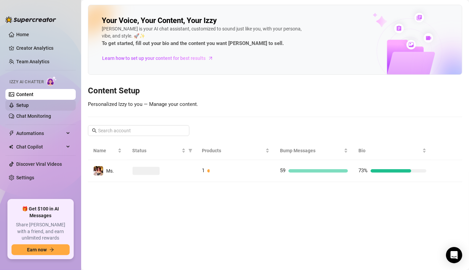
click at [29, 106] on link "Setup" at bounding box center [22, 104] width 13 height 5
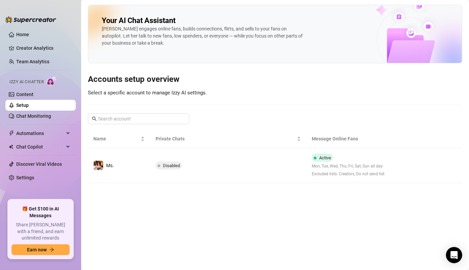
click at [29, 106] on link "Setup" at bounding box center [22, 104] width 13 height 5
click at [46, 114] on link "Chat Monitoring" at bounding box center [33, 115] width 35 height 5
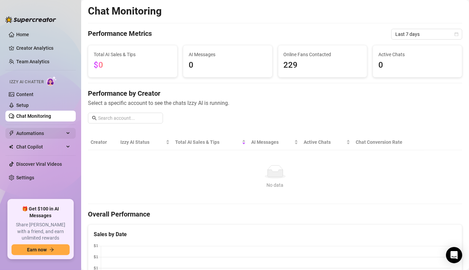
click at [53, 137] on span "Automations" at bounding box center [40, 133] width 48 height 11
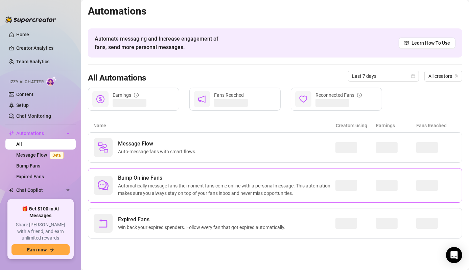
click at [145, 180] on span "Bump Online Fans" at bounding box center [226, 178] width 217 height 8
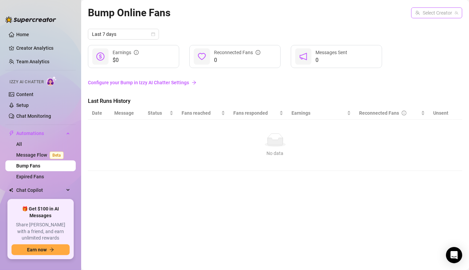
click at [437, 13] on input "search" at bounding box center [433, 13] width 37 height 10
click at [426, 25] on span "( msmonibunni )" at bounding box center [441, 26] width 32 height 7
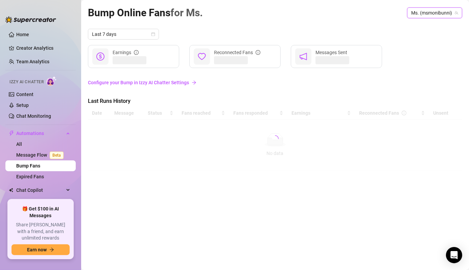
click at [162, 80] on link "Configure your Bump in Izzy AI Chatter Settings" at bounding box center [275, 82] width 374 height 7
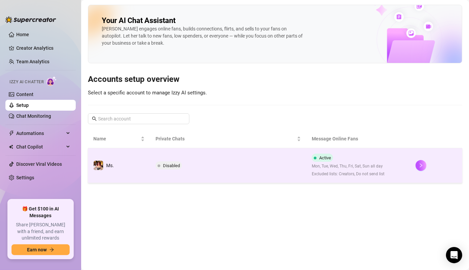
click at [144, 155] on td "Ms." at bounding box center [119, 165] width 62 height 35
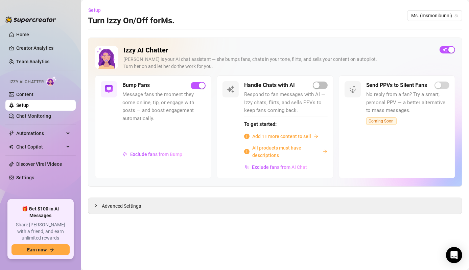
click at [156, 105] on span "Message fans the moment they come online, tip, or engage with posts — and boost…" at bounding box center [163, 107] width 83 height 32
click at [133, 209] on div "Advanced Settings" at bounding box center [274, 206] width 373 height 16
click at [98, 205] on div at bounding box center [98, 205] width 8 height 7
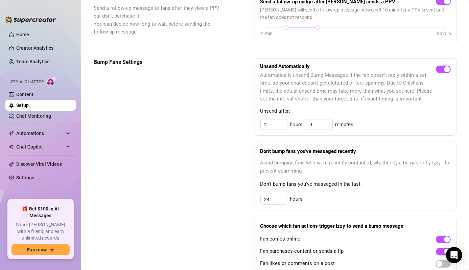
scroll to position [330, 0]
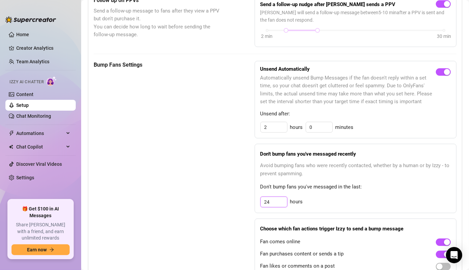
drag, startPoint x: 274, startPoint y: 204, endPoint x: 248, endPoint y: 198, distance: 27.2
click at [248, 198] on div "Bump Fans Settings Unsend Automatically Automatically unsend Bump Messages if t…" at bounding box center [275, 169] width 363 height 217
click at [225, 166] on div "Bump Fans Settings Unsend Automatically Automatically unsend Bump Messages if t…" at bounding box center [275, 169] width 363 height 217
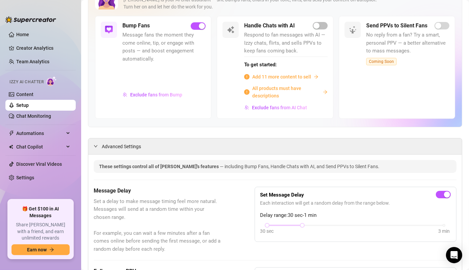
scroll to position [59, 0]
click at [145, 95] on span "Exclude fans from Bump" at bounding box center [156, 94] width 52 height 5
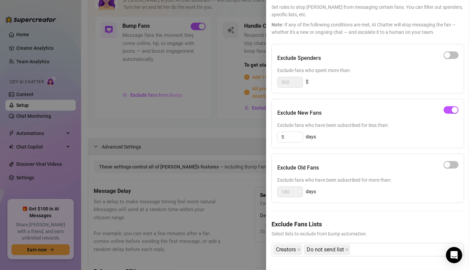
scroll to position [42, 0]
drag, startPoint x: 290, startPoint y: 130, endPoint x: 267, endPoint y: 127, distance: 23.2
click at [267, 127] on div "Settings Preview Exclude Fans - Bump Online Fans Cancel Save Exclude Fans Set r…" at bounding box center [367, 135] width 203 height 270
click at [356, 180] on div "Exclude Old Fans Exclude fans who have been subscribed for more than: 180 days" at bounding box center [367, 177] width 193 height 49
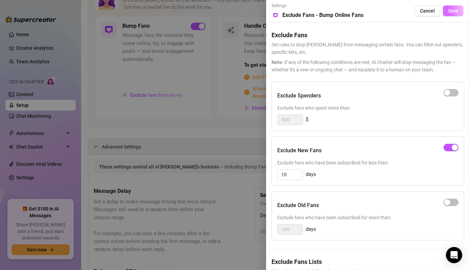
click at [448, 8] on span "Save" at bounding box center [453, 10] width 10 height 5
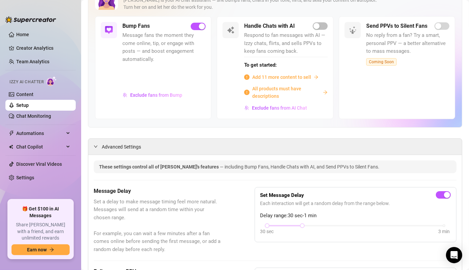
click at [268, 89] on span "All products must have descriptions" at bounding box center [286, 92] width 68 height 15
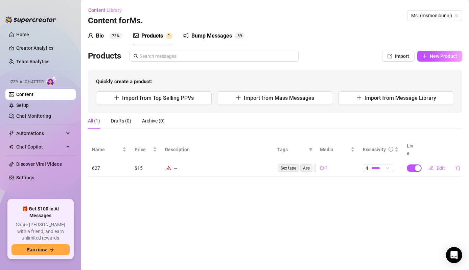
click at [147, 160] on td "$15" at bounding box center [145, 168] width 30 height 17
click at [30, 142] on span "Chat Copilot" at bounding box center [40, 146] width 48 height 11
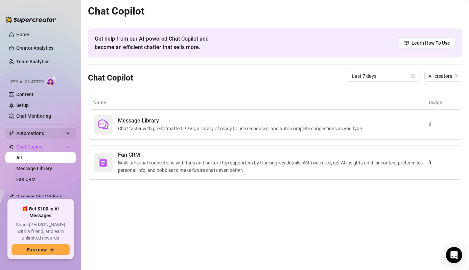
click at [40, 135] on span "Automations" at bounding box center [40, 133] width 48 height 11
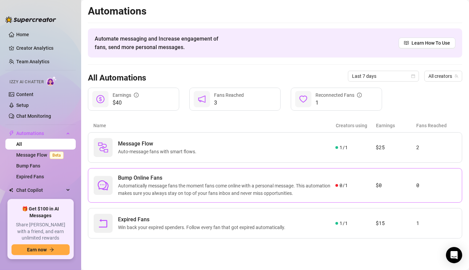
click at [133, 183] on span "Automatically message fans the moment fans come online with a personal message.…" at bounding box center [226, 189] width 217 height 15
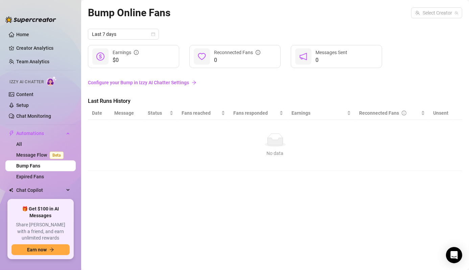
click at [29, 164] on link "Bump Fans" at bounding box center [28, 165] width 24 height 5
click at [104, 84] on link "Configure your Bump in Izzy AI Chatter Settings" at bounding box center [275, 82] width 374 height 7
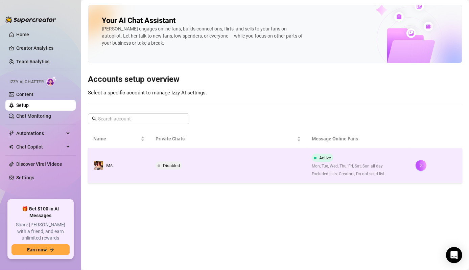
click at [141, 168] on td "Ms." at bounding box center [119, 165] width 62 height 35
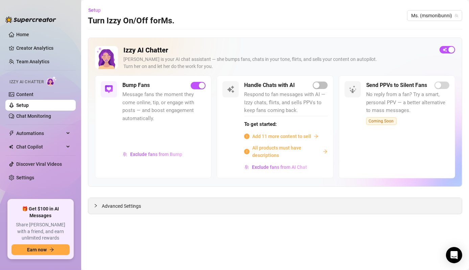
click at [158, 198] on div "Advanced Settings" at bounding box center [274, 206] width 373 height 16
click at [95, 205] on icon "collapsed" at bounding box center [96, 205] width 4 height 4
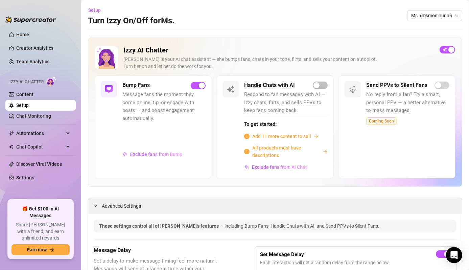
drag, startPoint x: 100, startPoint y: 204, endPoint x: 161, endPoint y: 215, distance: 62.1
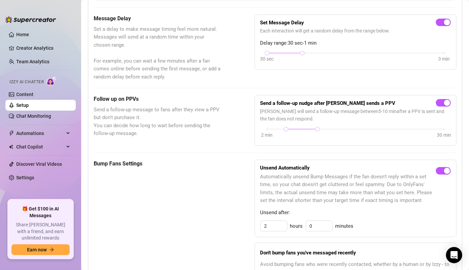
scroll to position [232, 0]
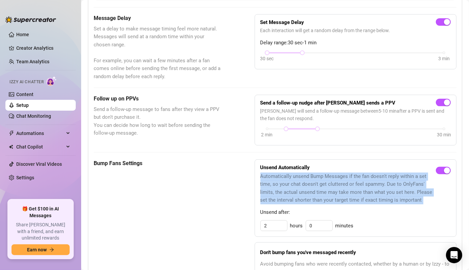
drag, startPoint x: 258, startPoint y: 174, endPoint x: 431, endPoint y: 195, distance: 173.9
click at [431, 195] on div "Unsend Automatically Automatically unsend Bump Messages if the fan doesn't repl…" at bounding box center [355, 184] width 190 height 39
copy div "Automatically unsend Bump Messages if the fan doesn't reply within a set time, …"
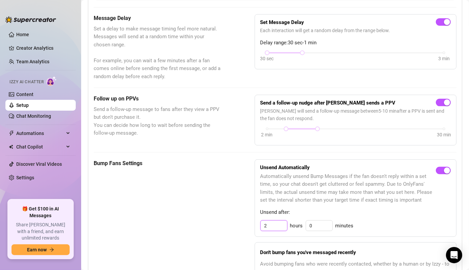
click at [266, 223] on input "2" at bounding box center [274, 225] width 26 height 10
click at [333, 180] on span "Automatically unsend Bump Messages if the fan doesn't reply within a set time, …" at bounding box center [347, 188] width 175 height 32
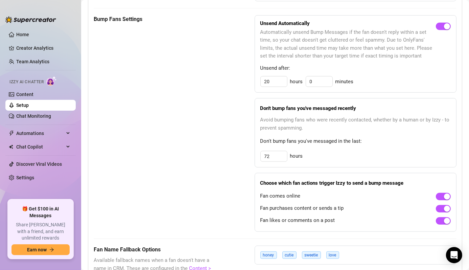
scroll to position [375, 0]
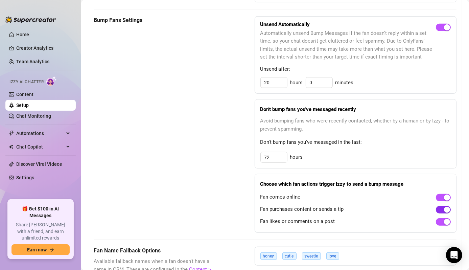
click at [436, 210] on span "button" at bounding box center [443, 209] width 15 height 7
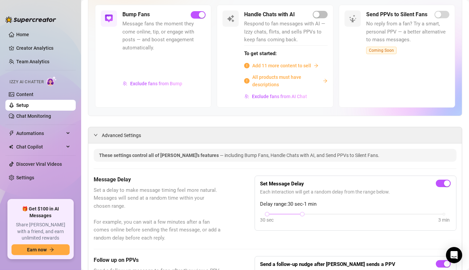
scroll to position [0, 0]
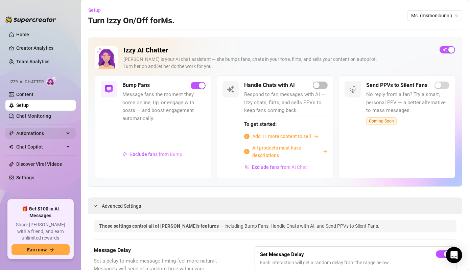
click at [66, 138] on div "Automations" at bounding box center [40, 133] width 70 height 11
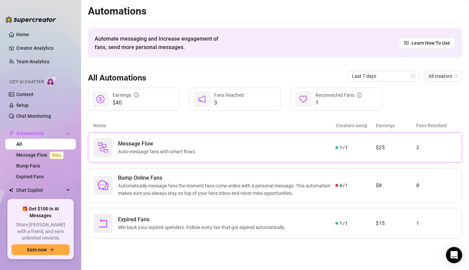
click at [159, 151] on span "Auto-message fans with smart flows." at bounding box center [158, 151] width 81 height 7
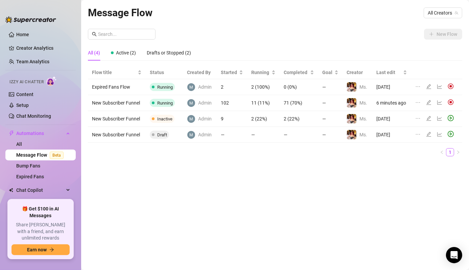
click at [428, 101] on icon "edit" at bounding box center [428, 102] width 5 height 5
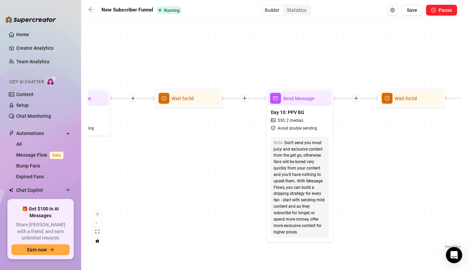
drag, startPoint x: 407, startPoint y: 208, endPoint x: 473, endPoint y: 226, distance: 68.7
click at [468, 226] on html "Home Creator Analytics Team Analytics Izzy AI Chatter Content Setup Chat Monito…" at bounding box center [234, 135] width 469 height 270
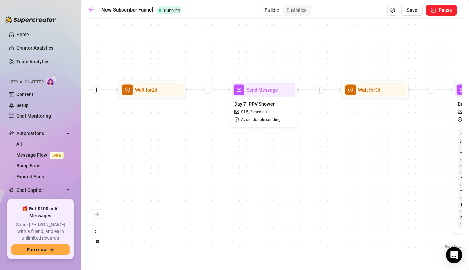
drag, startPoint x: 200, startPoint y: 235, endPoint x: 382, endPoint y: 208, distance: 183.9
click at [382, 208] on div "If True If False Wait for 3d Send Message Day 7: PPV Shower $ 15 , 2 medias Avo…" at bounding box center [275, 136] width 374 height 228
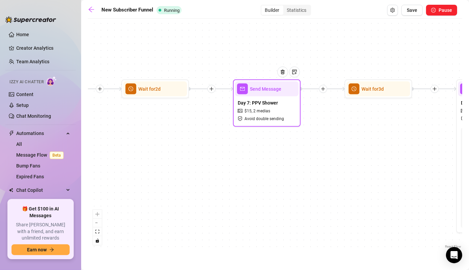
click at [278, 92] on div at bounding box center [284, 77] width 29 height 34
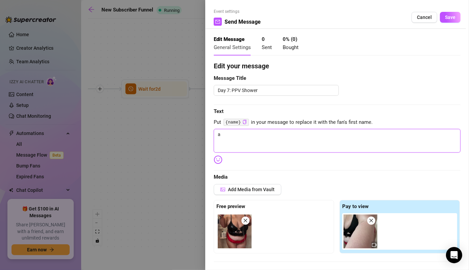
drag, startPoint x: 271, startPoint y: 142, endPoint x: 158, endPoint y: 134, distance: 113.5
click at [158, 134] on div "Event settings Send Message Cancel Save Edit Message General Settings 0 Sent 0 …" at bounding box center [234, 135] width 469 height 270
paste textarea "Step into the shower with me… clothes clinging before I slide them off. Every c…"
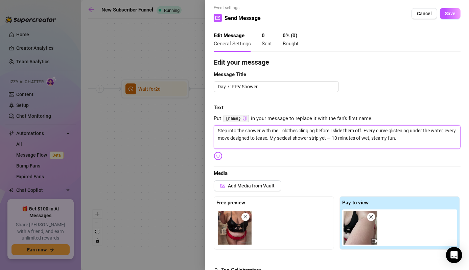
scroll to position [6, 0]
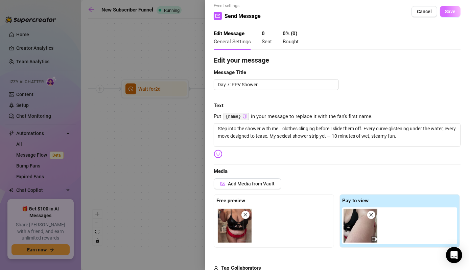
click at [447, 9] on span "Save" at bounding box center [450, 11] width 10 height 5
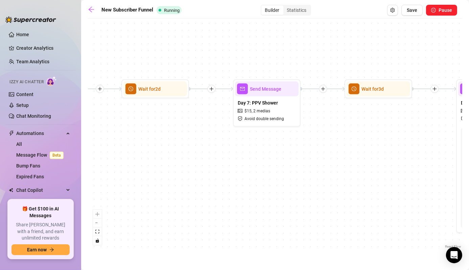
drag, startPoint x: 315, startPoint y: 196, endPoint x: 263, endPoint y: 198, distance: 51.4
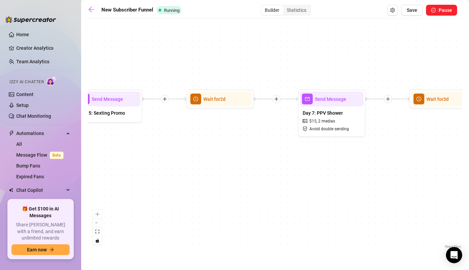
drag, startPoint x: 263, startPoint y: 198, endPoint x: 311, endPoint y: 188, distance: 48.5
click at [311, 188] on div "If True If False Wait for 3d Send Message Day 7: PPV Shower $ 15 , 2 medias Avo…" at bounding box center [275, 136] width 374 height 228
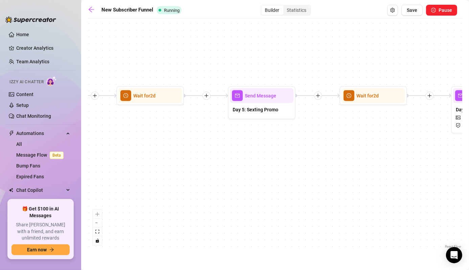
drag, startPoint x: 210, startPoint y: 193, endPoint x: 347, endPoint y: 197, distance: 137.3
click at [347, 197] on div "If True If False Wait for 3d Send Message Day 7: PPV Shower $ 15 , 2 medias Avo…" at bounding box center [275, 136] width 374 height 228
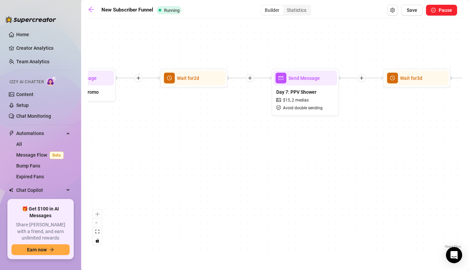
drag, startPoint x: 310, startPoint y: 206, endPoint x: 134, endPoint y: 179, distance: 177.8
click at [134, 179] on div "If True If False Wait for 3d Send Message Day 7: PPV Shower $ 15 , 2 medias Avo…" at bounding box center [275, 136] width 374 height 228
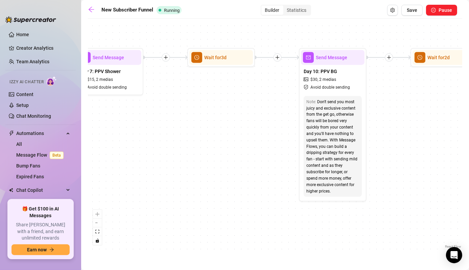
drag, startPoint x: 163, startPoint y: 155, endPoint x: 146, endPoint y: 154, distance: 16.9
click at [146, 154] on div "If True If False Wait for 3d Send Message Day 7: PPV Shower $ 15 , 2 medias Avo…" at bounding box center [275, 136] width 374 height 228
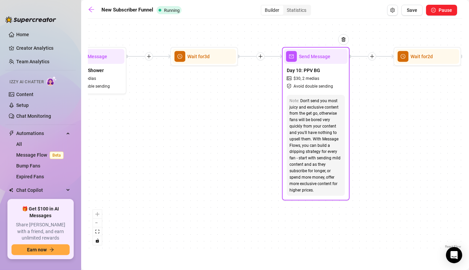
drag, startPoint x: 384, startPoint y: 170, endPoint x: 302, endPoint y: 151, distance: 84.7
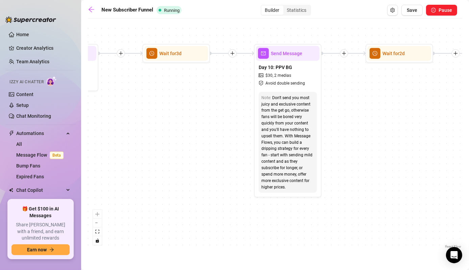
drag, startPoint x: 302, startPoint y: 151, endPoint x: 210, endPoint y: 156, distance: 91.8
click at [210, 156] on div "If True If False Wait for 3d Send Message Day 7: PPV Shower $ 15 , 2 medias Avo…" at bounding box center [275, 136] width 374 height 228
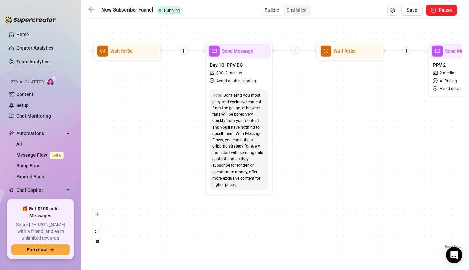
drag, startPoint x: 210, startPoint y: 156, endPoint x: 161, endPoint y: 154, distance: 49.1
click at [161, 154] on div "If True If False Wait for 3d Send Message Day 7: PPV Shower $ 15 , 2 medias Avo…" at bounding box center [275, 136] width 374 height 228
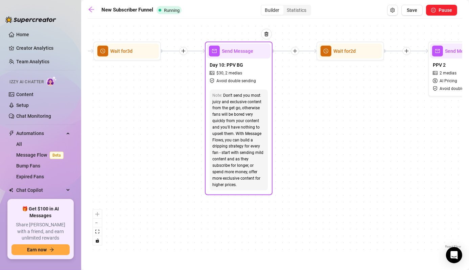
click at [242, 56] on div "Send Message" at bounding box center [239, 51] width 64 height 15
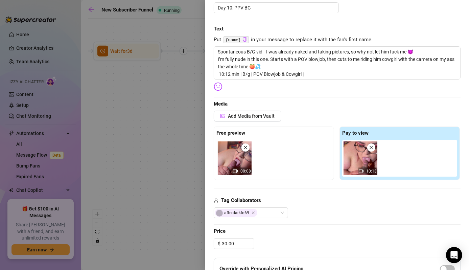
scroll to position [83, 0]
click at [225, 241] on input "30.00" at bounding box center [238, 243] width 32 height 10
drag, startPoint x: 228, startPoint y: 241, endPoint x: 215, endPoint y: 241, distance: 13.2
click at [215, 241] on div "$ 30.00" at bounding box center [234, 242] width 41 height 11
click at [335, 209] on div "afterdarkfn69" at bounding box center [337, 212] width 247 height 11
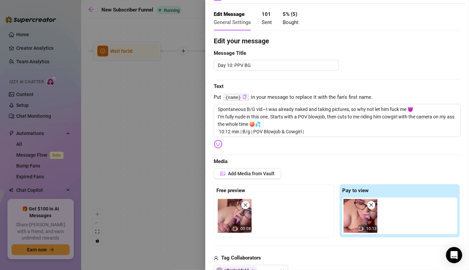
scroll to position [0, 0]
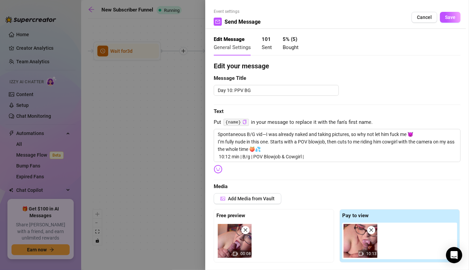
click at [445, 27] on div "Event settings Send Message Cancel Save" at bounding box center [337, 18] width 247 height 20
click at [445, 17] on span "Save" at bounding box center [450, 17] width 10 height 5
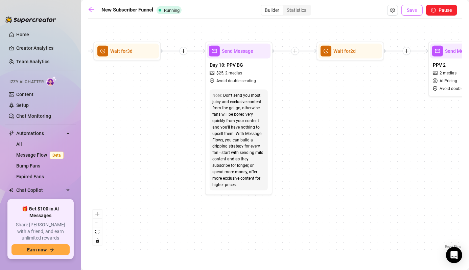
click at [412, 12] on span "Save" at bounding box center [412, 9] width 10 height 5
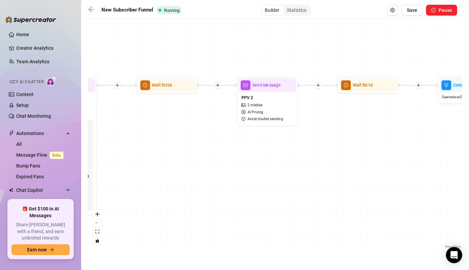
drag, startPoint x: 259, startPoint y: 143, endPoint x: 210, endPoint y: 144, distance: 49.0
click at [210, 144] on div "If True If False Wait for 3d Send Message Day 7: PPV Shower $ 15 , 2 medias Avo…" at bounding box center [275, 136] width 374 height 228
click at [265, 93] on div "PPV 2 2 medias AI Pricing Avoid double sending" at bounding box center [267, 108] width 57 height 32
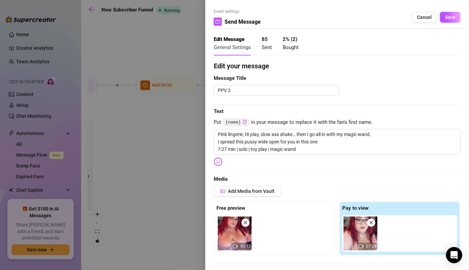
drag, startPoint x: 171, startPoint y: 184, endPoint x: 128, endPoint y: 173, distance: 44.5
click at [128, 173] on div at bounding box center [234, 135] width 469 height 270
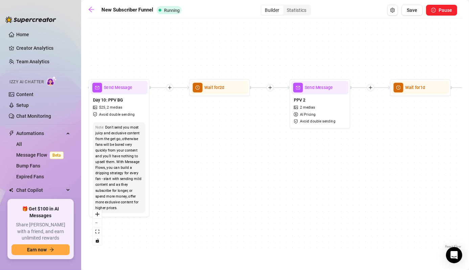
drag, startPoint x: 215, startPoint y: 171, endPoint x: 267, endPoint y: 173, distance: 52.4
click at [267, 173] on div "If True If False Wait for 3d Send Message Day 7: PPV Shower $ 15 , 2 medias Avo…" at bounding box center [275, 136] width 374 height 228
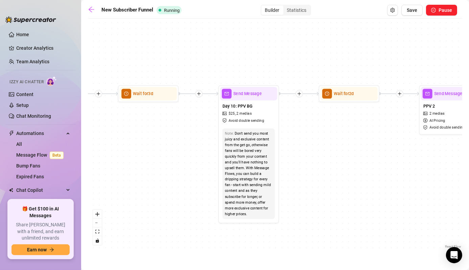
drag, startPoint x: 197, startPoint y: 137, endPoint x: 464, endPoint y: 162, distance: 267.9
click at [464, 162] on main "New Subscriber Funnel Running Builder Statistics Save Pause If True If False Wa…" at bounding box center [275, 135] width 388 height 270
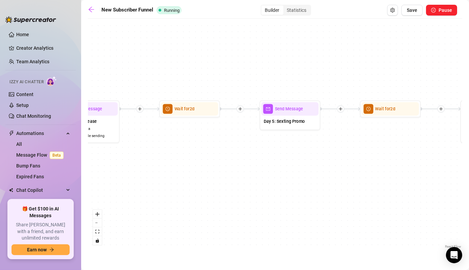
drag, startPoint x: 130, startPoint y: 183, endPoint x: 435, endPoint y: 178, distance: 305.2
click at [435, 178] on div "If True If False Wait for 3d Send Message Day 7: PPV Shower $ 15 , 2 medias Avo…" at bounding box center [275, 136] width 374 height 228
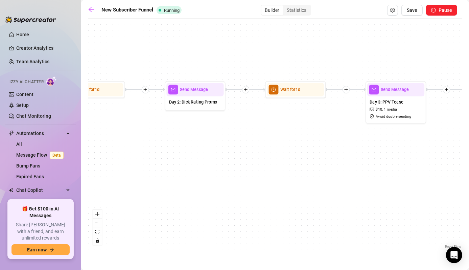
drag, startPoint x: 165, startPoint y: 208, endPoint x: 472, endPoint y: 189, distance: 307.2
click at [468, 189] on html "Home Creator Analytics Team Analytics Izzy AI Chatter Content Setup Chat Monito…" at bounding box center [234, 135] width 469 height 270
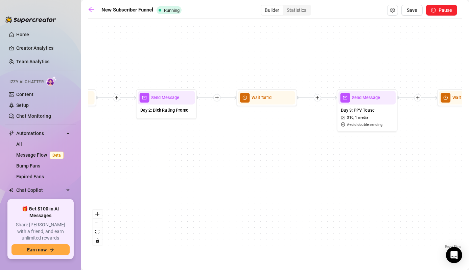
drag, startPoint x: 191, startPoint y: 197, endPoint x: 164, endPoint y: 206, distance: 28.6
click at [164, 206] on div "If True If False Wait for 3d Send Message Day 7: PPV Shower $ 15 , 2 medias Avo…" at bounding box center [275, 136] width 374 height 228
drag, startPoint x: 296, startPoint y: 158, endPoint x: 30, endPoint y: 132, distance: 267.5
click at [30, 132] on div "Home Creator Analytics Team Analytics Izzy AI Chatter Content Setup Chat Monito…" at bounding box center [234, 135] width 469 height 270
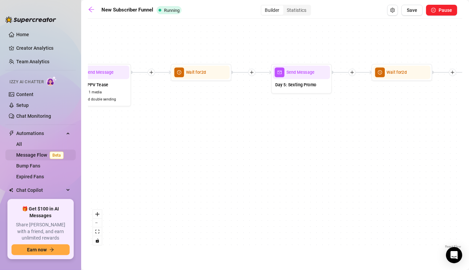
drag, startPoint x: 296, startPoint y: 158, endPoint x: 55, endPoint y: 149, distance: 241.5
click at [55, 149] on div "Home Creator Analytics Team Analytics Izzy AI Chatter Content Setup Chat Monito…" at bounding box center [234, 135] width 469 height 270
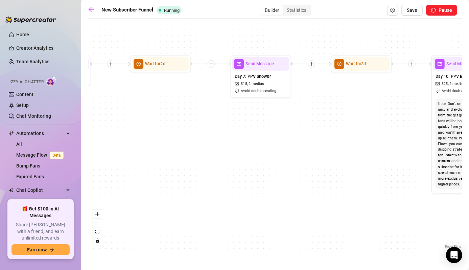
drag, startPoint x: 223, startPoint y: 144, endPoint x: 86, endPoint y: 169, distance: 139.2
click at [86, 169] on main "New Subscriber Funnel Running Builder Statistics Save Pause If True If False Wa…" at bounding box center [275, 135] width 388 height 270
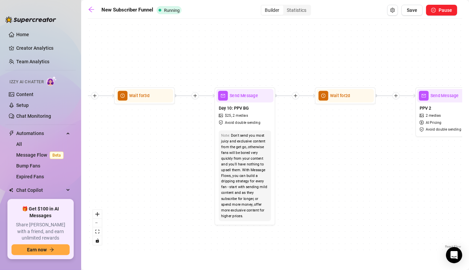
drag, startPoint x: 272, startPoint y: 162, endPoint x: 192, endPoint y: 168, distance: 80.4
click at [192, 168] on div "If True If False Wait for 3d Send Message Day 7: PPV Shower $ 15 , 2 medias Avo…" at bounding box center [275, 136] width 374 height 228
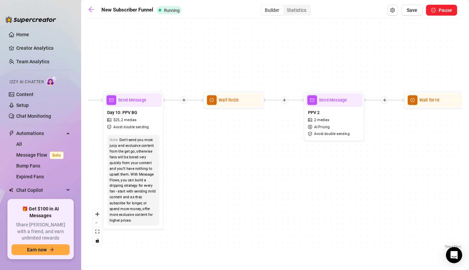
drag, startPoint x: 375, startPoint y: 164, endPoint x: 264, endPoint y: 169, distance: 111.3
click at [264, 169] on div "If True If False Wait for 3d Send Message Day 7: PPV Shower $ 15 , 2 medias Avo…" at bounding box center [275, 136] width 374 height 228
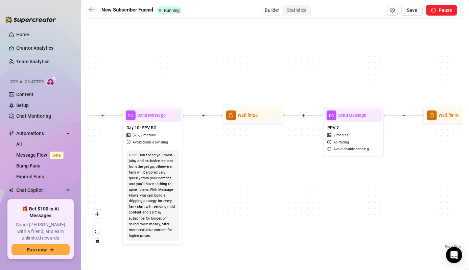
drag, startPoint x: 263, startPoint y: 174, endPoint x: 283, endPoint y: 190, distance: 24.5
click at [283, 190] on div "If True If False Wait for 3d Send Message Day 7: PPV Shower $ 15 , 2 medias Avo…" at bounding box center [275, 136] width 374 height 228
click at [357, 119] on div at bounding box center [370, 104] width 26 height 31
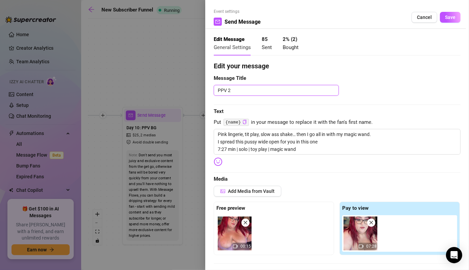
click at [218, 92] on textarea "PPV 2" at bounding box center [276, 90] width 125 height 11
click at [211, 138] on div "Event settings Send Message Cancel Save Edit Message General Settings 85 Sent 2…" at bounding box center [337, 135] width 264 height 270
click at [218, 91] on textarea "PPV 2" at bounding box center [276, 90] width 125 height 11
click at [272, 91] on textarea "Day 12: PPV 2" at bounding box center [276, 90] width 125 height 11
drag, startPoint x: 142, startPoint y: 86, endPoint x: 80, endPoint y: 80, distance: 62.2
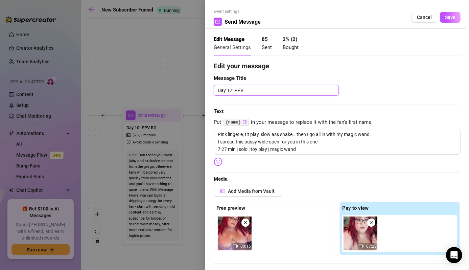
click at [80, 80] on div "Event settings Send Message Cancel Save Edit Message General Settings 85 Sent 2…" at bounding box center [234, 135] width 469 height 270
click at [247, 91] on textarea "Day 12: PPV" at bounding box center [276, 90] width 125 height 11
click at [445, 18] on span "Save" at bounding box center [450, 17] width 10 height 5
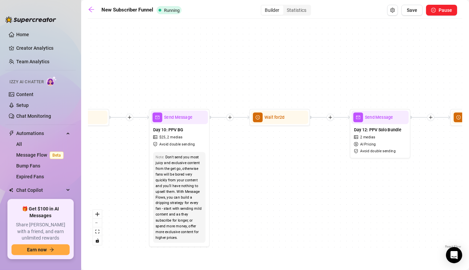
drag, startPoint x: 231, startPoint y: 195, endPoint x: 260, endPoint y: 199, distance: 29.3
click at [260, 199] on div "If True If False Wait for 3d Send Message Day 7: PPV Shower $ 15 , 2 medias Avo…" at bounding box center [275, 136] width 374 height 228
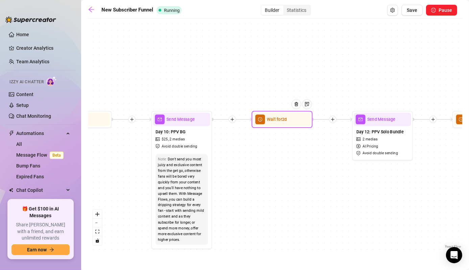
click at [283, 123] on div "Wait for 2d" at bounding box center [281, 120] width 57 height 14
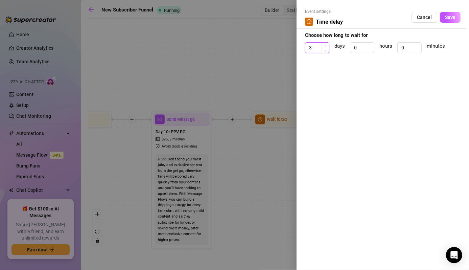
click at [325, 44] on icon "up" at bounding box center [325, 45] width 2 height 2
click at [246, 80] on div at bounding box center [234, 135] width 469 height 270
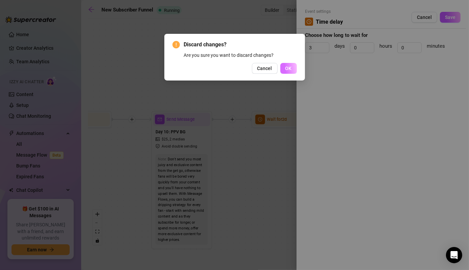
click at [290, 70] on span "OK" at bounding box center [288, 68] width 6 height 5
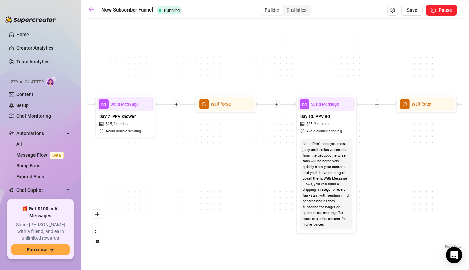
drag, startPoint x: 270, startPoint y: 179, endPoint x: 413, endPoint y: 164, distance: 143.4
click at [413, 164] on div "If True If False Wait for 3d Send Message Day 7: PPV Shower $ 15 , 2 medias Avo…" at bounding box center [275, 136] width 374 height 228
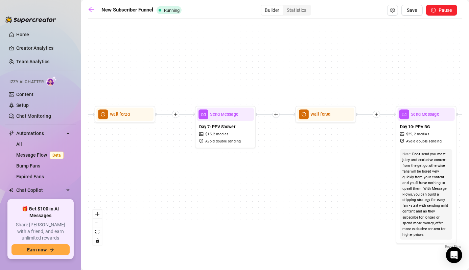
drag, startPoint x: 179, startPoint y: 185, endPoint x: 279, endPoint y: 195, distance: 100.2
click at [279, 195] on div "If True If False Wait for 3d Send Message Day 7: PPV Shower $ 15 , 2 medias Avo…" at bounding box center [275, 136] width 374 height 228
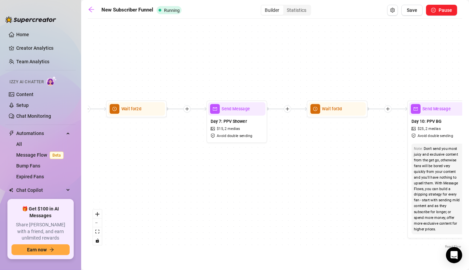
drag, startPoint x: 145, startPoint y: 234, endPoint x: 156, endPoint y: 228, distance: 12.7
click at [156, 228] on div "If True If False Wait for 3d Send Message Day 7: PPV Shower $ 15 , 2 medias Avo…" at bounding box center [275, 136] width 374 height 228
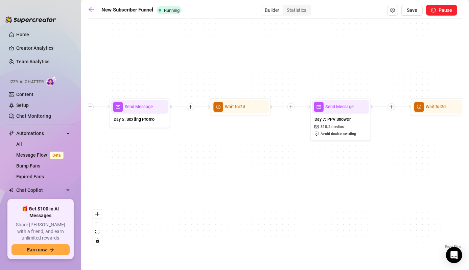
drag, startPoint x: 162, startPoint y: 192, endPoint x: 230, endPoint y: 188, distance: 68.0
click at [268, 190] on div "If True If False Wait for 3d Send Message Day 7: PPV Shower $ 15 , 2 medias Avo…" at bounding box center [275, 136] width 374 height 228
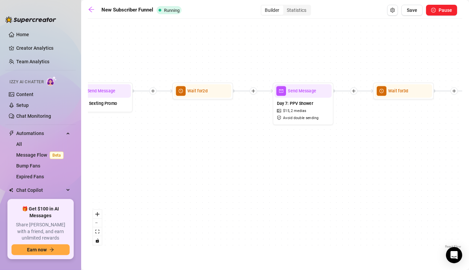
drag, startPoint x: 182, startPoint y: 191, endPoint x: 98, endPoint y: 180, distance: 83.9
click at [98, 180] on div "If True If False Wait for 3d Send Message Day 7: PPV Shower $ 15 , 2 medias Avo…" at bounding box center [275, 136] width 374 height 228
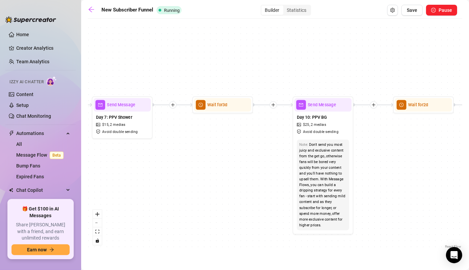
drag, startPoint x: 227, startPoint y: 198, endPoint x: 107, endPoint y: 206, distance: 120.2
click at [106, 206] on div "If True If False Wait for 3d Send Message Day 7: PPV Shower $ 15 , 2 medias Avo…" at bounding box center [275, 136] width 374 height 228
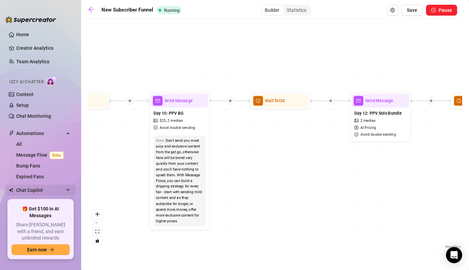
drag, startPoint x: 206, startPoint y: 199, endPoint x: 63, endPoint y: 195, distance: 143.0
click at [63, 195] on div "Home Creator Analytics Team Analytics Izzy AI Chatter Content Setup Chat Monito…" at bounding box center [234, 135] width 469 height 270
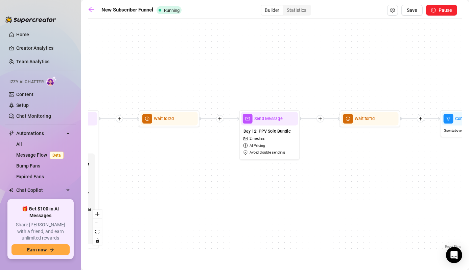
drag, startPoint x: 250, startPoint y: 166, endPoint x: 166, endPoint y: 183, distance: 86.2
click at [144, 184] on div "If True If False Wait for 3d Send Message Day 7: PPV Shower $ 15 , 2 medias Avo…" at bounding box center [275, 136] width 374 height 228
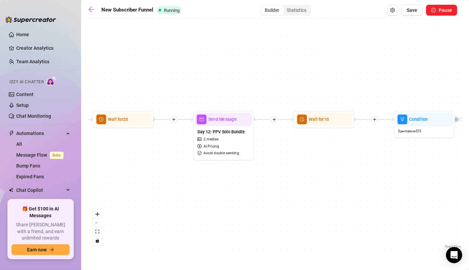
drag, startPoint x: 208, startPoint y: 181, endPoint x: 158, endPoint y: 182, distance: 50.0
click at [158, 182] on div "If True If False Wait for 3d Send Message Day 7: PPV Shower $ 15 , 2 medias Avo…" at bounding box center [275, 136] width 374 height 228
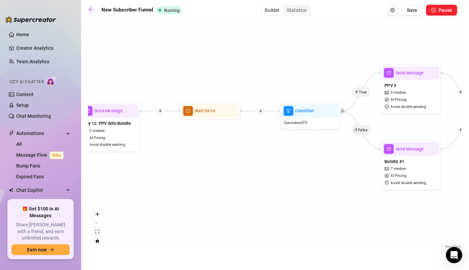
drag, startPoint x: 281, startPoint y: 203, endPoint x: 167, endPoint y: 195, distance: 114.2
click at [167, 195] on div "If True If False Wait for 3d Send Message Day 7: PPV Shower $ 15 , 2 medias Avo…" at bounding box center [275, 136] width 374 height 228
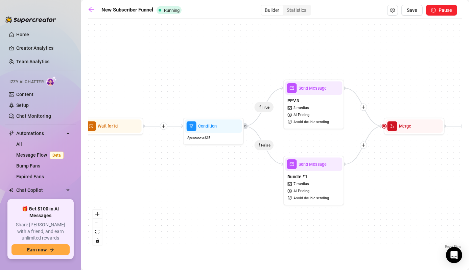
drag, startPoint x: 265, startPoint y: 200, endPoint x: 167, endPoint y: 215, distance: 99.2
click at [167, 215] on div "If True If False Wait for 3d Send Message Day 7: PPV Shower $ 15 , 2 medias Avo…" at bounding box center [275, 136] width 374 height 228
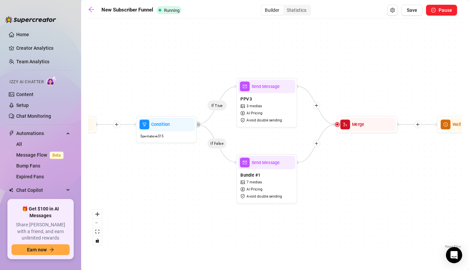
drag, startPoint x: 202, startPoint y: 233, endPoint x: 175, endPoint y: 233, distance: 27.4
click at [175, 233] on div "If True If False Wait for 3d Send Message Day 7: PPV Shower $ 15 , 2 medias Avo…" at bounding box center [275, 136] width 374 height 228
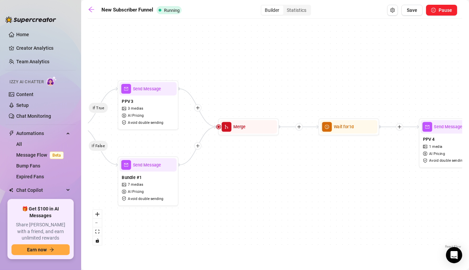
drag, startPoint x: 300, startPoint y: 219, endPoint x: 181, endPoint y: 221, distance: 118.7
click at [181, 221] on div "If True If False Wait for 3d Send Message Day 7: PPV Shower $ 15 , 2 medias Avo…" at bounding box center [275, 136] width 374 height 228
drag, startPoint x: 290, startPoint y: 193, endPoint x: 273, endPoint y: 194, distance: 17.3
click at [273, 194] on div "If True If False Wait for 3d Send Message Day 7: PPV Shower $ 15 , 2 medias Avo…" at bounding box center [275, 136] width 374 height 228
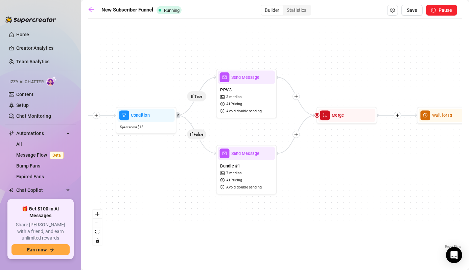
drag, startPoint x: 131, startPoint y: 147, endPoint x: 247, endPoint y: 134, distance: 116.3
click at [247, 134] on div "If True If False Wait for 3d Send Message Day 7: PPV Shower $ 15 , 2 medias Avo…" at bounding box center [275, 136] width 374 height 228
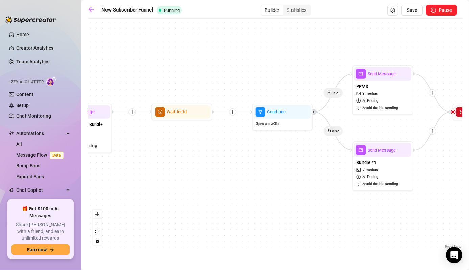
drag, startPoint x: 117, startPoint y: 189, endPoint x: 173, endPoint y: 171, distance: 58.8
click at [248, 186] on div "If True If False Wait for 3d Send Message Day 7: PPV Shower $ 15 , 2 medias Avo…" at bounding box center [275, 136] width 374 height 228
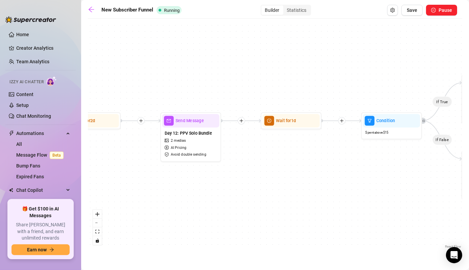
drag, startPoint x: 101, startPoint y: 162, endPoint x: 215, endPoint y: 171, distance: 114.3
click at [215, 171] on div "If True If False Wait for 3d Send Message Day 7: PPV Shower $ 15 , 2 medias Avo…" at bounding box center [275, 136] width 374 height 228
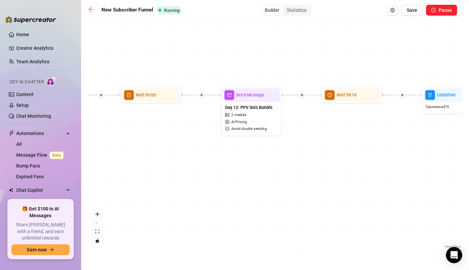
drag, startPoint x: 248, startPoint y: 203, endPoint x: 309, endPoint y: 178, distance: 65.7
click at [309, 178] on div "If True If False Wait for 3d Send Message Day 7: PPV Shower $ 15 , 2 medias Avo…" at bounding box center [275, 136] width 374 height 228
click at [261, 103] on div "Day 12: PPV Solo Bundle 2 medias AI Pricing Avoid double sending" at bounding box center [251, 118] width 57 height 32
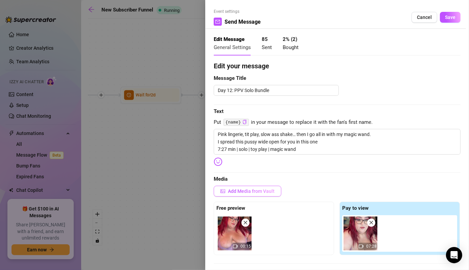
click at [255, 189] on span "Add Media from Vault" at bounding box center [251, 190] width 47 height 5
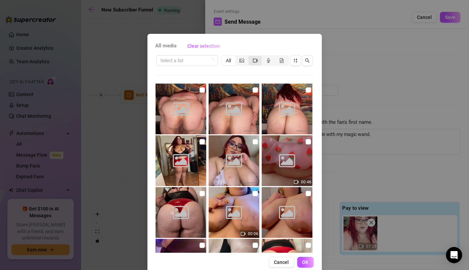
click at [253, 59] on icon "video-camera" at bounding box center [255, 60] width 5 height 4
click at [250, 57] on input "segmented control" at bounding box center [250, 57] width 0 height 0
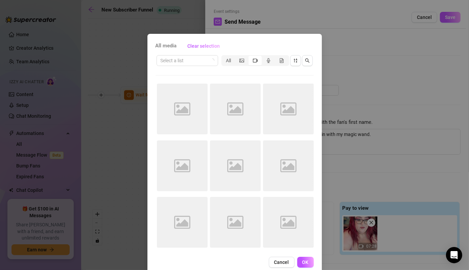
scroll to position [12, 0]
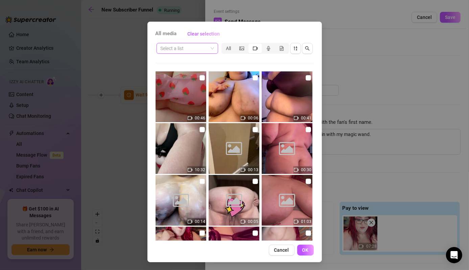
click at [210, 45] on span at bounding box center [187, 48] width 53 height 10
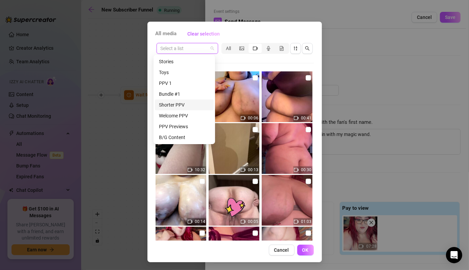
click at [178, 107] on div "Shorter PPV" at bounding box center [184, 104] width 51 height 7
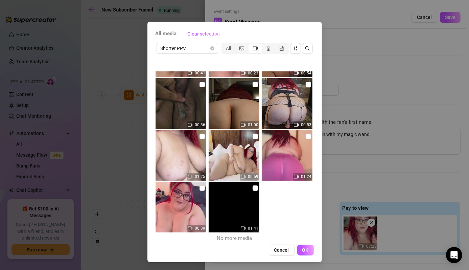
scroll to position [151, 0]
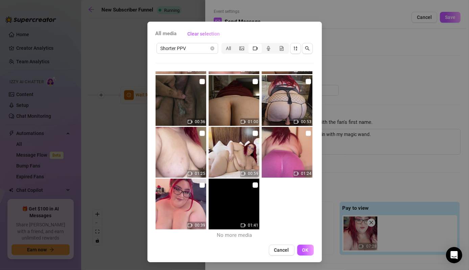
click at [351, 74] on div "All media Clear selection Shorter PPV All 01:11 00:35 00:26 01:21 01:10 00:53 0…" at bounding box center [234, 135] width 469 height 270
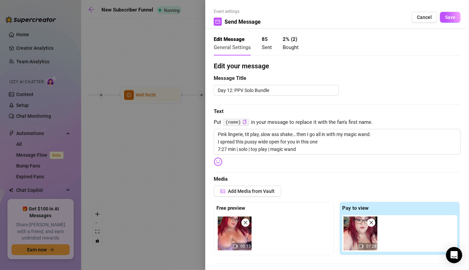
click at [188, 54] on div at bounding box center [234, 135] width 469 height 270
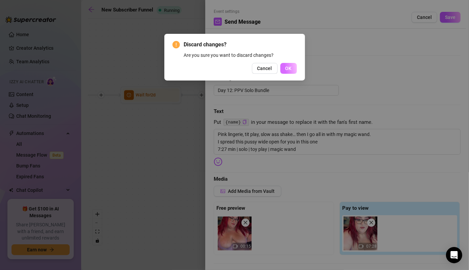
click at [289, 71] on button "OK" at bounding box center [288, 68] width 17 height 11
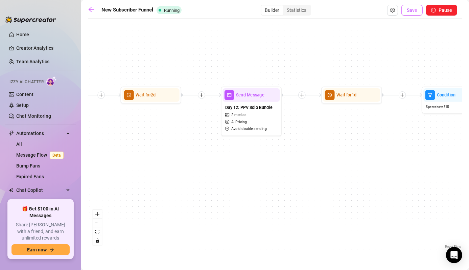
click at [409, 13] on button "Save" at bounding box center [411, 10] width 21 height 11
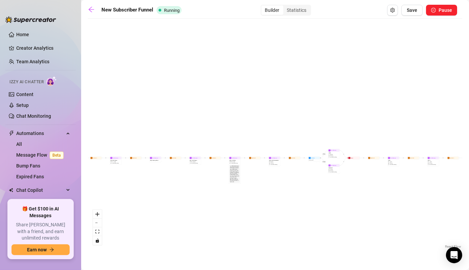
drag, startPoint x: 230, startPoint y: 175, endPoint x: 125, endPoint y: 204, distance: 108.4
click at [125, 204] on div "If True If False Wait for 3d Send Message Day 7: PPV Shower $ 15 , 2 medias Avo…" at bounding box center [275, 136] width 374 height 228
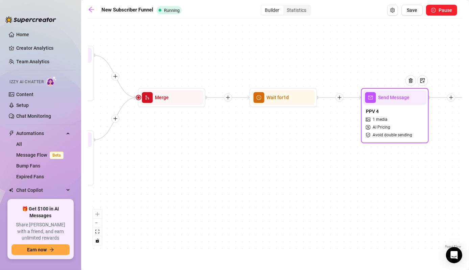
click at [392, 94] on span "Send Message" at bounding box center [393, 97] width 31 height 7
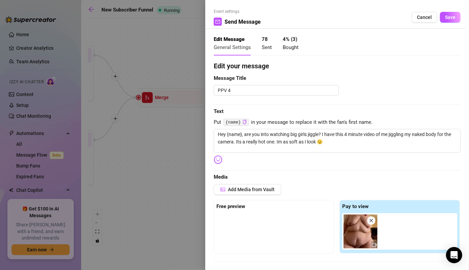
click at [193, 56] on div at bounding box center [234, 135] width 469 height 270
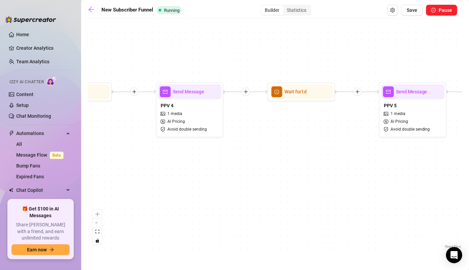
drag, startPoint x: 416, startPoint y: 178, endPoint x: 206, endPoint y: 174, distance: 209.6
click at [206, 174] on div "If True If False Wait for 3d Send Message Day 7: PPV Shower $ 15 , 2 medias Avo…" at bounding box center [275, 136] width 374 height 228
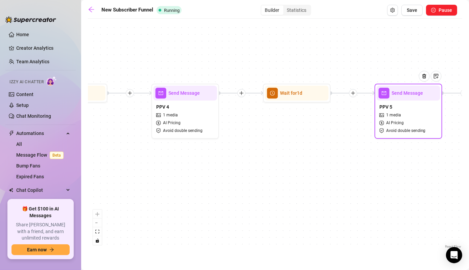
click at [411, 104] on div "PPV 5 1 media AI Pricing Avoid double sending" at bounding box center [409, 118] width 64 height 36
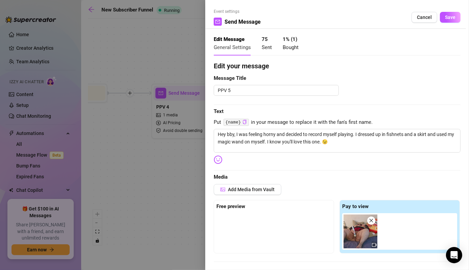
click at [180, 48] on div at bounding box center [234, 135] width 469 height 270
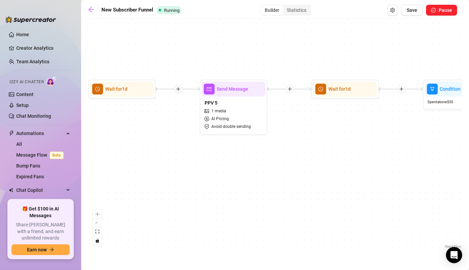
drag, startPoint x: 351, startPoint y: 177, endPoint x: 143, endPoint y: 179, distance: 207.9
click at [143, 179] on div "If True If False Wait for 3d Send Message Day 7: PPV Shower $ 15 , 2 medias Avo…" at bounding box center [275, 136] width 374 height 228
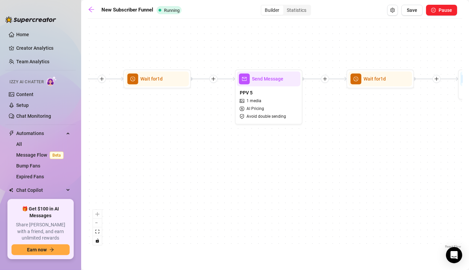
drag, startPoint x: 218, startPoint y: 173, endPoint x: 473, endPoint y: 156, distance: 255.4
click at [468, 156] on html "Home Creator Analytics Team Analytics Izzy AI Chatter Content Setup Chat Monito…" at bounding box center [234, 135] width 469 height 270
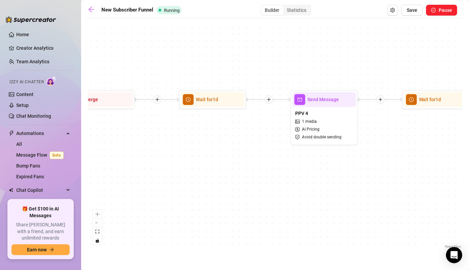
drag, startPoint x: 262, startPoint y: 203, endPoint x: 447, endPoint y: 214, distance: 184.8
click at [468, 217] on html "Home Creator Analytics Team Analytics Izzy AI Chatter Content Setup Chat Monito…" at bounding box center [234, 135] width 469 height 270
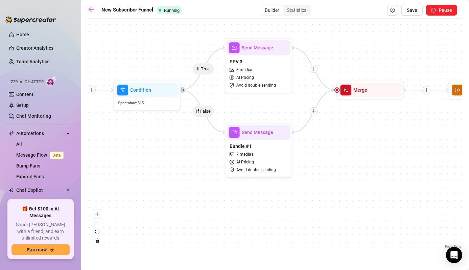
drag, startPoint x: 222, startPoint y: 199, endPoint x: 428, endPoint y: 186, distance: 205.9
click at [468, 192] on html "Home Creator Analytics Team Analytics Izzy AI Chatter Content Setup Chat Monito…" at bounding box center [234, 135] width 469 height 270
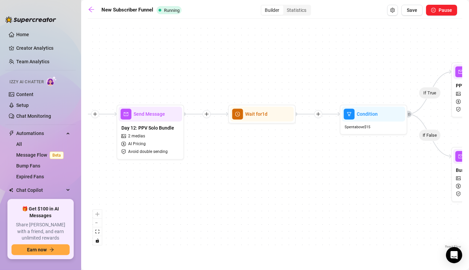
drag, startPoint x: 178, startPoint y: 210, endPoint x: 391, endPoint y: 234, distance: 213.7
click at [391, 234] on div "If True If False Wait for 3d Send Message Day 7: PPV Shower $ 15 , 2 medias Avo…" at bounding box center [275, 136] width 374 height 228
click at [410, 14] on button "Save" at bounding box center [411, 10] width 21 height 11
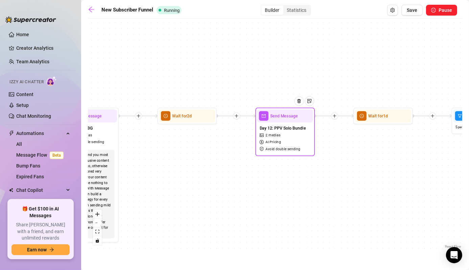
click at [300, 112] on div at bounding box center [301, 105] width 26 height 30
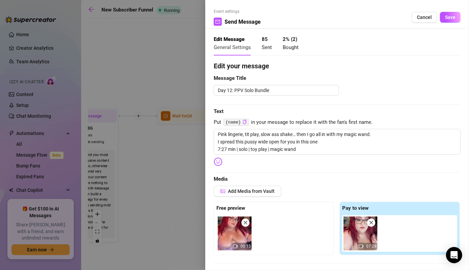
click at [244, 219] on span at bounding box center [245, 222] width 8 height 8
click at [369, 221] on icon "close" at bounding box center [371, 222] width 5 height 5
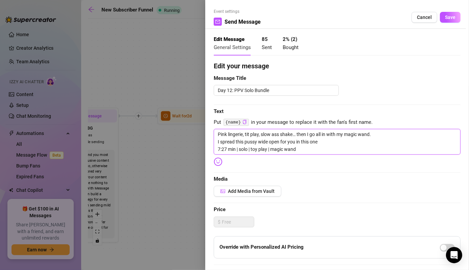
drag, startPoint x: 304, startPoint y: 146, endPoint x: 127, endPoint y: 104, distance: 181.5
click at [127, 104] on div "Event settings Send Message Cancel Save Edit Message General Settings 85 Sent 2…" at bounding box center [234, 135] width 469 height 270
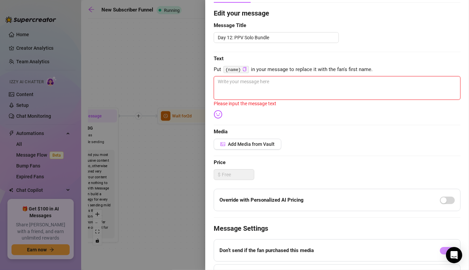
scroll to position [64, 0]
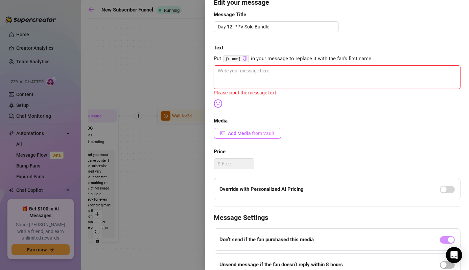
click at [242, 135] on span "Add Media from Vault" at bounding box center [251, 132] width 47 height 5
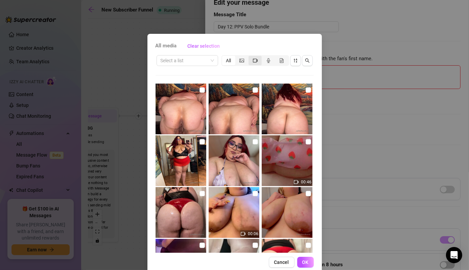
click at [253, 64] on div "segmented control" at bounding box center [254, 60] width 13 height 9
click at [250, 57] on input "segmented control" at bounding box center [250, 57] width 0 height 0
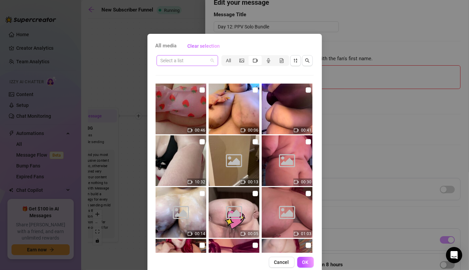
click at [207, 63] on span at bounding box center [187, 60] width 53 height 10
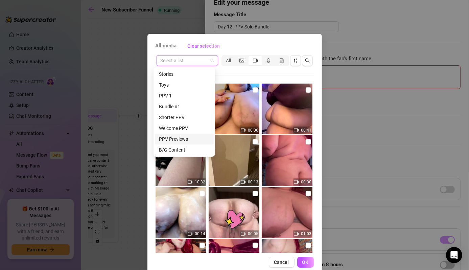
scroll to position [22, 0]
click at [179, 149] on div "Longer PPV" at bounding box center [184, 149] width 51 height 7
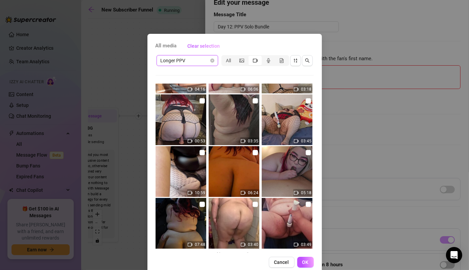
scroll to position [151, 0]
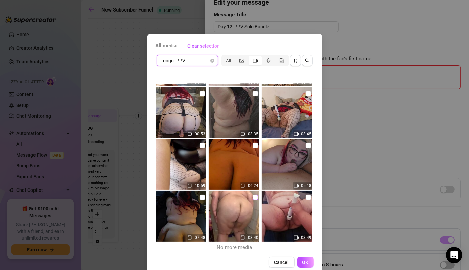
click at [252, 195] on input "checkbox" at bounding box center [254, 196] width 5 height 5
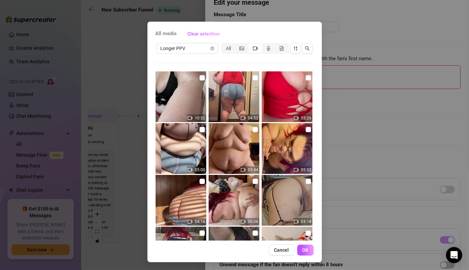
scroll to position [0, 0]
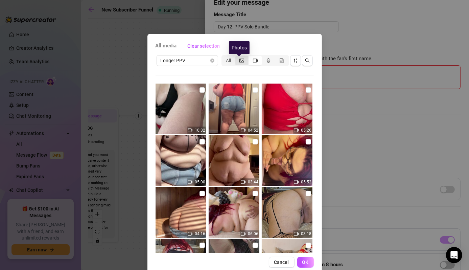
click at [239, 62] on icon "picture" at bounding box center [241, 60] width 5 height 4
click at [237, 57] on input "segmented control" at bounding box center [237, 57] width 0 height 0
click at [249, 61] on div "segmented control" at bounding box center [254, 60] width 13 height 9
click at [250, 57] on input "segmented control" at bounding box center [250, 57] width 0 height 0
click at [197, 61] on span "Longer PPV" at bounding box center [187, 60] width 53 height 10
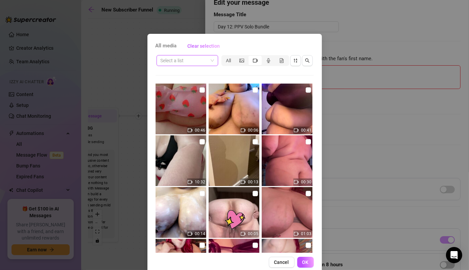
drag, startPoint x: 210, startPoint y: 62, endPoint x: 207, endPoint y: 55, distance: 7.6
click at [202, 45] on span "Clear selection" at bounding box center [204, 45] width 32 height 5
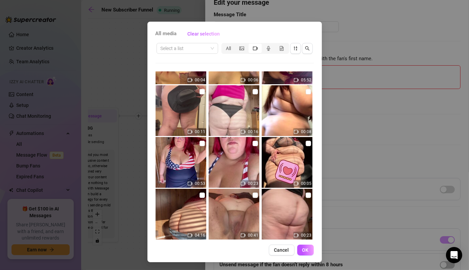
scroll to position [1242, 0]
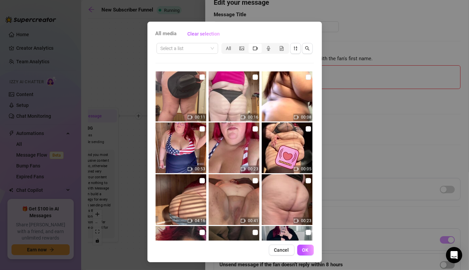
click at [109, 64] on div "All media Clear selection Select a list All 00:46 00:06 00:41 10:32 00:13 00:30…" at bounding box center [234, 135] width 469 height 270
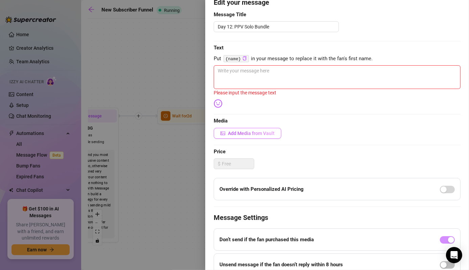
click at [238, 134] on span "Add Media from Vault" at bounding box center [251, 132] width 47 height 5
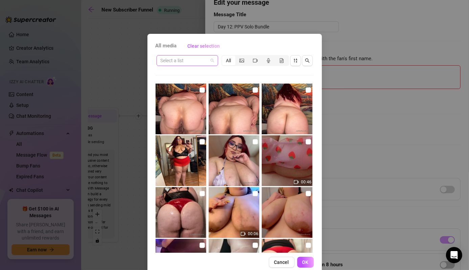
click at [185, 59] on input "search" at bounding box center [184, 60] width 47 height 10
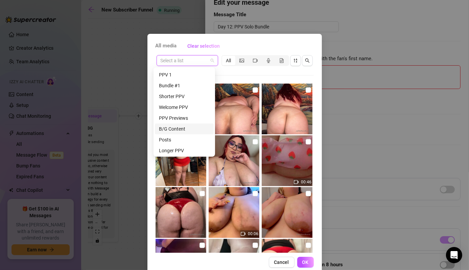
scroll to position [21, 0]
click at [183, 95] on div "Shorter PPV" at bounding box center [184, 95] width 51 height 7
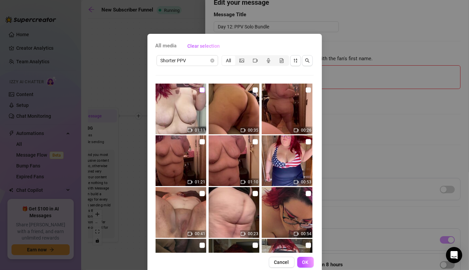
click at [199, 91] on input "checkbox" at bounding box center [201, 89] width 5 height 5
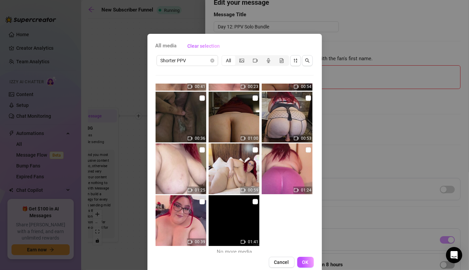
scroll to position [151, 0]
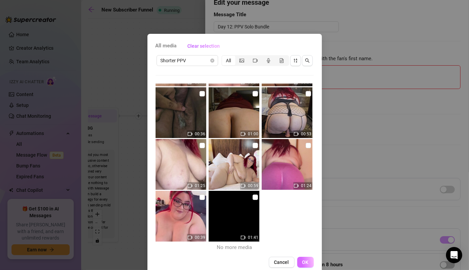
click at [302, 260] on span "OK" at bounding box center [305, 261] width 6 height 5
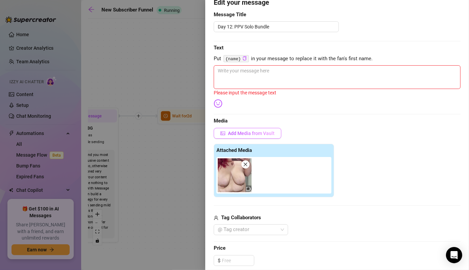
click at [243, 137] on button "Add Media from Vault" at bounding box center [248, 133] width 68 height 11
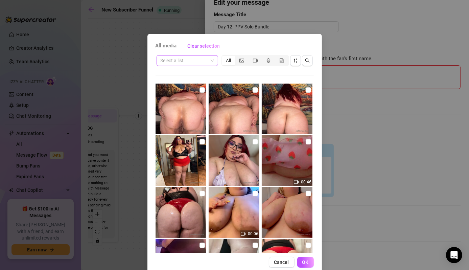
click at [206, 62] on span at bounding box center [187, 60] width 53 height 10
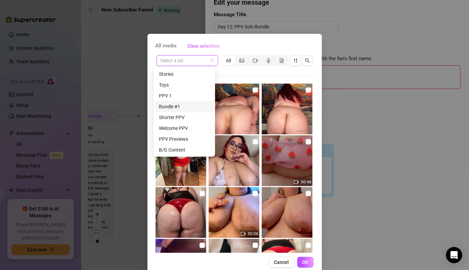
scroll to position [32, 0]
click at [175, 138] on div "Longer PPV" at bounding box center [184, 138] width 51 height 7
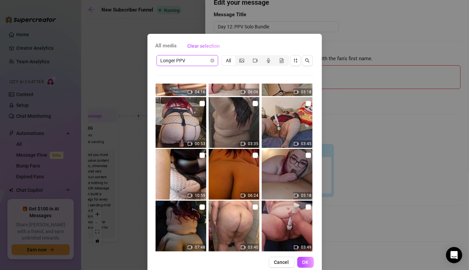
scroll to position [151, 0]
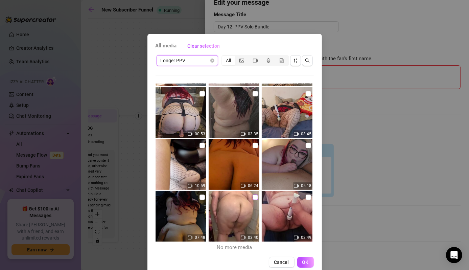
click at [252, 197] on input "checkbox" at bounding box center [254, 196] width 5 height 5
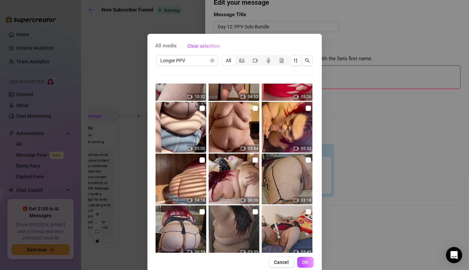
scroll to position [33, 0]
click at [252, 108] on input "checkbox" at bounding box center [254, 108] width 5 height 5
click at [305, 265] on button "OK" at bounding box center [305, 262] width 17 height 11
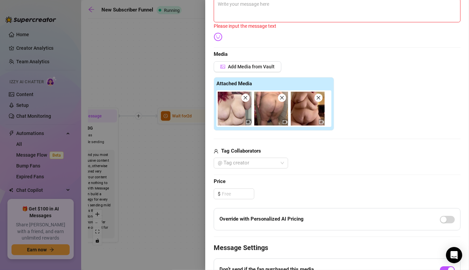
scroll to position [131, 0]
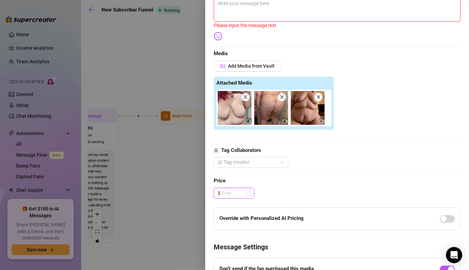
click at [234, 195] on input at bounding box center [238, 193] width 32 height 10
click at [238, 194] on input at bounding box center [238, 193] width 32 height 10
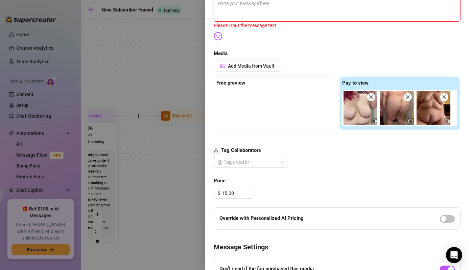
click at [290, 179] on span "Price" at bounding box center [337, 181] width 247 height 8
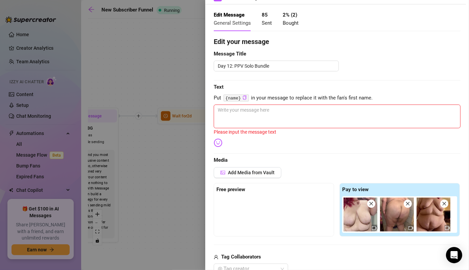
scroll to position [22, 0]
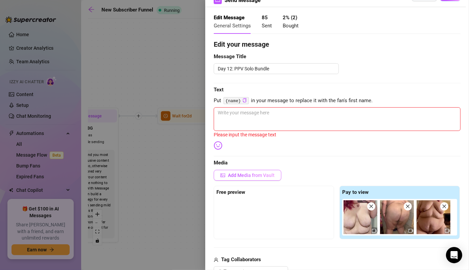
click at [244, 175] on span "Add Media from Vault" at bounding box center [251, 174] width 47 height 5
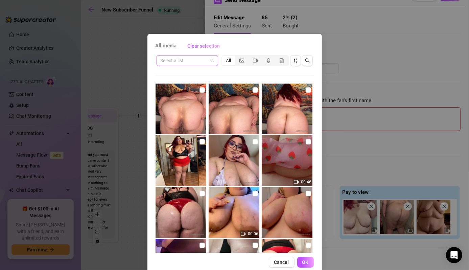
click at [210, 63] on span at bounding box center [187, 60] width 53 height 10
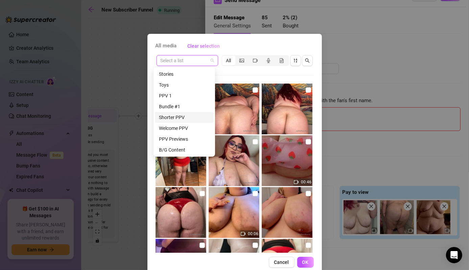
click at [181, 116] on div "Shorter PPV" at bounding box center [184, 117] width 51 height 7
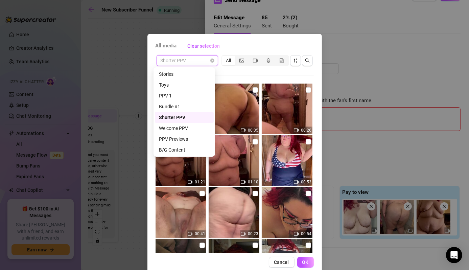
click at [205, 58] on span "Shorter PPV" at bounding box center [187, 60] width 53 height 10
click at [180, 140] on div "Longer PPV" at bounding box center [184, 139] width 51 height 7
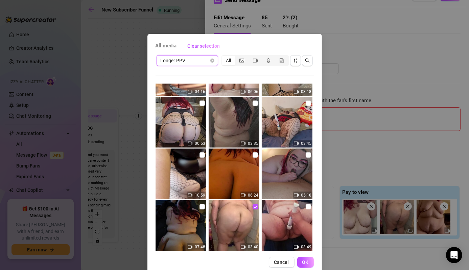
scroll to position [140, 0]
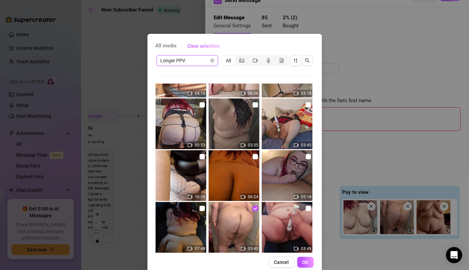
click at [355, 160] on div "All media Clear selection Longer PPV Longer PPV All 10:32 04:52 05:26 05:00 03:…" at bounding box center [234, 135] width 469 height 270
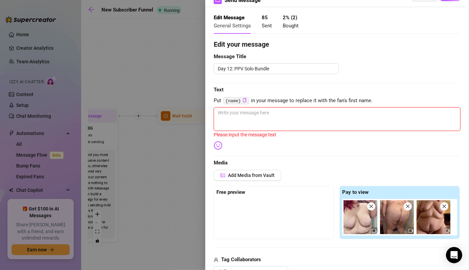
click at [229, 122] on textarea at bounding box center [337, 119] width 247 height 24
paste textarea "Hey babe 😘 I’ve put together a special mini bundle just for you… a little somet…"
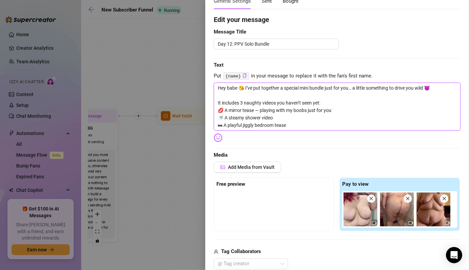
scroll to position [0, 0]
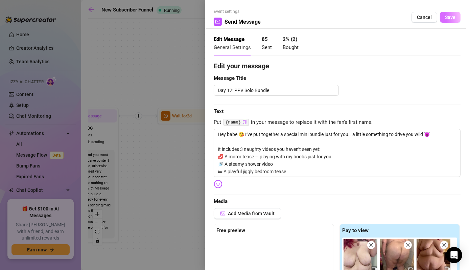
click at [440, 20] on button "Save" at bounding box center [450, 17] width 21 height 11
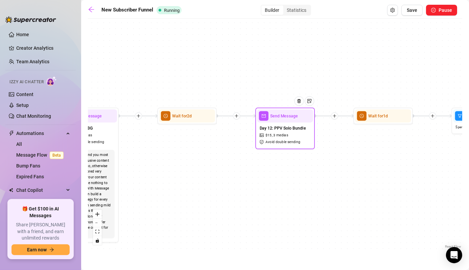
click at [286, 119] on div "Send Message" at bounding box center [285, 115] width 56 height 13
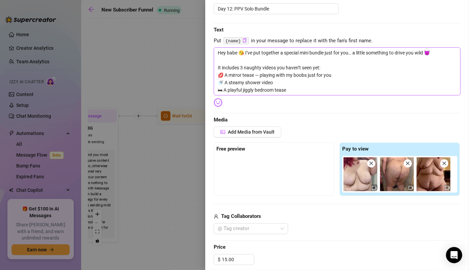
scroll to position [82, 0]
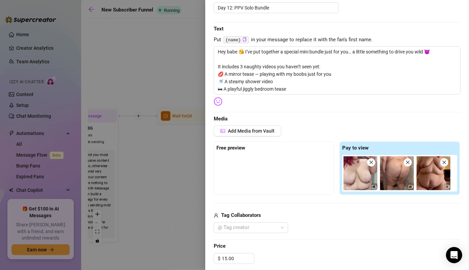
click at [357, 182] on img at bounding box center [360, 173] width 34 height 34
click at [372, 187] on icon "video-camera" at bounding box center [374, 186] width 5 height 5
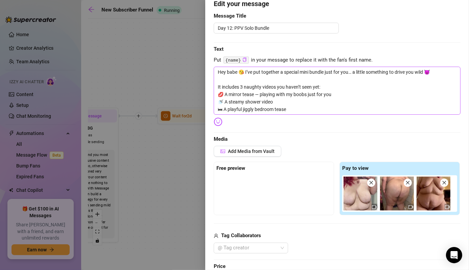
scroll to position [0, 0]
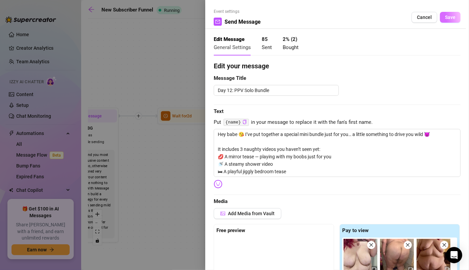
click at [445, 20] on span "Save" at bounding box center [450, 17] width 10 height 5
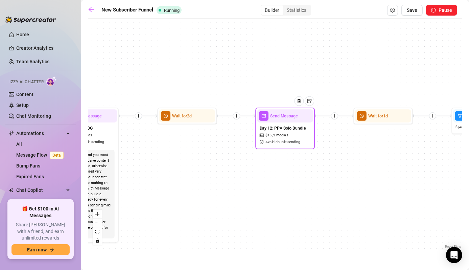
click at [260, 124] on div "Day 12: PPV Solo Bundle $ 15 , 3 medias Avoid double sending" at bounding box center [285, 134] width 56 height 25
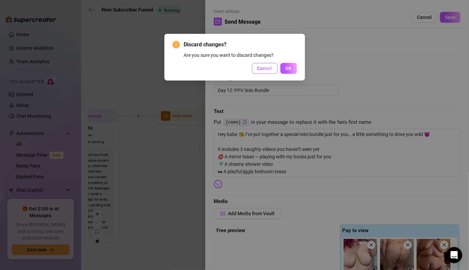
click at [272, 71] on button "Cancel" at bounding box center [265, 68] width 26 height 11
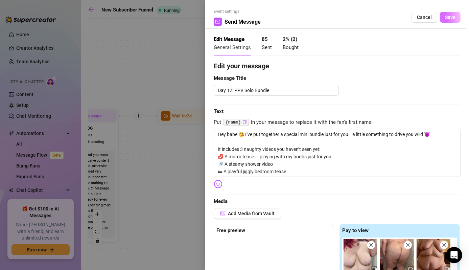
click at [449, 20] on button "Save" at bounding box center [450, 17] width 21 height 11
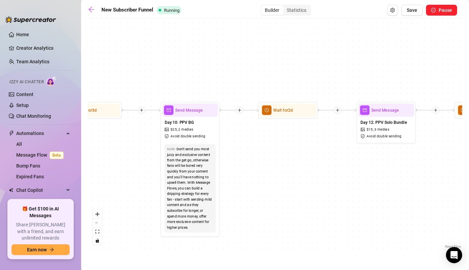
drag, startPoint x: 244, startPoint y: 190, endPoint x: 360, endPoint y: 185, distance: 116.0
click at [360, 185] on div "If True If False Wait for 3d Send Message Day 7: PPV Shower $ 15 , 2 medias Avo…" at bounding box center [275, 136] width 374 height 228
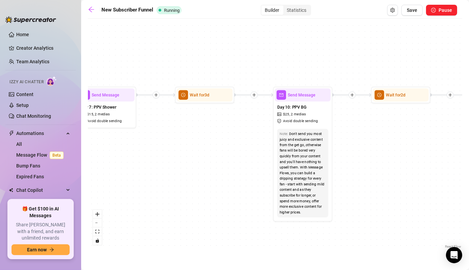
drag, startPoint x: 300, startPoint y: 210, endPoint x: 397, endPoint y: 194, distance: 99.0
click at [397, 194] on div "If True If False Wait for 3d Send Message Day 7: PPV Shower $ 15 , 2 medias Avo…" at bounding box center [275, 136] width 374 height 228
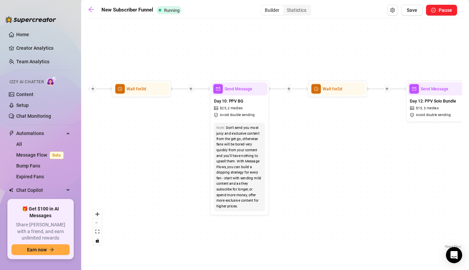
drag, startPoint x: 397, startPoint y: 194, endPoint x: 321, endPoint y: 188, distance: 76.3
click at [321, 188] on div "If True If False Wait for 3d Send Message Day 7: PPV Shower $ 15 , 2 medias Avo…" at bounding box center [275, 136] width 374 height 228
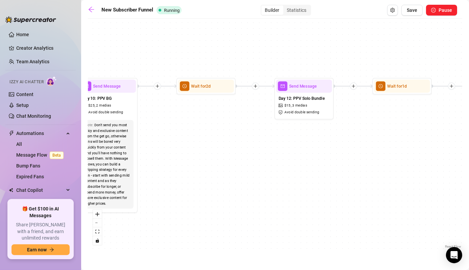
drag, startPoint x: 395, startPoint y: 210, endPoint x: 275, endPoint y: 207, distance: 120.0
click at [275, 207] on div "If True If False Wait for 3d Send Message Day 7: PPV Shower $ 15 , 2 medias Avo…" at bounding box center [275, 136] width 374 height 228
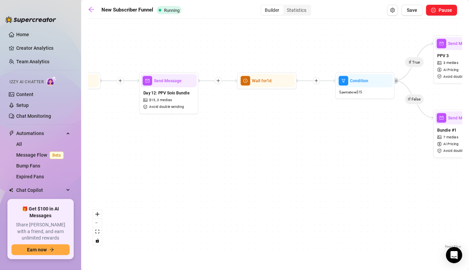
drag, startPoint x: 373, startPoint y: 214, endPoint x: 239, endPoint y: 209, distance: 134.0
click at [239, 209] on div "If True If False Wait for 3d Send Message Day 7: PPV Shower $ 15 , 2 medias Avo…" at bounding box center [275, 136] width 374 height 228
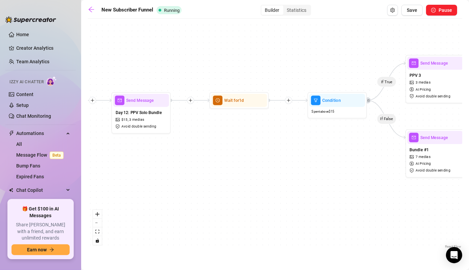
drag, startPoint x: 218, startPoint y: 231, endPoint x: 165, endPoint y: 244, distance: 54.6
click at [165, 244] on div "If True If False Wait for 3d Send Message Day 7: PPV Shower $ 15 , 2 medias Avo…" at bounding box center [275, 136] width 374 height 228
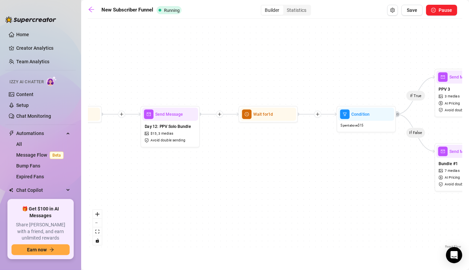
drag, startPoint x: 252, startPoint y: 210, endPoint x: 306, endPoint y: 231, distance: 58.2
click at [306, 231] on div "If True If False Wait for 3d Send Message Day 7: PPV Shower $ 15 , 2 medias Avo…" at bounding box center [275, 136] width 374 height 228
drag, startPoint x: 246, startPoint y: 162, endPoint x: 234, endPoint y: 164, distance: 11.9
drag, startPoint x: 234, startPoint y: 164, endPoint x: 263, endPoint y: 116, distance: 55.6
click at [263, 116] on span "Wait for 1d" at bounding box center [263, 114] width 20 height 6
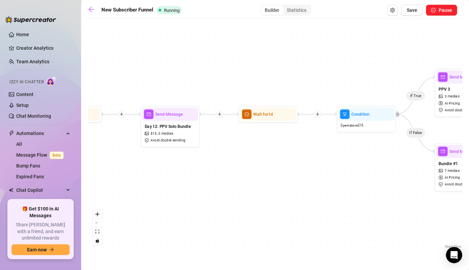
click at [280, 123] on div "If True If False Wait for 3d Send Message Day 7: PPV Shower $ 15 , 2 medias Avo…" at bounding box center [275, 136] width 374 height 228
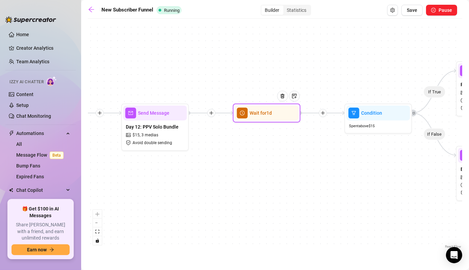
click at [267, 118] on div "Wait for 1d" at bounding box center [267, 112] width 64 height 15
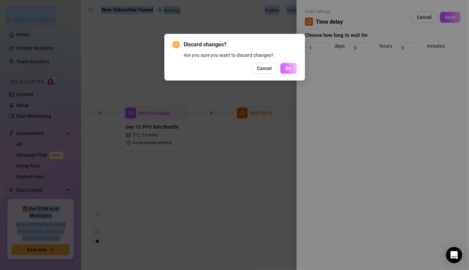
click at [290, 68] on span "OK" at bounding box center [288, 68] width 6 height 5
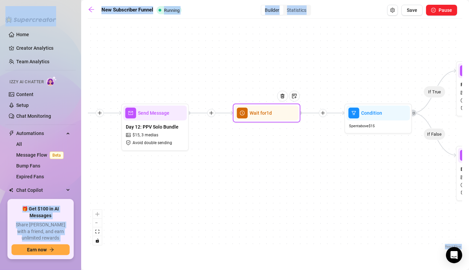
click at [268, 113] on span "Wait for 1d" at bounding box center [261, 112] width 22 height 7
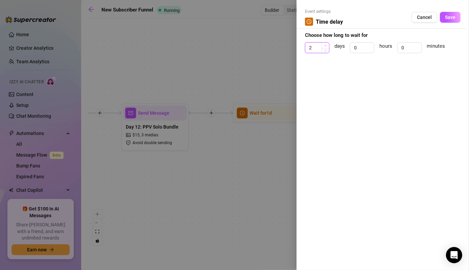
click at [323, 43] on span "Increase Value" at bounding box center [324, 46] width 7 height 6
click at [323, 52] on span "Decrease Value" at bounding box center [324, 50] width 7 height 6
click at [456, 17] on button "Save" at bounding box center [450, 17] width 21 height 11
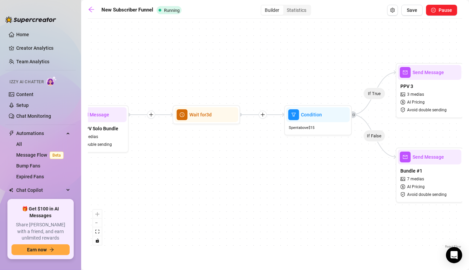
drag, startPoint x: 333, startPoint y: 62, endPoint x: 272, endPoint y: 64, distance: 60.2
click at [272, 64] on div "If True If False Wait for 3d Send Message Day 7: PPV Shower $ 15 , 2 medias Avo…" at bounding box center [275, 136] width 374 height 228
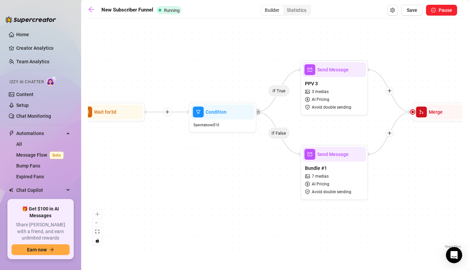
drag, startPoint x: 331, startPoint y: 176, endPoint x: 227, endPoint y: 173, distance: 103.1
click at [227, 173] on div "If True If False Wait for 3d Send Message Day 7: PPV Shower $ 15 , 2 medias Avo…" at bounding box center [275, 136] width 374 height 228
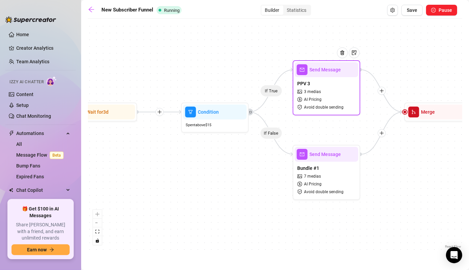
click at [320, 80] on div "PPV 3 3 medias AI Pricing Avoid double sending" at bounding box center [327, 95] width 64 height 36
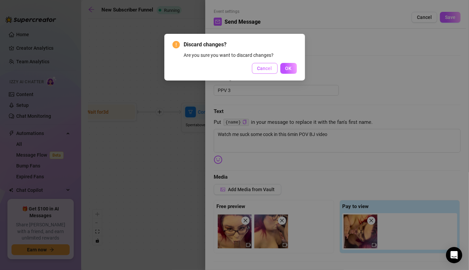
click at [259, 66] on span "Cancel" at bounding box center [264, 68] width 15 height 5
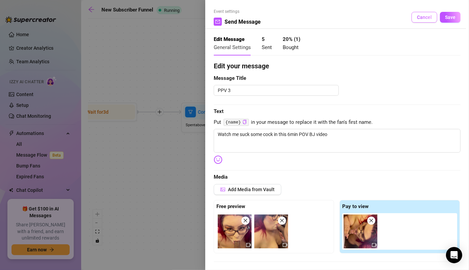
click at [417, 17] on span "Cancel" at bounding box center [424, 17] width 15 height 5
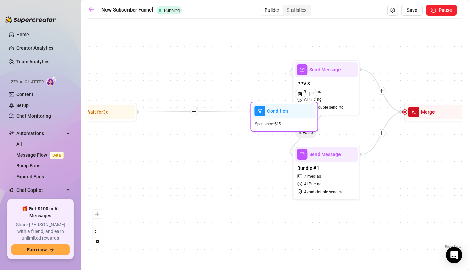
drag, startPoint x: 217, startPoint y: 117, endPoint x: 287, endPoint y: 116, distance: 70.3
click at [287, 116] on div "Condition" at bounding box center [284, 110] width 64 height 15
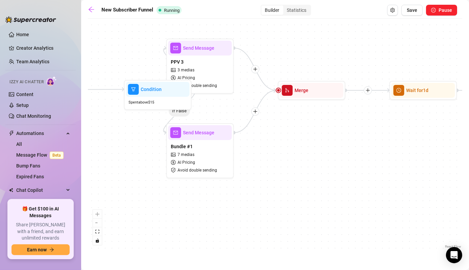
drag, startPoint x: 400, startPoint y: 185, endPoint x: 285, endPoint y: 105, distance: 140.3
click at [279, 137] on div "If True If False Wait for 3d Send Message Day 7: PPV Shower $ 15 , 2 medias Avo…" at bounding box center [275, 136] width 374 height 228
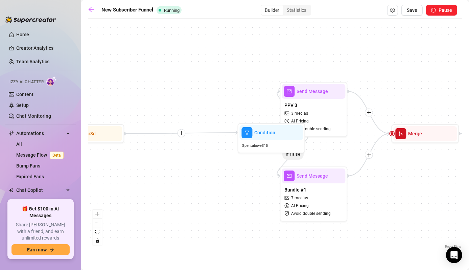
drag, startPoint x: 323, startPoint y: 126, endPoint x: 431, endPoint y: 196, distance: 128.8
click at [431, 196] on div "If True If False Wait for 3d Send Message Day 7: PPV Shower $ 15 , 2 medias Avo…" at bounding box center [275, 136] width 374 height 228
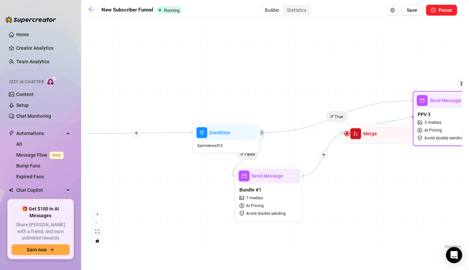
drag, startPoint x: 374, startPoint y: 105, endPoint x: 378, endPoint y: 105, distance: 4.1
click at [460, 107] on div "Send Message PPV 3 3 medias AI Pricing Avoid double sending" at bounding box center [447, 118] width 68 height 55
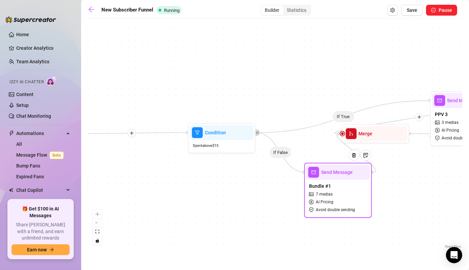
drag, startPoint x: 264, startPoint y: 181, endPoint x: 334, endPoint y: 177, distance: 69.8
click at [334, 177] on div "Send Message" at bounding box center [338, 172] width 64 height 15
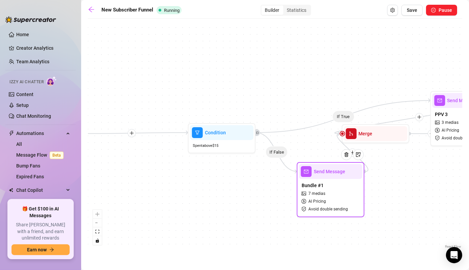
click at [334, 177] on div "Send Message" at bounding box center [331, 171] width 64 height 15
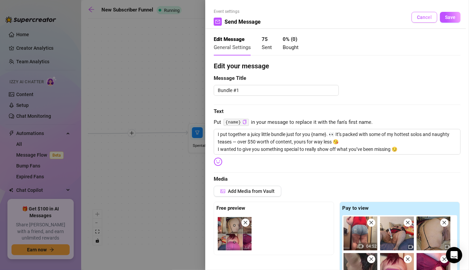
click at [418, 13] on button "Cancel" at bounding box center [424, 17] width 26 height 11
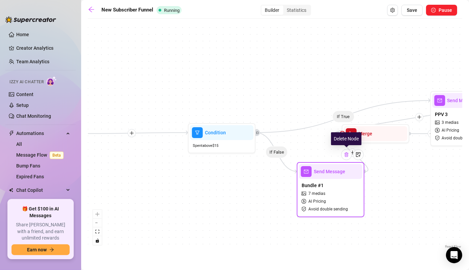
click at [346, 155] on img at bounding box center [346, 154] width 5 height 5
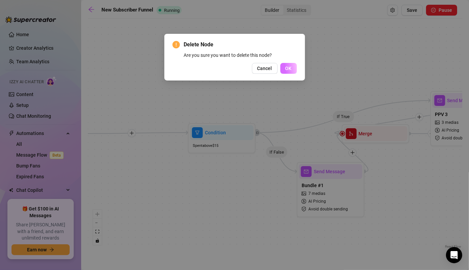
click at [288, 73] on button "OK" at bounding box center [288, 68] width 17 height 11
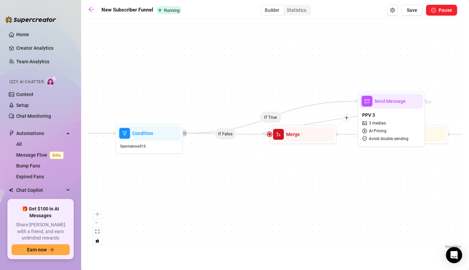
drag, startPoint x: 351, startPoint y: 170, endPoint x: 276, endPoint y: 171, distance: 74.7
click at [276, 171] on div "If True If False Wait for 3d Send Message Day 7: PPV Shower $ 15 , 2 medias Avo…" at bounding box center [275, 136] width 374 height 228
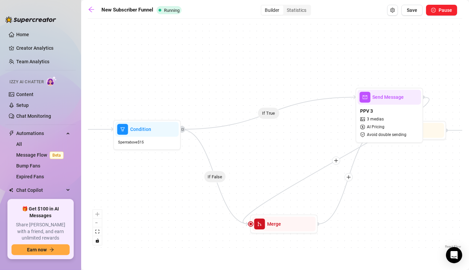
drag, startPoint x: 294, startPoint y: 137, endPoint x: 279, endPoint y: 234, distance: 97.8
click at [279, 234] on div "If True If False Wait for 3d Send Message Day 7: PPV Shower $ 15 , 2 medias Avo…" at bounding box center [275, 136] width 374 height 228
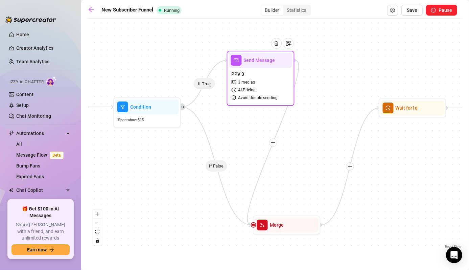
drag, startPoint x: 378, startPoint y: 83, endPoint x: 239, endPoint y: 68, distance: 139.7
click at [239, 68] on div "PPV 3 3 medias AI Pricing Avoid double sending" at bounding box center [261, 86] width 64 height 36
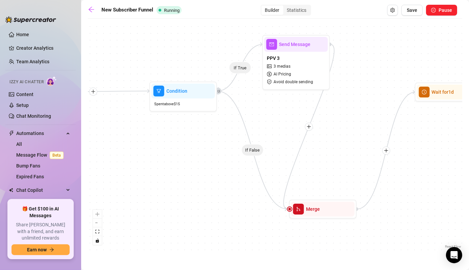
drag, startPoint x: 401, startPoint y: 215, endPoint x: 437, endPoint y: 199, distance: 39.5
click at [437, 199] on div "If True If False Wait for 3d Send Message Day 7: PPV Shower $ 15 , 2 medias Avo…" at bounding box center [275, 136] width 374 height 228
click at [337, 196] on div at bounding box center [338, 192] width 11 height 11
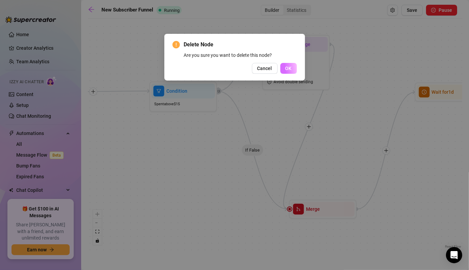
click at [286, 73] on button "OK" at bounding box center [288, 68] width 17 height 11
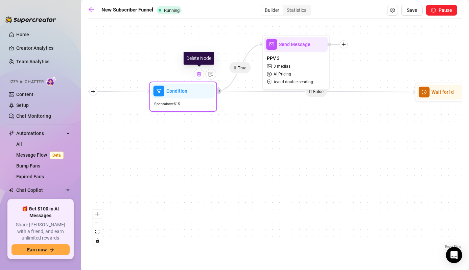
click at [199, 75] on img at bounding box center [198, 73] width 5 height 5
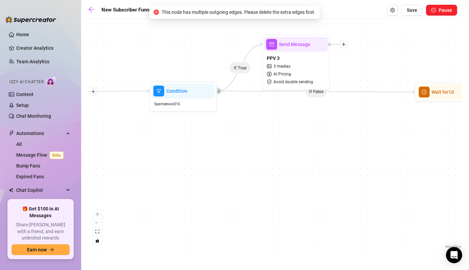
drag, startPoint x: 306, startPoint y: 137, endPoint x: 303, endPoint y: 145, distance: 9.5
click at [303, 145] on div "If True If False Wait for 3d Send Message Day 7: PPV Shower $ 15 , 2 medias Avo…" at bounding box center [275, 136] width 374 height 228
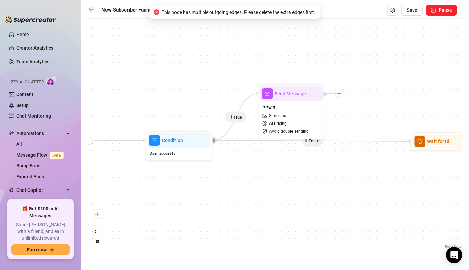
drag, startPoint x: 313, startPoint y: 102, endPoint x: 313, endPoint y: 146, distance: 43.6
click at [313, 146] on div "If True If False Wait for 3d Send Message Day 7: PPV Shower $ 15 , 2 medias Avo…" at bounding box center [275, 136] width 374 height 228
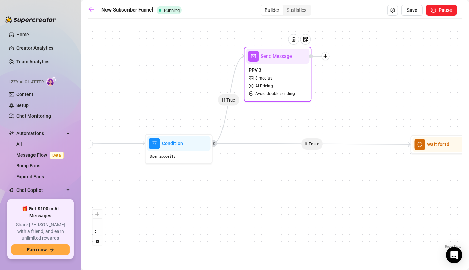
drag, startPoint x: 295, startPoint y: 96, endPoint x: 280, endPoint y: 53, distance: 44.8
click at [280, 53] on span "Send Message" at bounding box center [276, 55] width 31 height 7
click at [314, 144] on icon "Edge from 268b0df5-ee00-4990-9c79-9590251fbc9f to 73958547-460a-4785-a4a4-133b8…" at bounding box center [312, 143] width 198 height 1
click at [325, 57] on icon "plus" at bounding box center [325, 55] width 0 height 4
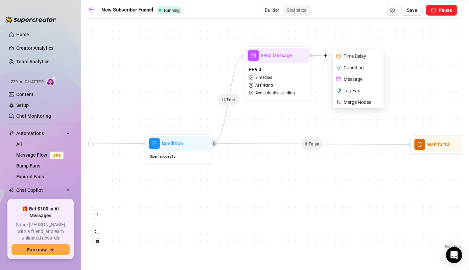
click at [293, 204] on div "If True If False Wait for 3d Send Message Day 7: PPV Shower $ 15 , 2 medias Avo…" at bounding box center [275, 136] width 374 height 228
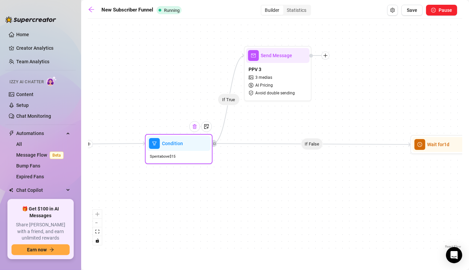
click at [194, 128] on img at bounding box center [194, 126] width 5 height 5
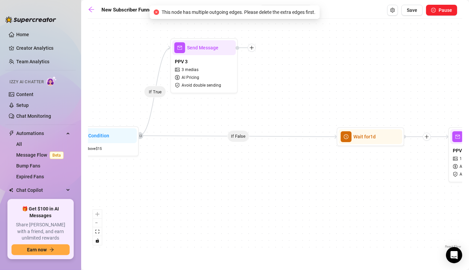
drag, startPoint x: 359, startPoint y: 113, endPoint x: 286, endPoint y: 105, distance: 74.1
click at [286, 105] on div "If True If False Wait for 3d Send Message Day 7: PPV Shower $ 15 , 2 medias Avo…" at bounding box center [275, 136] width 374 height 228
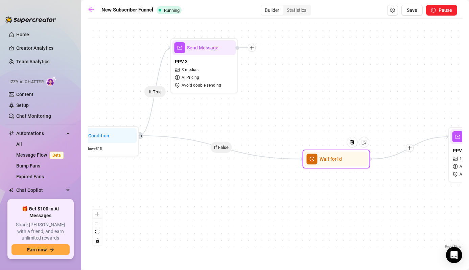
drag, startPoint x: 357, startPoint y: 138, endPoint x: 298, endPoint y: 178, distance: 70.6
click at [319, 163] on span "Wait for 1d" at bounding box center [330, 158] width 22 height 7
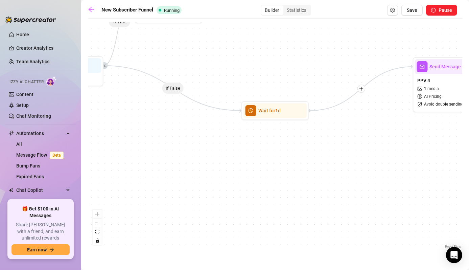
drag, startPoint x: 301, startPoint y: 230, endPoint x: 266, endPoint y: 160, distance: 78.8
click at [266, 160] on div "If True If False Wait for 3d Send Message Day 7: PPV Shower $ 15 , 2 medias Avo…" at bounding box center [275, 136] width 374 height 228
click at [294, 95] on div at bounding box center [291, 93] width 11 height 11
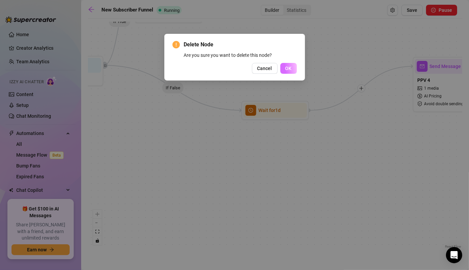
click at [284, 70] on button "OK" at bounding box center [288, 68] width 17 height 11
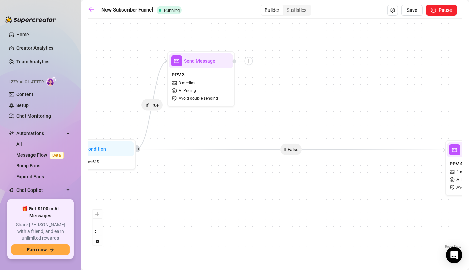
drag, startPoint x: 327, startPoint y: 122, endPoint x: 362, endPoint y: 217, distance: 101.0
click at [364, 219] on div "If True If False Wait for 3d Send Message Day 7: PPV Shower $ 15 , 2 medias Avo…" at bounding box center [275, 136] width 374 height 228
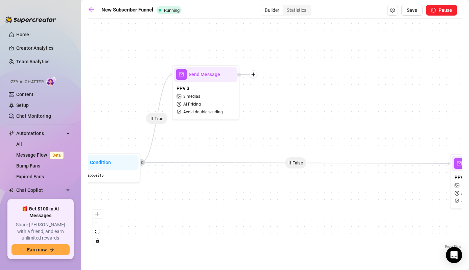
click at [299, 163] on icon "Edge from 268b0df5-ee00-4990-9c79-9590251fbc9f to b445a22a-4d7b-4bb6-b0f8-e08bb…" at bounding box center [296, 162] width 310 height 1
click at [160, 121] on div "If True If False Wait for 3d Send Message Day 7: PPV Shower $ 15 , 2 medias Avo…" at bounding box center [275, 136] width 374 height 228
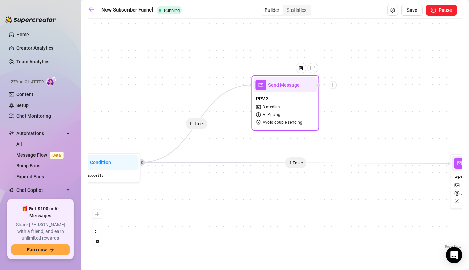
drag, startPoint x: 211, startPoint y: 75, endPoint x: 288, endPoint y: 84, distance: 77.0
click at [288, 84] on span "Send Message" at bounding box center [283, 84] width 31 height 7
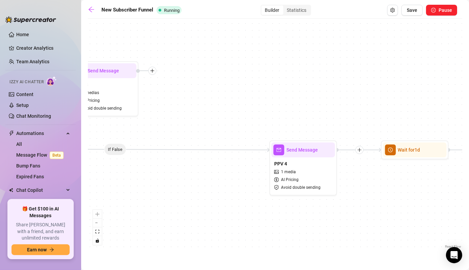
drag, startPoint x: 330, startPoint y: 210, endPoint x: 148, endPoint y: 196, distance: 182.7
click at [148, 196] on div "If True If False Wait for 3d Send Message Day 7: PPV Shower $ 15 , 2 medias Avo…" at bounding box center [275, 136] width 374 height 228
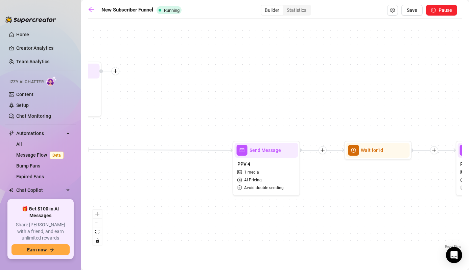
drag, startPoint x: 327, startPoint y: 198, endPoint x: 144, endPoint y: 169, distance: 185.5
click at [144, 169] on div "If True If False Wait for 3d Send Message Day 7: PPV Shower $ 15 , 2 medias Avo…" at bounding box center [275, 136] width 374 height 228
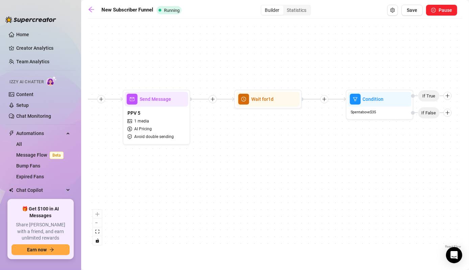
drag, startPoint x: 307, startPoint y: 209, endPoint x: 473, endPoint y: 165, distance: 172.3
click at [468, 165] on html "Home Creator Analytics Team Analytics Izzy AI Chatter Content Setup Chat Monito…" at bounding box center [234, 135] width 469 height 270
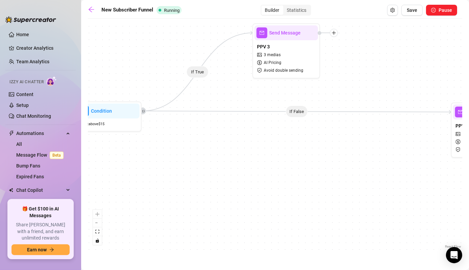
drag, startPoint x: 221, startPoint y: 176, endPoint x: 431, endPoint y: 231, distance: 217.2
click at [468, 214] on html "Home Creator Analytics Team Analytics Izzy AI Chatter Content Setup Chat Monito…" at bounding box center [234, 135] width 469 height 270
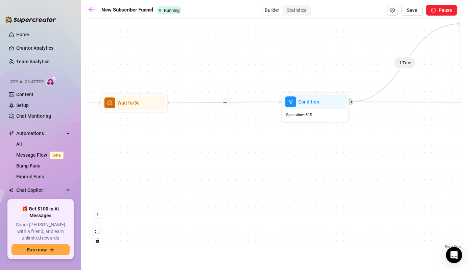
drag, startPoint x: 216, startPoint y: 231, endPoint x: 424, endPoint y: 221, distance: 207.8
click at [424, 221] on div "If True If False Wait for 3d Send Message Day 7: PPV Shower $ 15 , 2 medias Avo…" at bounding box center [275, 136] width 374 height 228
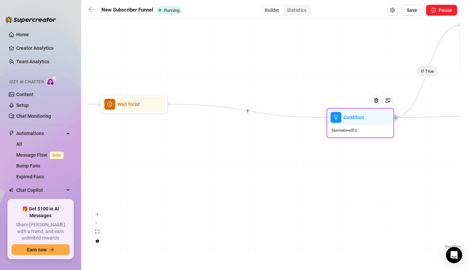
drag, startPoint x: 305, startPoint y: 101, endPoint x: 356, endPoint y: 118, distance: 53.8
click at [356, 118] on span "Condition" at bounding box center [353, 117] width 21 height 7
click at [248, 112] on icon "plus" at bounding box center [248, 110] width 5 height 5
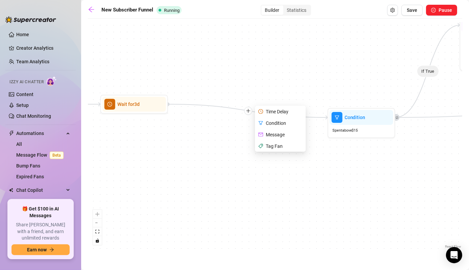
click at [266, 130] on div "Message" at bounding box center [280, 134] width 49 height 11
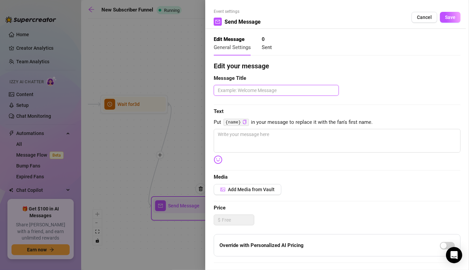
click at [237, 90] on textarea at bounding box center [276, 90] width 125 height 11
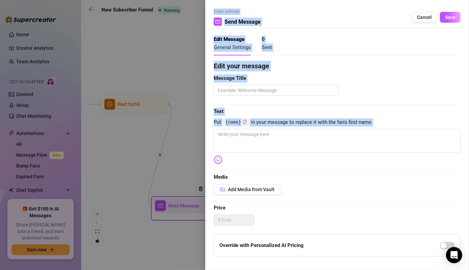
drag, startPoint x: 123, startPoint y: 146, endPoint x: 218, endPoint y: 128, distance: 97.0
click at [218, 128] on div "Event settings Send Message Cancel Save Edit Message General Settings 0 Sent Ed…" at bounding box center [234, 135] width 469 height 270
click at [192, 55] on div at bounding box center [234, 135] width 469 height 270
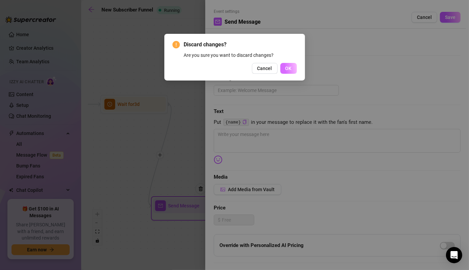
click at [286, 66] on span "OK" at bounding box center [288, 68] width 6 height 5
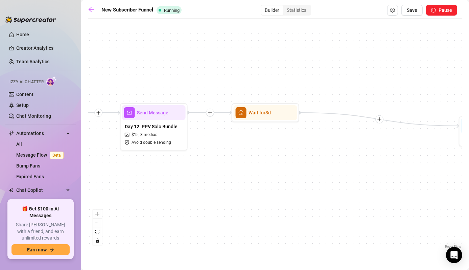
drag, startPoint x: 278, startPoint y: 68, endPoint x: 401, endPoint y: 75, distance: 122.6
click at [401, 75] on div "If True If False Wait for 3d Send Message Day 7: PPV Shower $ 15 , 2 medias Avo…" at bounding box center [275, 136] width 374 height 228
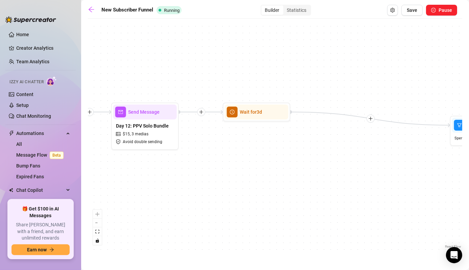
click at [370, 118] on icon "plus" at bounding box center [370, 119] width 0 height 4
click at [383, 141] on icon "mail" at bounding box center [383, 142] width 5 height 5
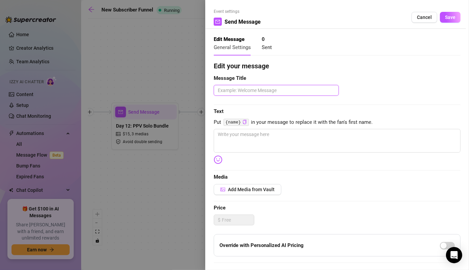
click at [260, 93] on textarea at bounding box center [276, 90] width 125 height 11
click at [282, 91] on textarea "Day 15:" at bounding box center [276, 90] width 125 height 11
paste textarea "Themed / Costume PPV"
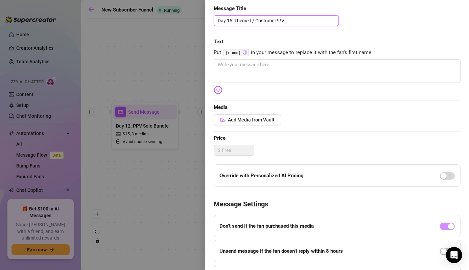
scroll to position [66, 0]
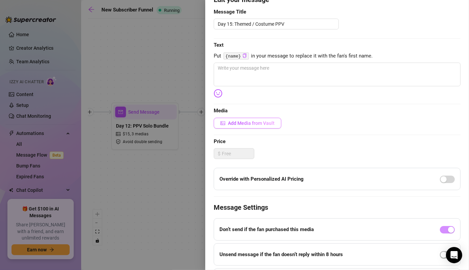
click at [234, 124] on span "Add Media from Vault" at bounding box center [251, 122] width 47 height 5
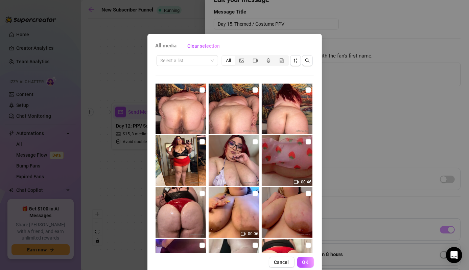
click at [133, 63] on div "All media Clear selection Select a list All 00:46 00:06 00:41 10:32 Cancel OK" at bounding box center [234, 135] width 469 height 270
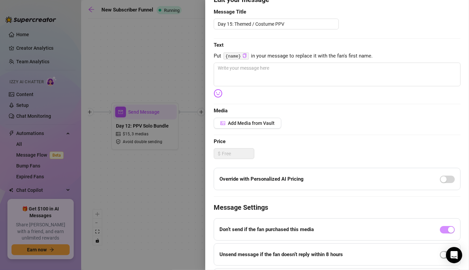
click at [108, 85] on div at bounding box center [234, 135] width 469 height 270
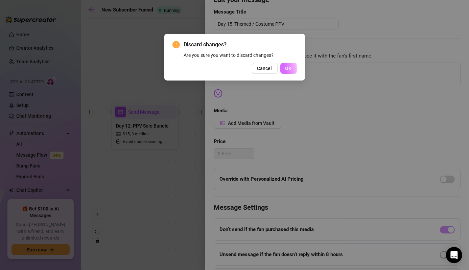
click at [287, 69] on span "OK" at bounding box center [288, 68] width 6 height 5
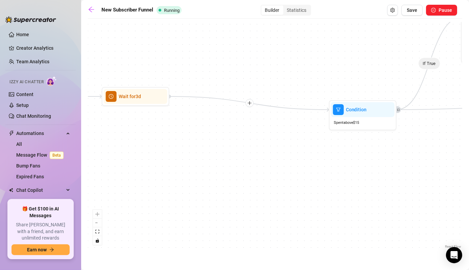
drag, startPoint x: 291, startPoint y: 160, endPoint x: 171, endPoint y: 145, distance: 120.7
click at [171, 145] on div "If True If False Wait for 3d Send Message Day 7: PPV Shower $ 15 , 2 medias Avo…" at bounding box center [275, 136] width 374 height 228
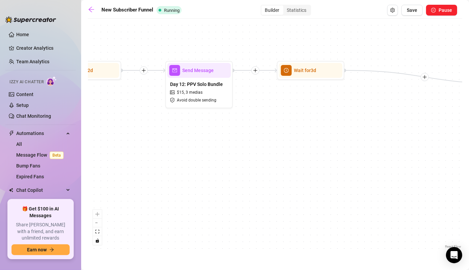
drag, startPoint x: 171, startPoint y: 145, endPoint x: 345, endPoint y: 120, distance: 175.5
click at [345, 120] on div "If True If False Wait for 3d Send Message Day 7: PPV Shower $ 15 , 2 medias Avo…" at bounding box center [275, 136] width 374 height 228
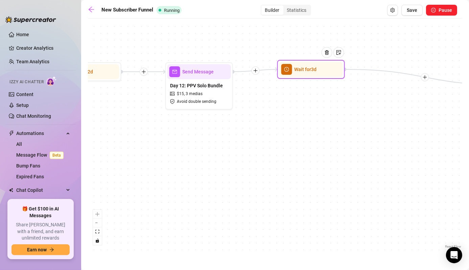
click at [302, 75] on div "Wait for 3d" at bounding box center [311, 69] width 64 height 15
click at [303, 77] on div "Wait for 3d" at bounding box center [311, 70] width 64 height 15
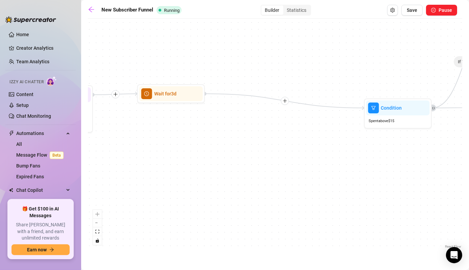
drag, startPoint x: 347, startPoint y: 127, endPoint x: 208, endPoint y: 150, distance: 141.8
click at [208, 150] on div "If True If False Wait for 3d Send Message Day 7: PPV Shower $ 15 , 2 medias Avo…" at bounding box center [275, 136] width 374 height 228
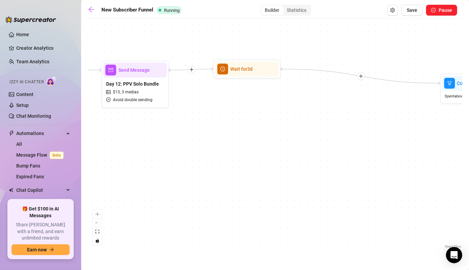
drag, startPoint x: 312, startPoint y: 158, endPoint x: 393, endPoint y: 135, distance: 84.4
click at [393, 135] on div "If True If False Wait for 3d Send Message Day 7: PPV Shower $ 15 , 2 medias Avo…" at bounding box center [275, 136] width 374 height 228
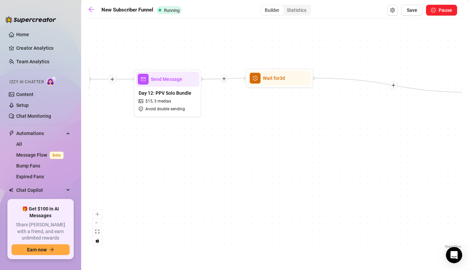
drag, startPoint x: 282, startPoint y: 133, endPoint x: 310, endPoint y: 141, distance: 28.5
click at [310, 141] on div "If True If False Wait for 3d Send Message Day 7: PPV Shower $ 15 , 2 medias Avo…" at bounding box center [275, 136] width 374 height 228
click at [276, 82] on div "Wait for 3d" at bounding box center [280, 78] width 64 height 15
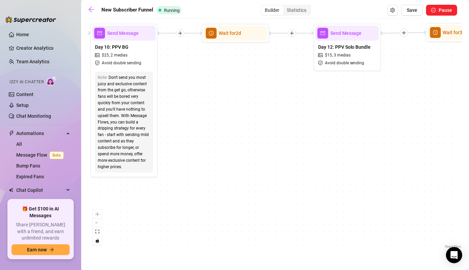
drag, startPoint x: 194, startPoint y: 190, endPoint x: 373, endPoint y: 144, distance: 185.3
click at [373, 144] on div "If True If False Wait for 3d Send Message Day 7: PPV Shower $ 15 , 2 medias Avo…" at bounding box center [275, 136] width 374 height 228
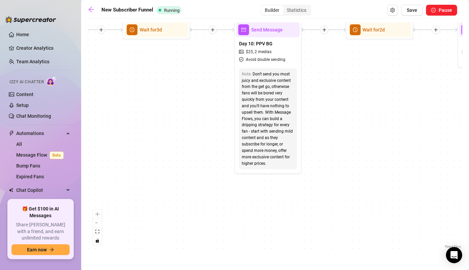
drag, startPoint x: 246, startPoint y: 152, endPoint x: 359, endPoint y: 225, distance: 134.8
click at [359, 225] on div "If True If False Wait for 3d Send Message Day 7: PPV Shower $ 15 , 2 medias Avo…" at bounding box center [275, 136] width 374 height 228
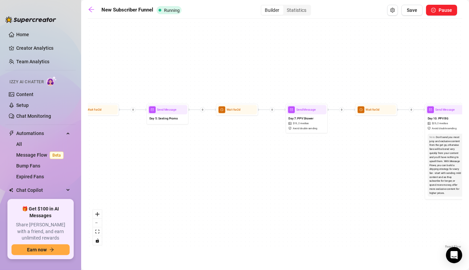
drag, startPoint x: 178, startPoint y: 205, endPoint x: 341, endPoint y: 163, distance: 168.2
click at [341, 163] on div "If True If False Wait for 3d Send Message Day 7: PPV Shower $ 15 , 2 medias Avo…" at bounding box center [275, 136] width 374 height 228
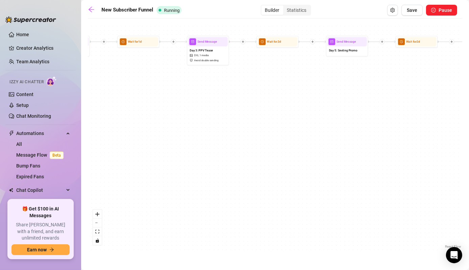
drag, startPoint x: 219, startPoint y: 196, endPoint x: 399, endPoint y: 128, distance: 191.9
click at [399, 128] on div "If True If False Wait for 3d Send Message Day 7: PPV Shower $ 15 , 2 medias Avo…" at bounding box center [275, 136] width 374 height 228
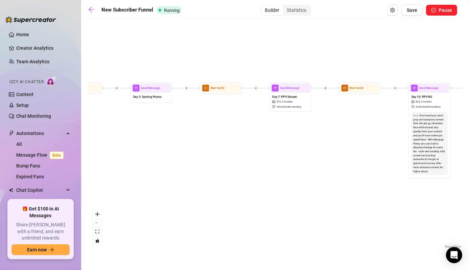
drag, startPoint x: 399, startPoint y: 128, endPoint x: 203, endPoint y: 174, distance: 201.1
click at [203, 174] on div "If True If False Wait for 3d Send Message Day 7: PPV Shower $ 15 , 2 medias Avo…" at bounding box center [275, 136] width 374 height 228
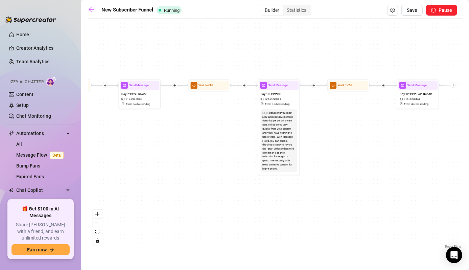
drag, startPoint x: 377, startPoint y: 180, endPoint x: 219, endPoint y: 177, distance: 158.2
click at [219, 177] on div "If True If False Wait for 3d Send Message Day 7: PPV Shower $ 15 , 2 medias Avo…" at bounding box center [275, 136] width 374 height 228
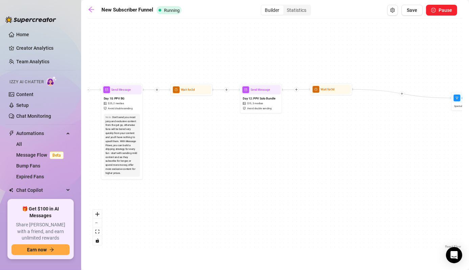
drag, startPoint x: 409, startPoint y: 168, endPoint x: 259, endPoint y: 172, distance: 149.5
click at [259, 172] on div "If True If False Wait for 3d Send Message Day 7: PPV Shower $ 15 , 2 medias Avo…" at bounding box center [275, 136] width 374 height 228
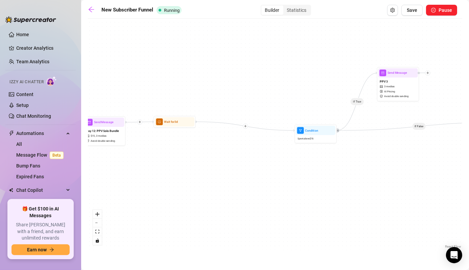
drag, startPoint x: 357, startPoint y: 159, endPoint x: 173, endPoint y: 199, distance: 188.8
click at [173, 199] on div "If True If False Wait for 3d Send Message Day 7: PPV Shower $ 15 , 2 medias Avo…" at bounding box center [275, 136] width 374 height 228
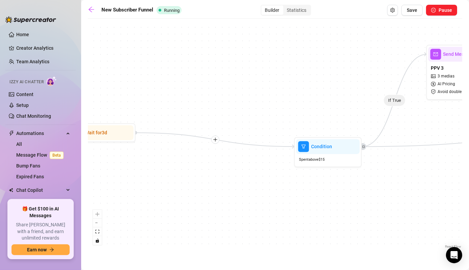
click at [216, 139] on icon "plus" at bounding box center [215, 139] width 5 height 5
click at [242, 163] on div "Message" at bounding box center [247, 163] width 49 height 11
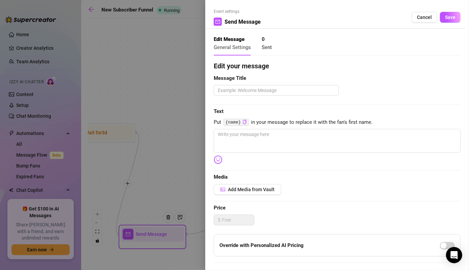
click at [252, 182] on div "Edit your message Message Title Text Put {name} in your message to replace it w…" at bounding box center [337, 209] width 247 height 296
click at [240, 185] on button "Add Media from Vault" at bounding box center [248, 189] width 68 height 11
